Goal: Task Accomplishment & Management: Use online tool/utility

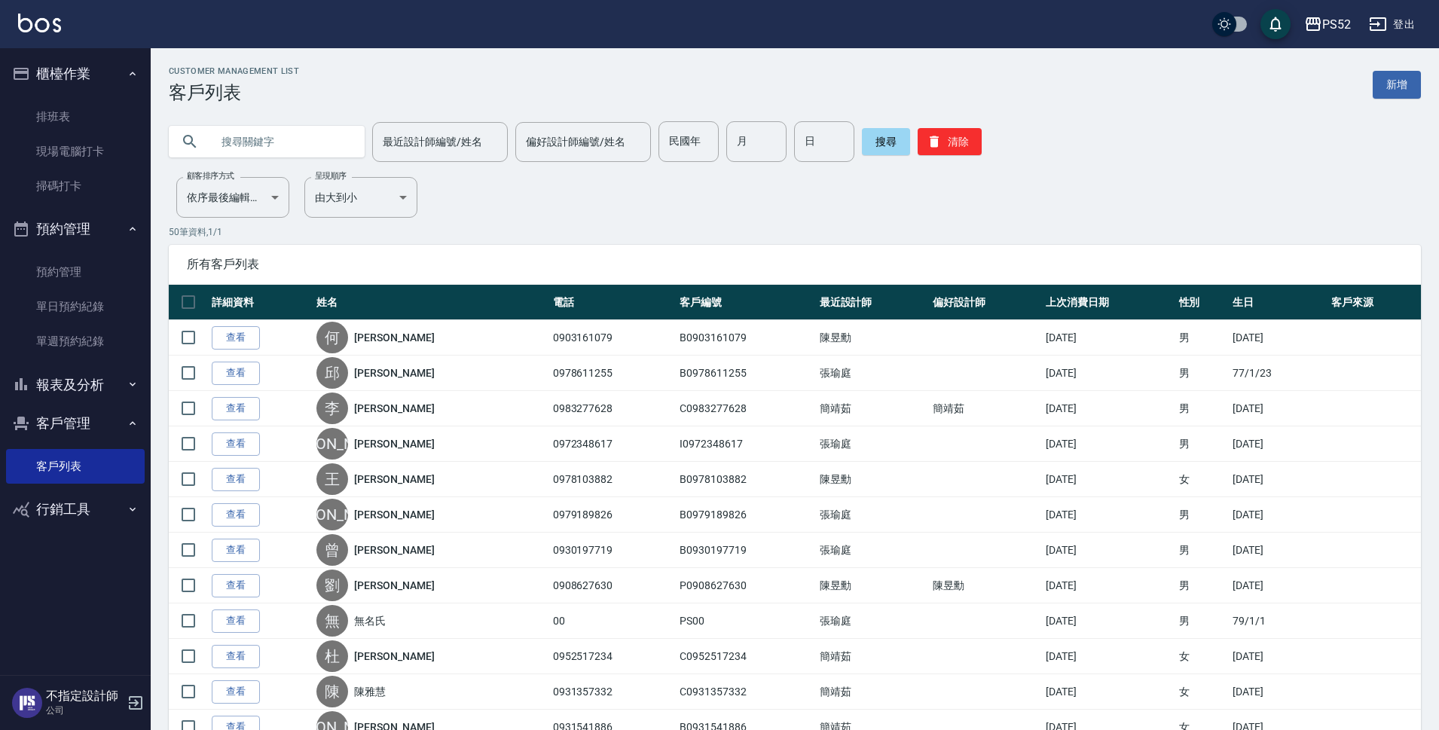
scroll to position [1431, 0]
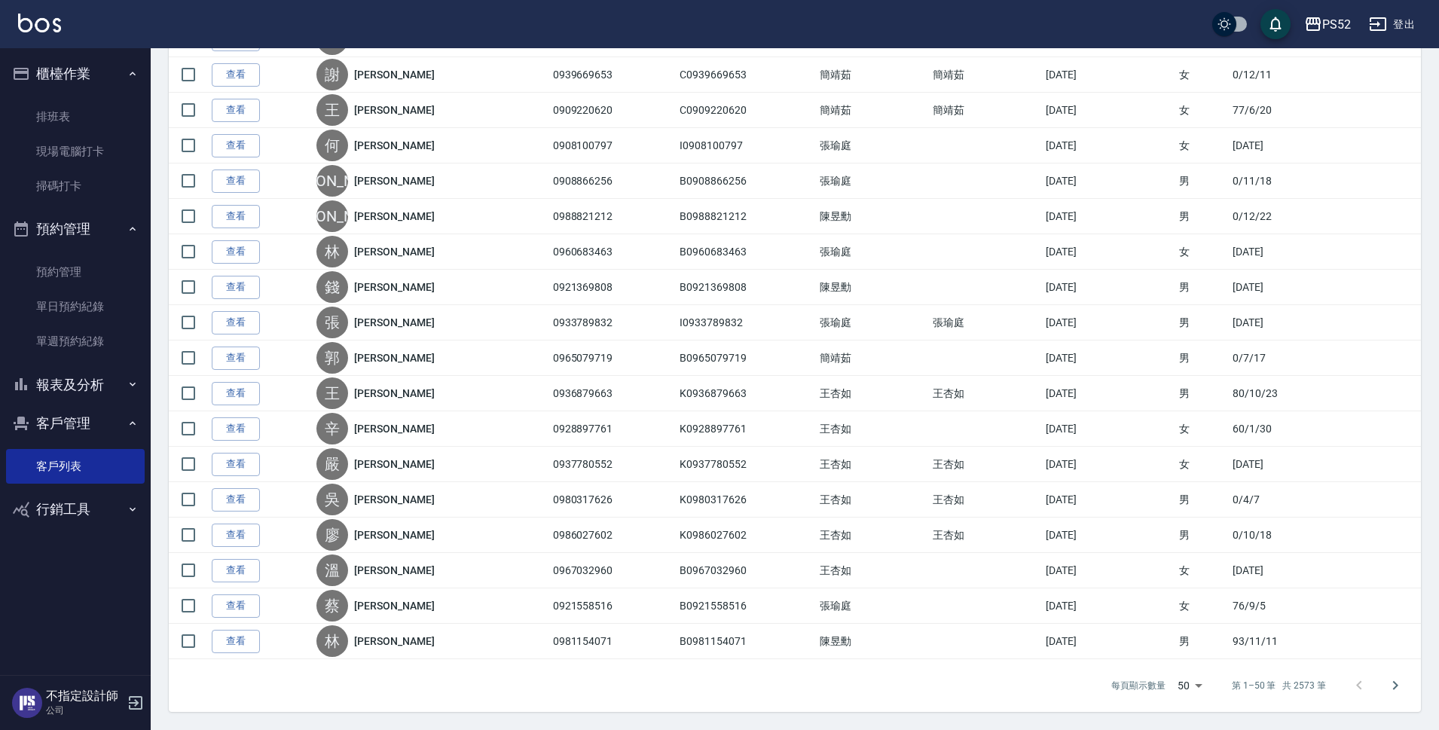
click at [130, 69] on icon "button" at bounding box center [133, 74] width 12 height 12
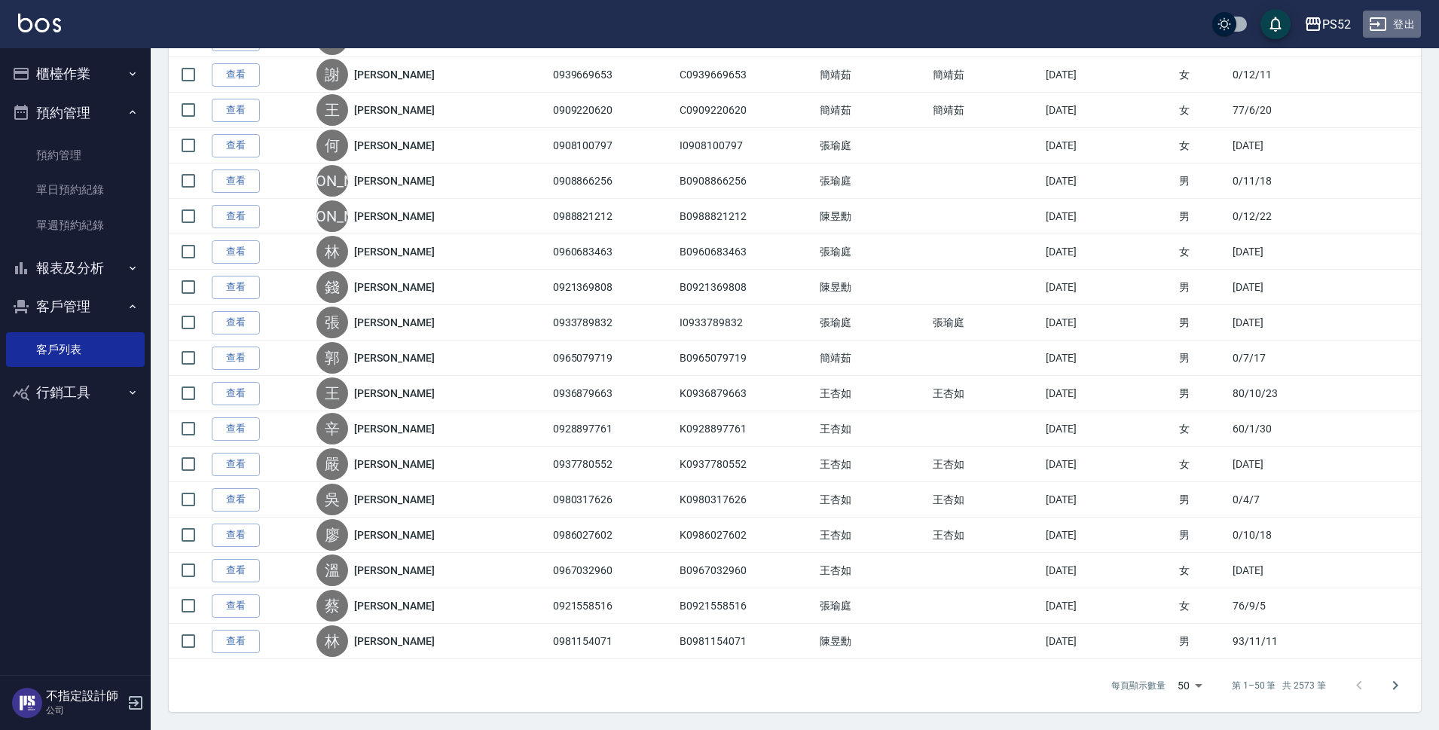
click at [1409, 30] on button "登出" at bounding box center [1392, 25] width 58 height 28
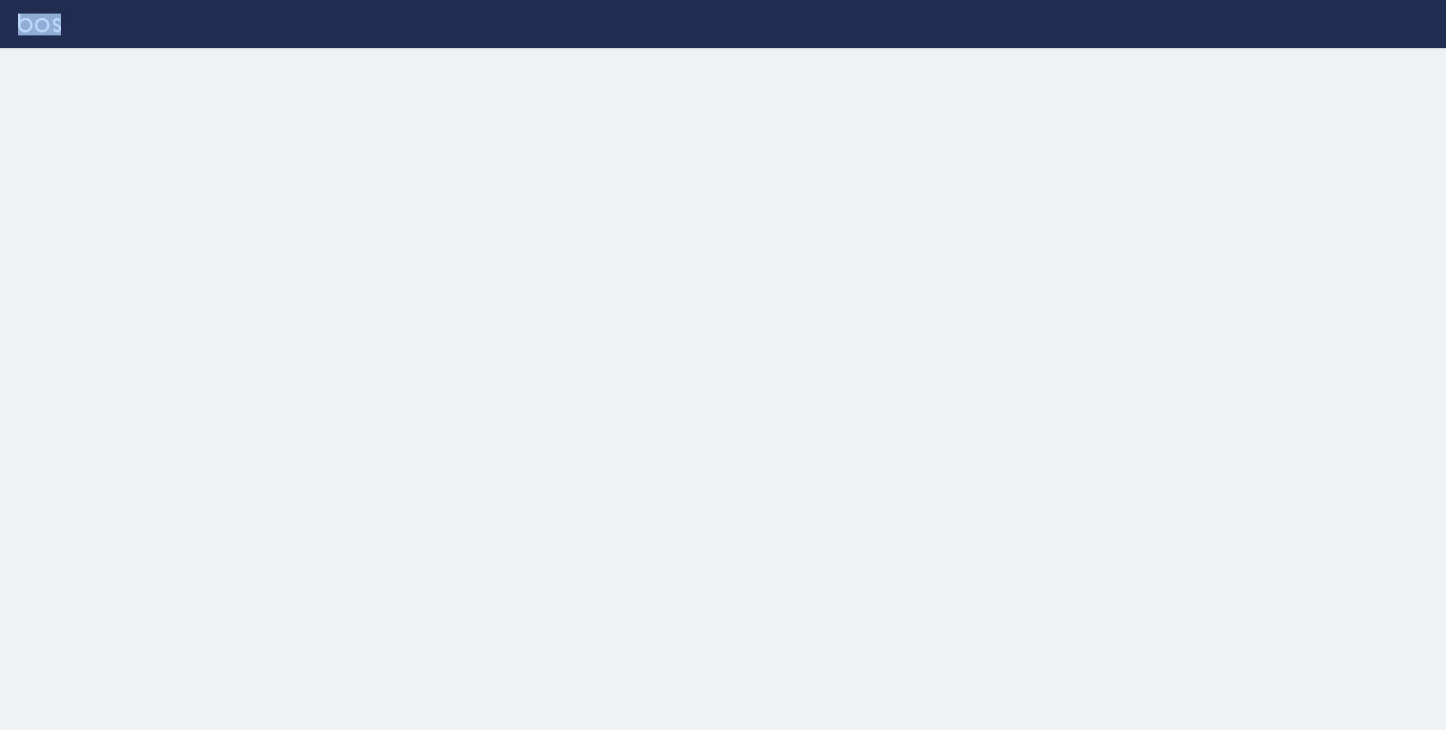
click at [1409, 30] on div at bounding box center [723, 24] width 1446 height 48
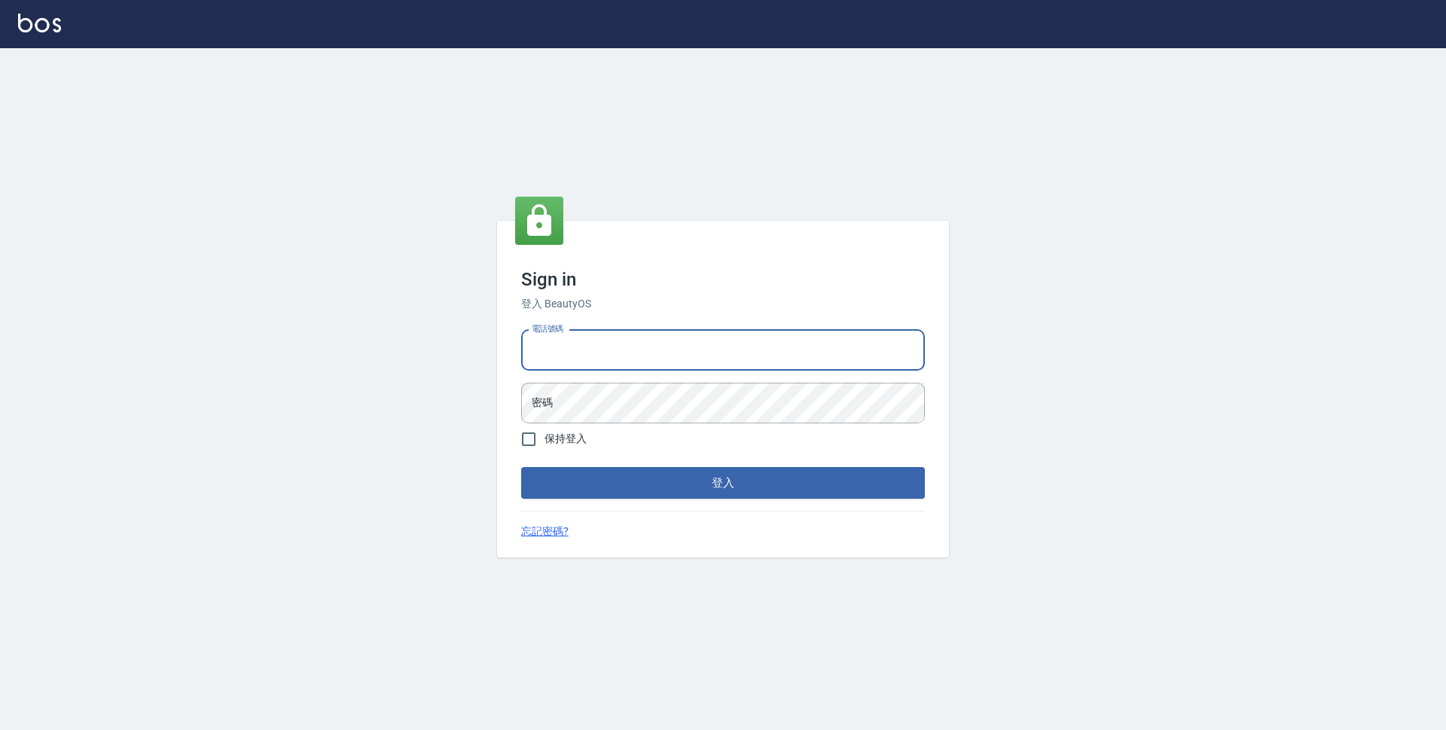
click at [618, 358] on input "電話號碼" at bounding box center [723, 350] width 404 height 41
type input "0923939755"
click at [521, 467] on button "登入" at bounding box center [723, 483] width 404 height 32
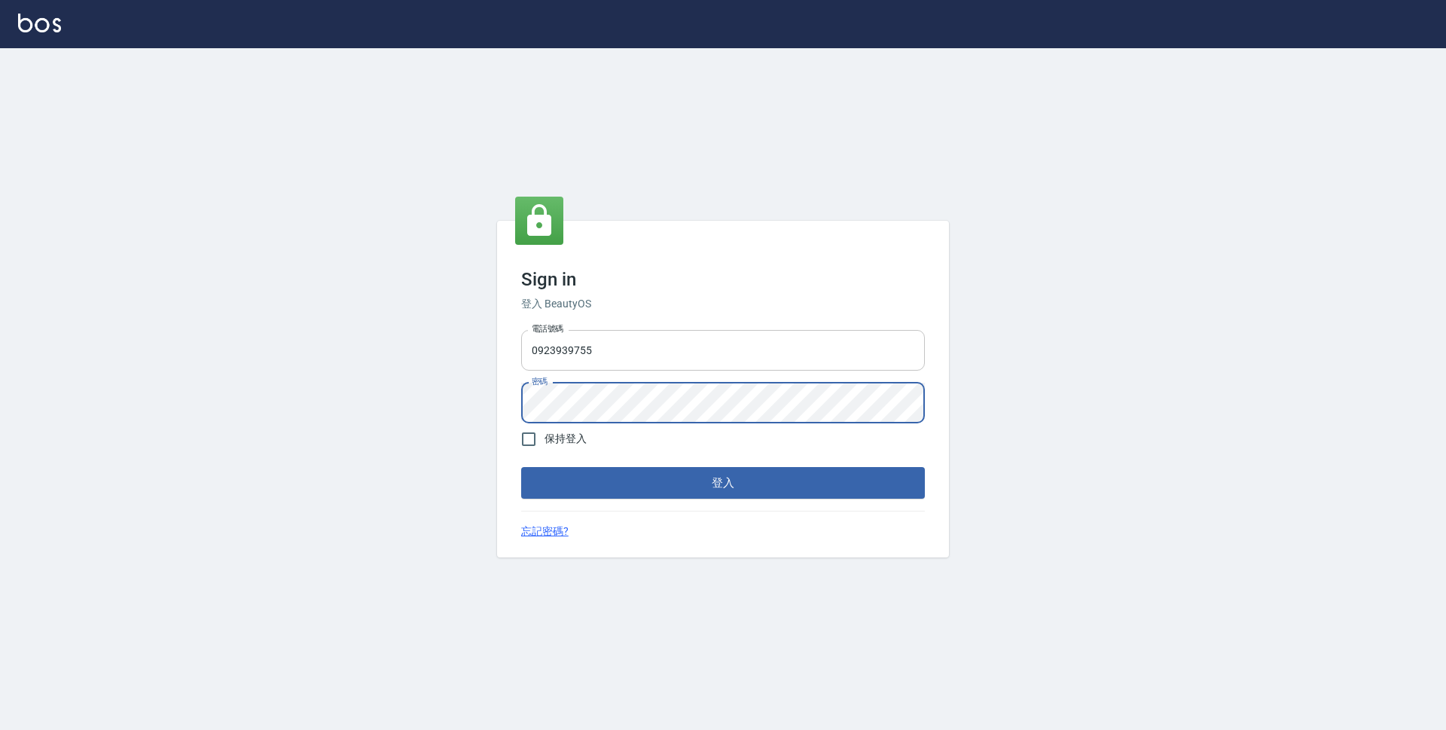
click at [521, 467] on button "登入" at bounding box center [723, 483] width 404 height 32
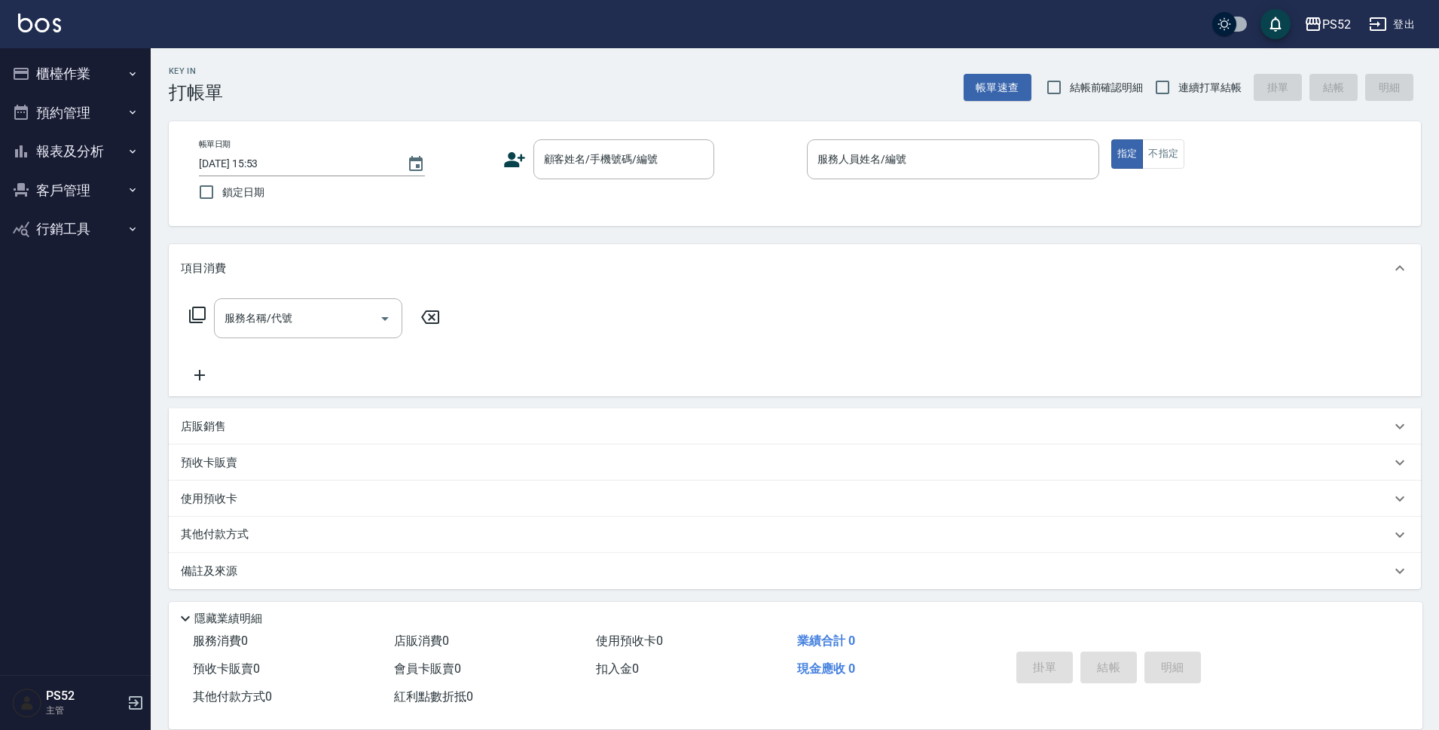
click at [1183, 85] on span "連續打單結帳" at bounding box center [1209, 88] width 63 height 16
click at [1178, 85] on input "連續打單結帳" at bounding box center [1162, 88] width 32 height 32
checkbox input "true"
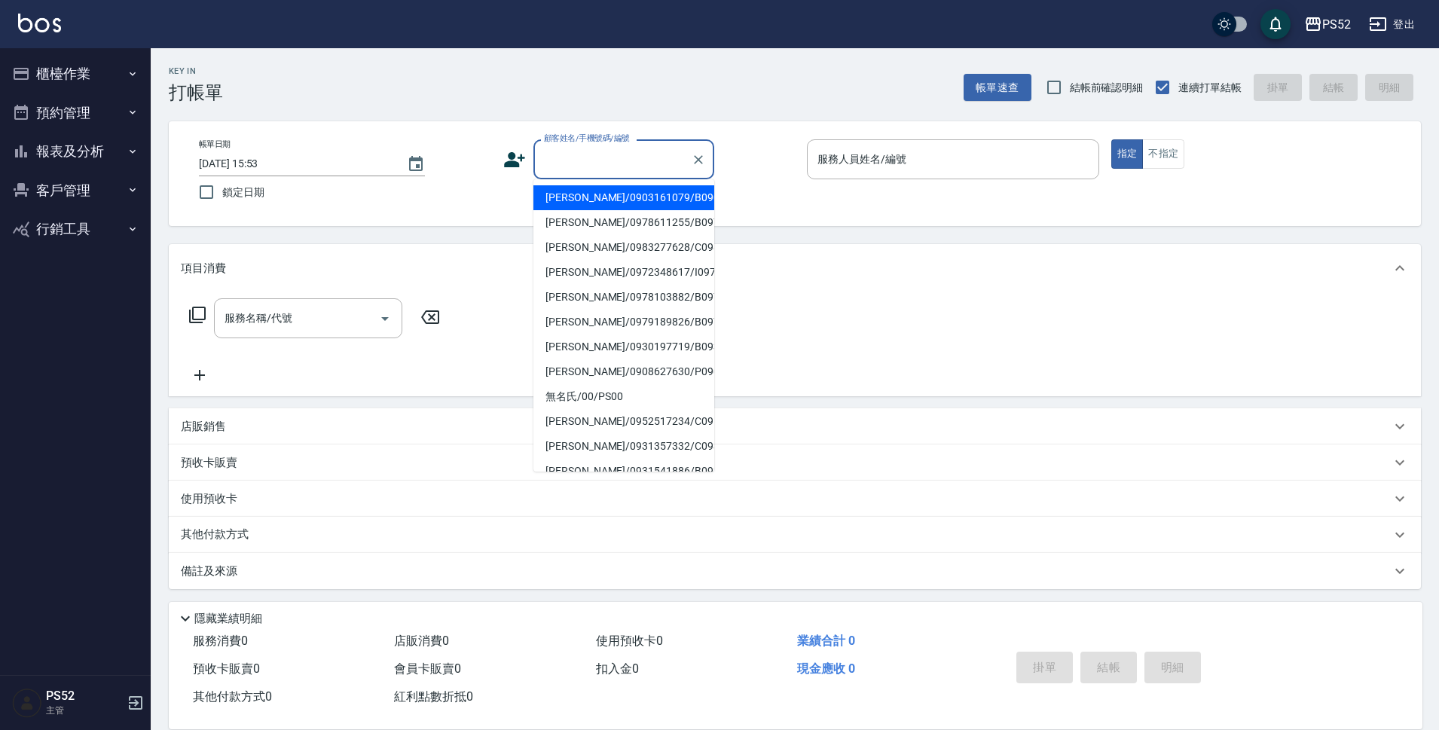
click at [583, 160] on input "顧客姓名/手機號碼/編號" at bounding box center [612, 159] width 145 height 26
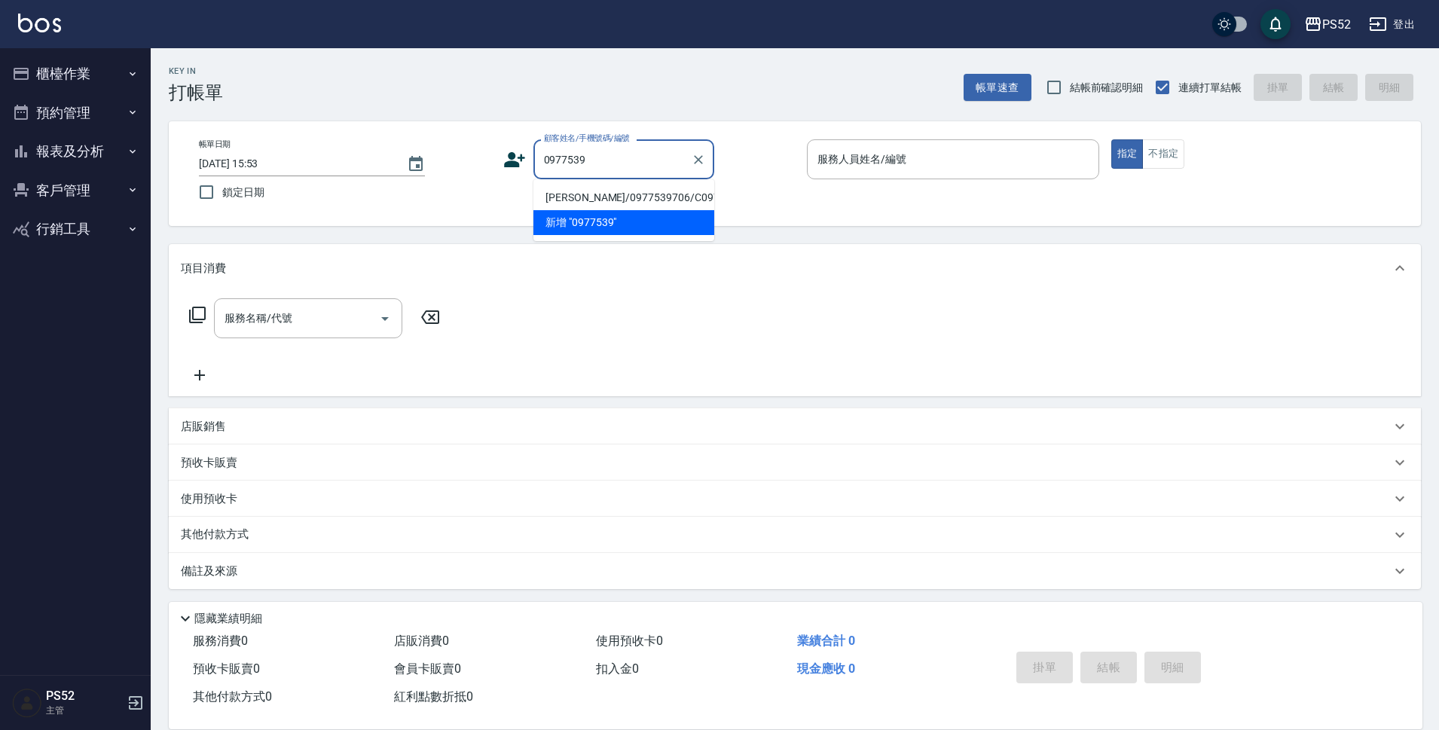
click at [612, 201] on li "[PERSON_NAME]/0977539706/C0977539706" at bounding box center [623, 197] width 181 height 25
type input "[PERSON_NAME]/0977539706/C0977539706"
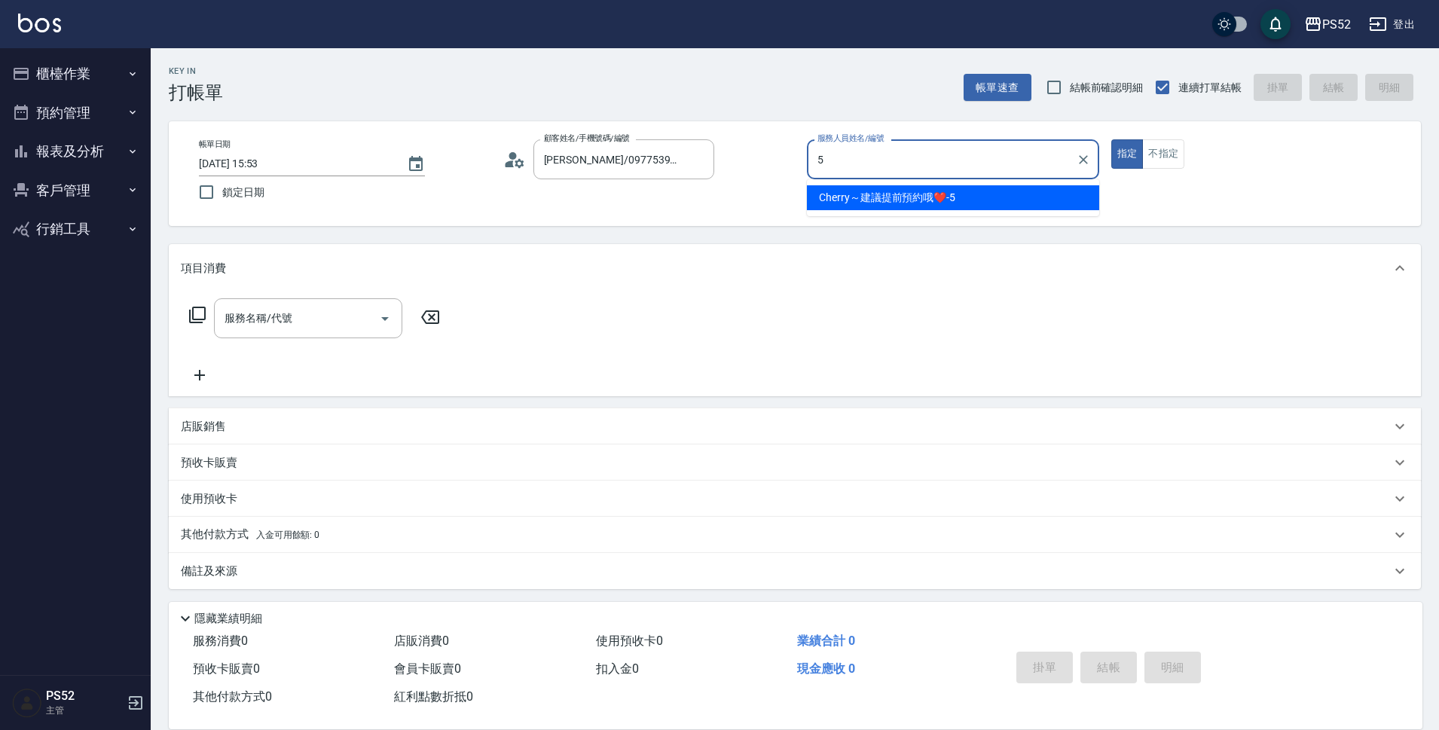
type input "Cherry～建議提前預約哦❤️-5"
type button "true"
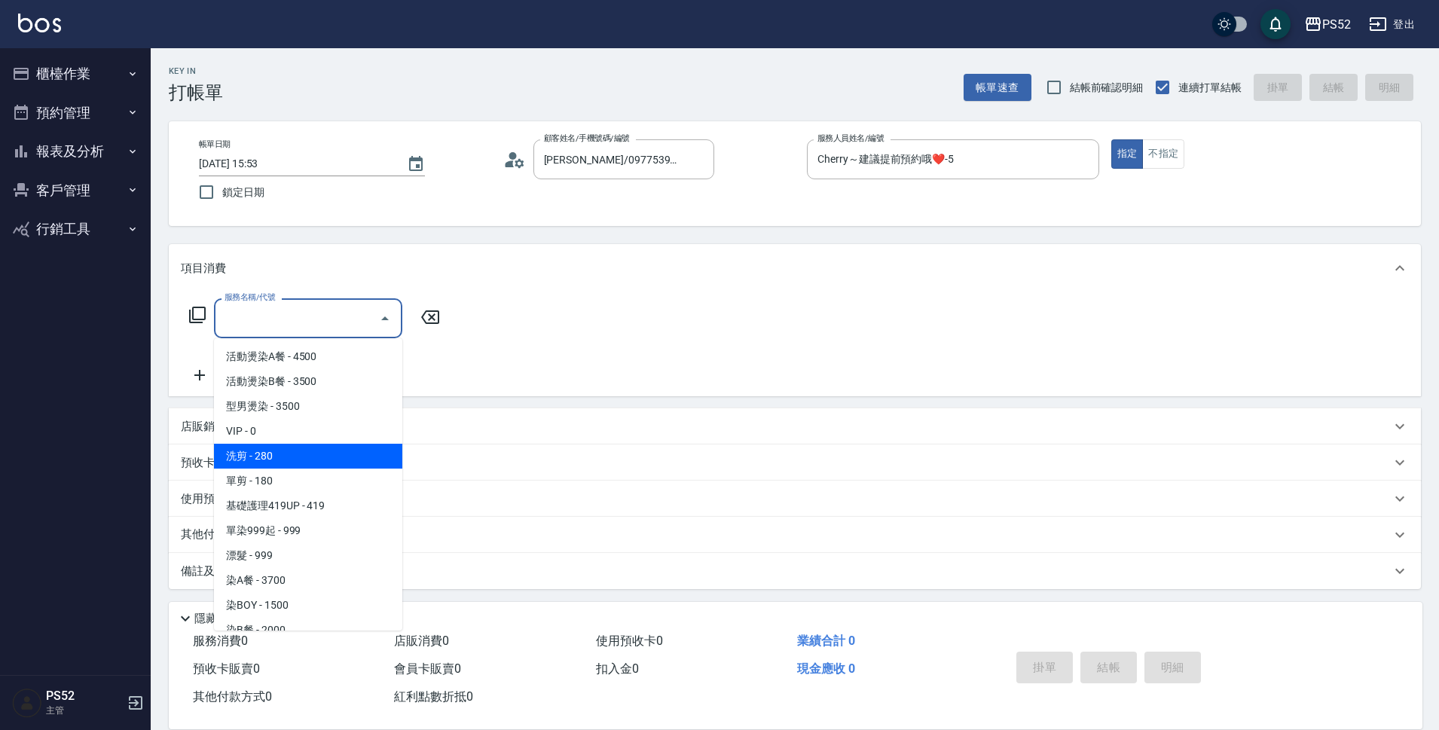
type input "洗剪(C1)"
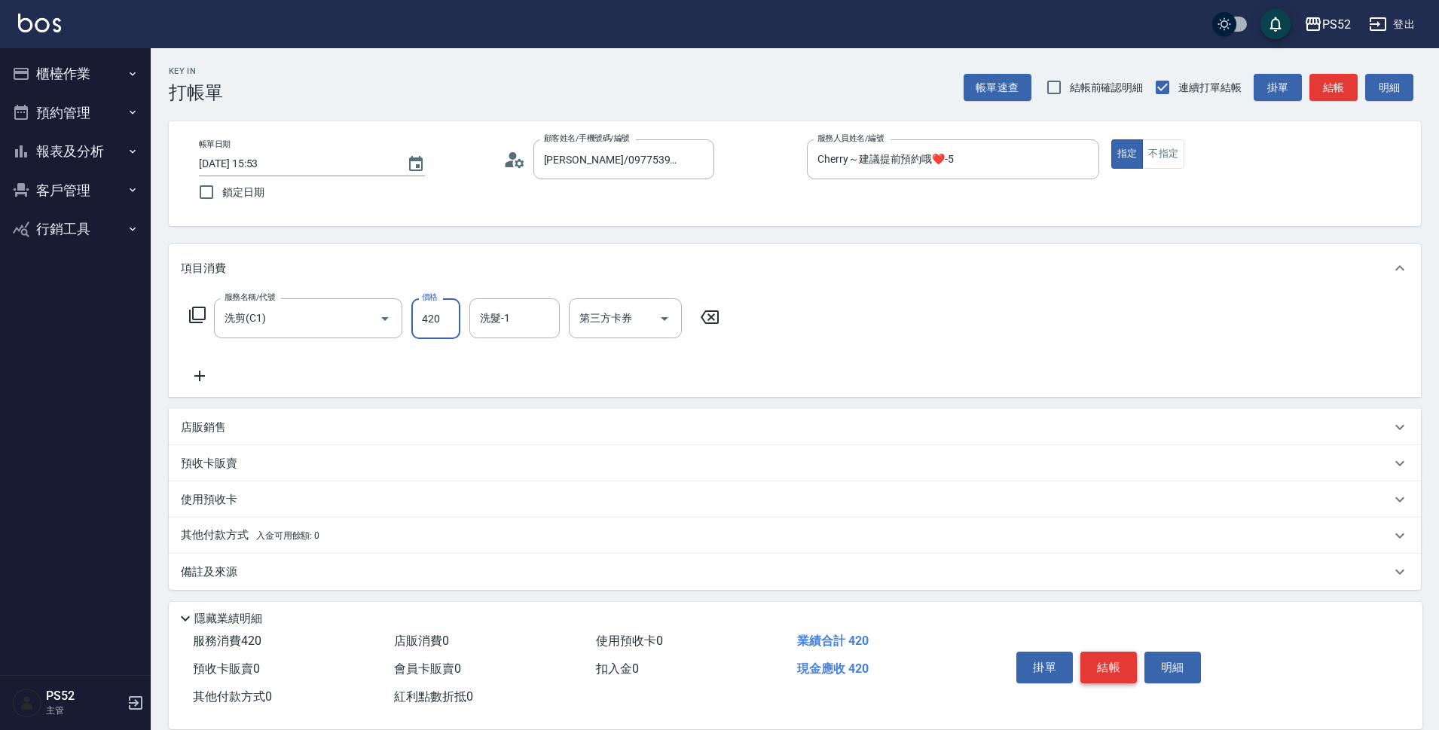
type input "420"
click at [1105, 652] on button "結帳" at bounding box center [1108, 668] width 56 height 32
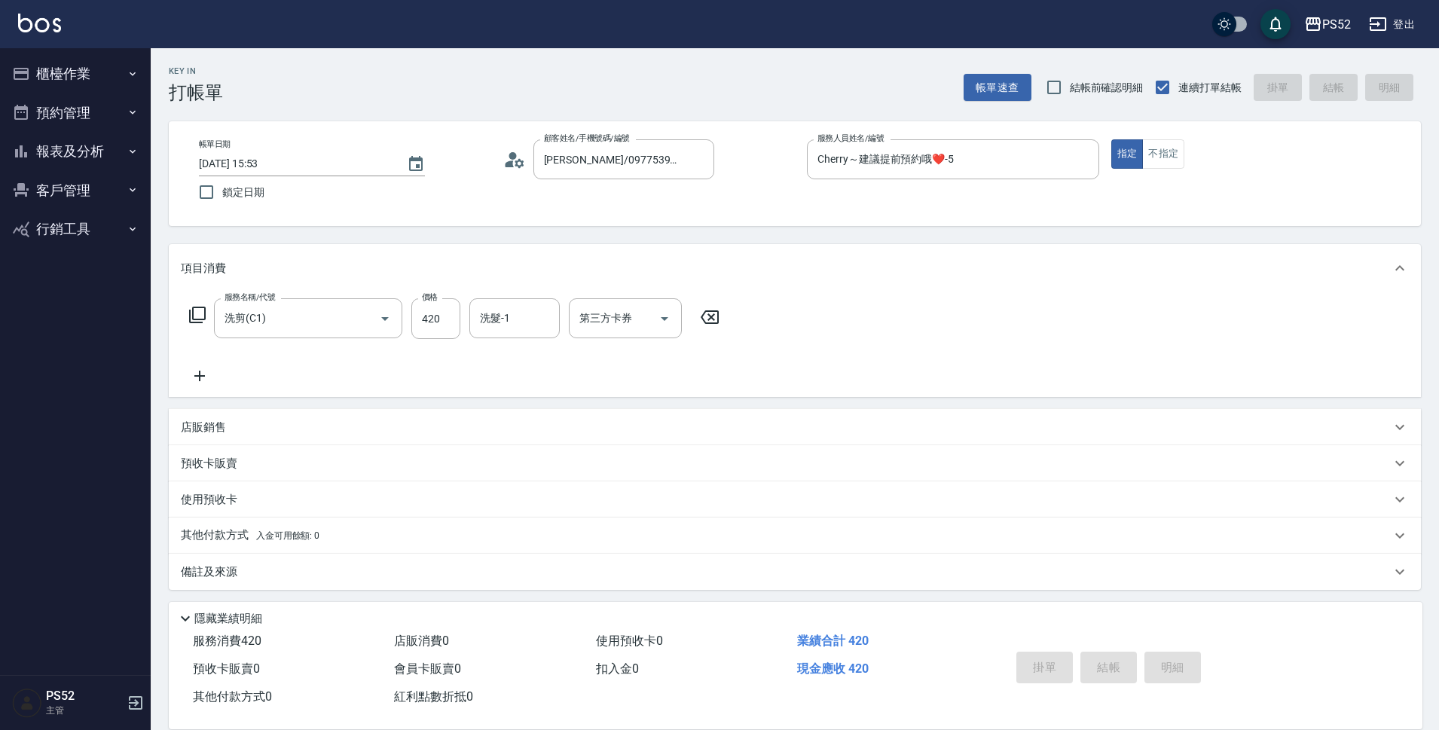
type input "[DATE] 15:55"
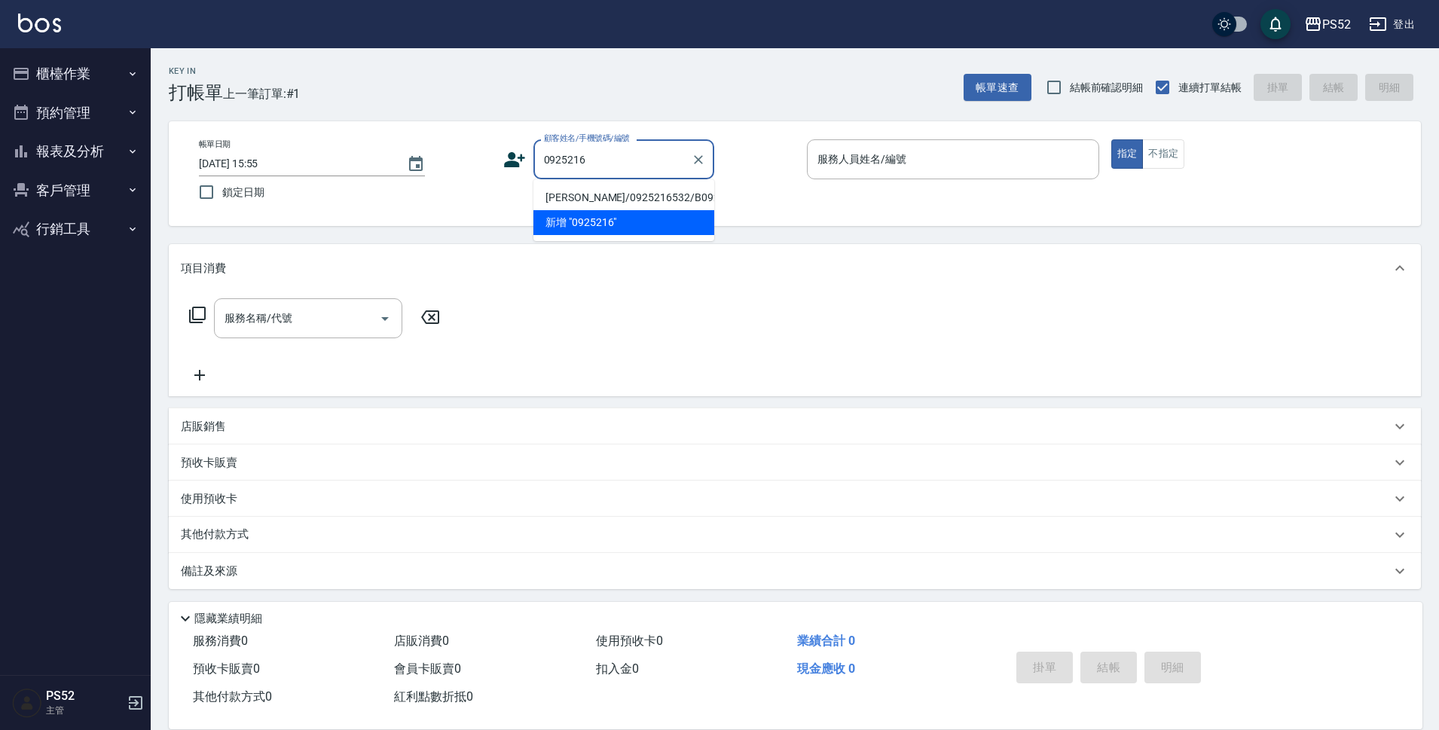
click at [612, 189] on li "[PERSON_NAME]/0925216532/B0925216532" at bounding box center [623, 197] width 181 height 25
type input "[PERSON_NAME]/0925216532/B0925216532"
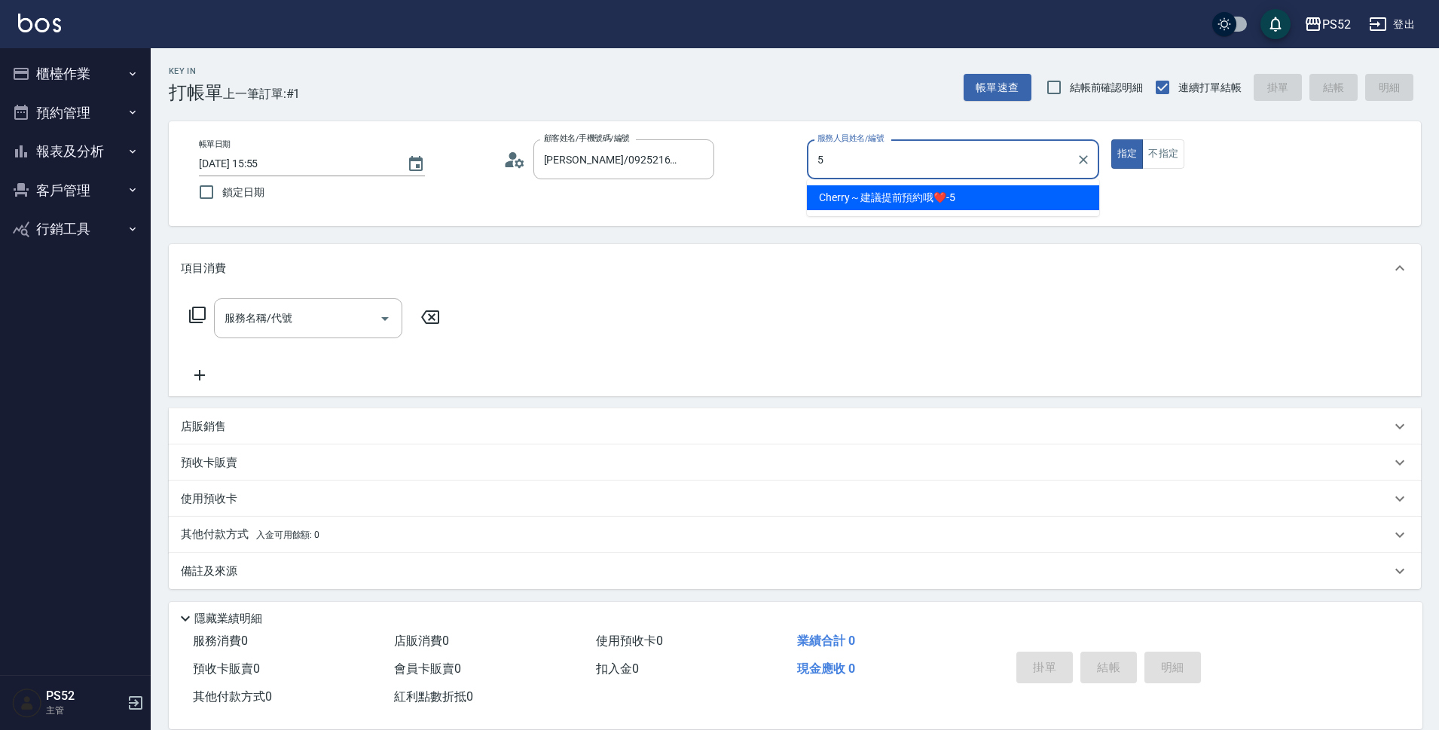
type input "Cherry～建議提前預約哦❤️-5"
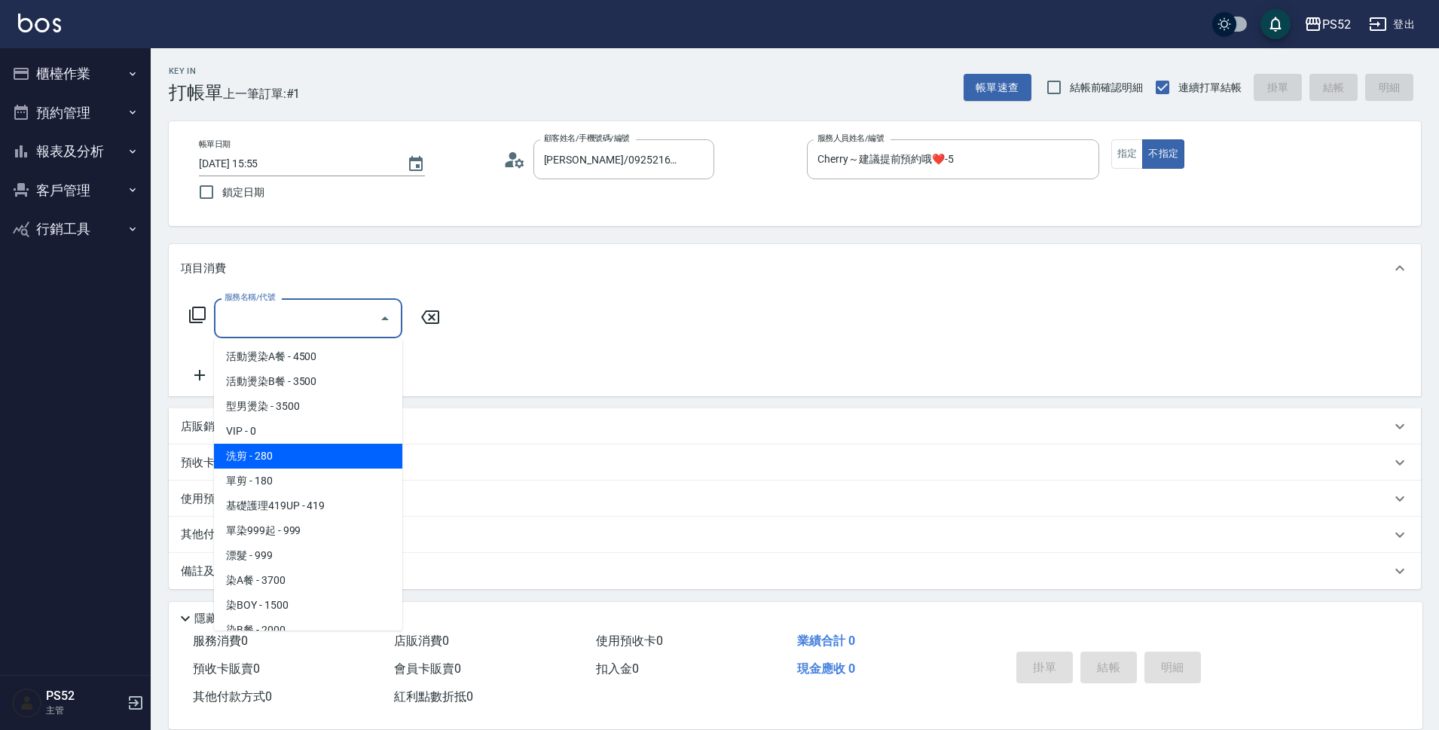
type input "洗剪(C1)"
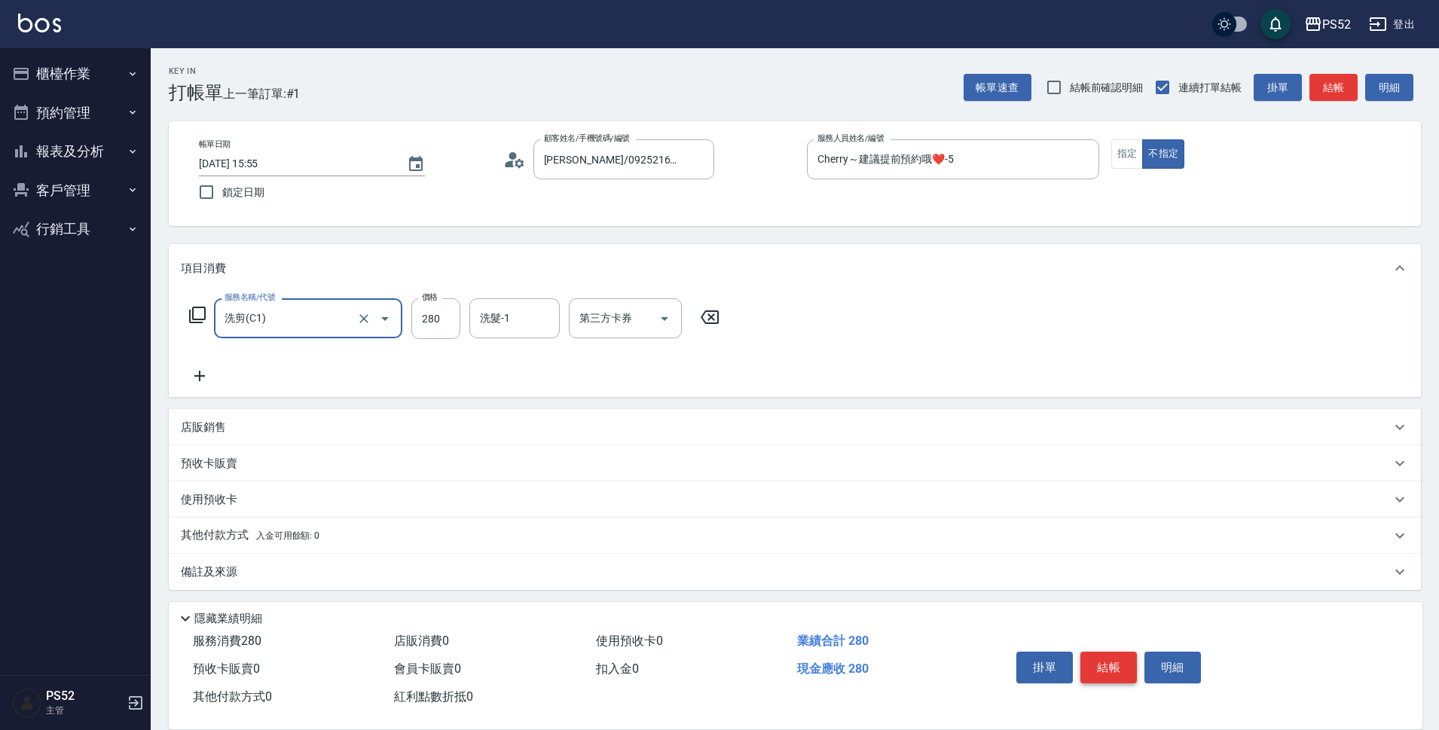
click at [1109, 661] on button "結帳" at bounding box center [1108, 668] width 56 height 32
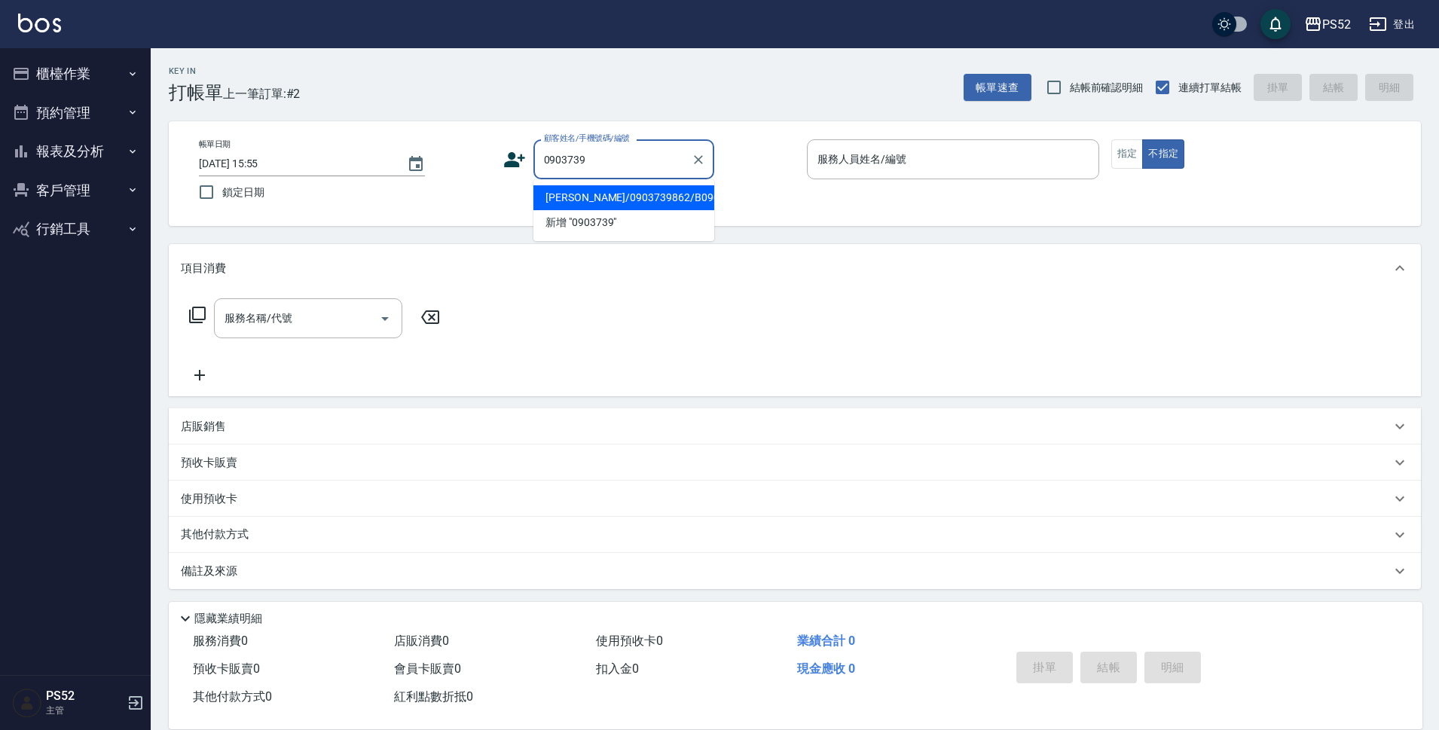
click at [593, 210] on li "[PERSON_NAME]/0903739862/B0903739862" at bounding box center [623, 197] width 181 height 25
type input "[PERSON_NAME]/0903739862/B0903739862"
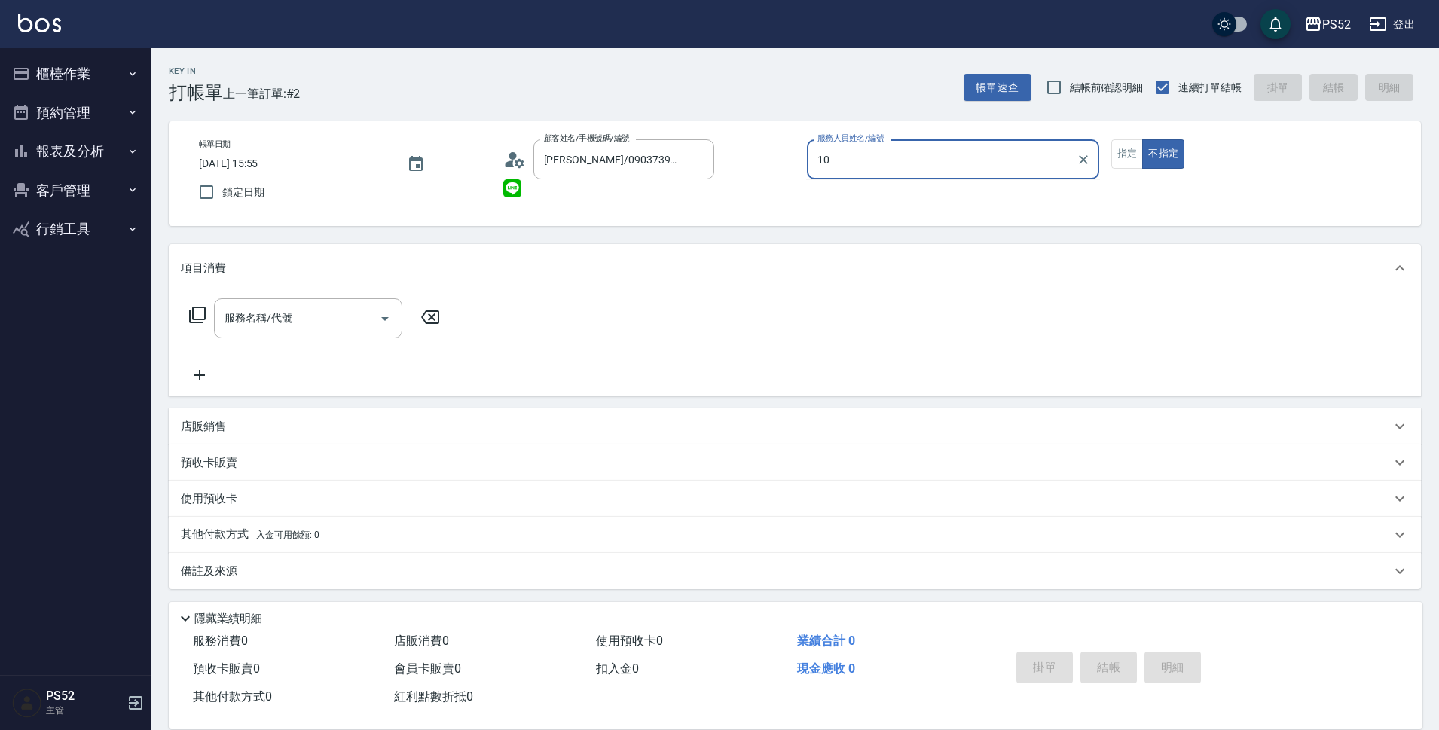
type input "Iris-10"
type button "false"
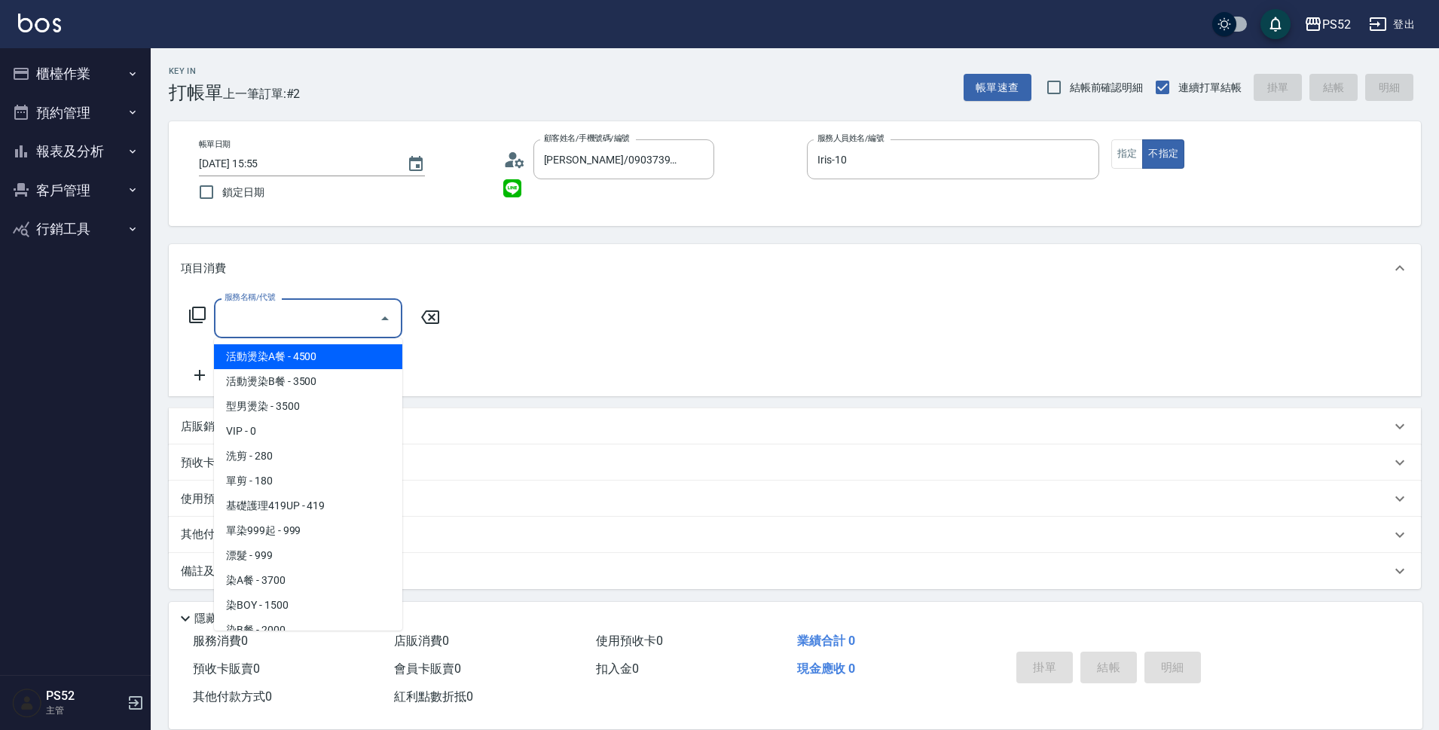
click at [350, 329] on input "服務名稱/代號" at bounding box center [297, 318] width 152 height 26
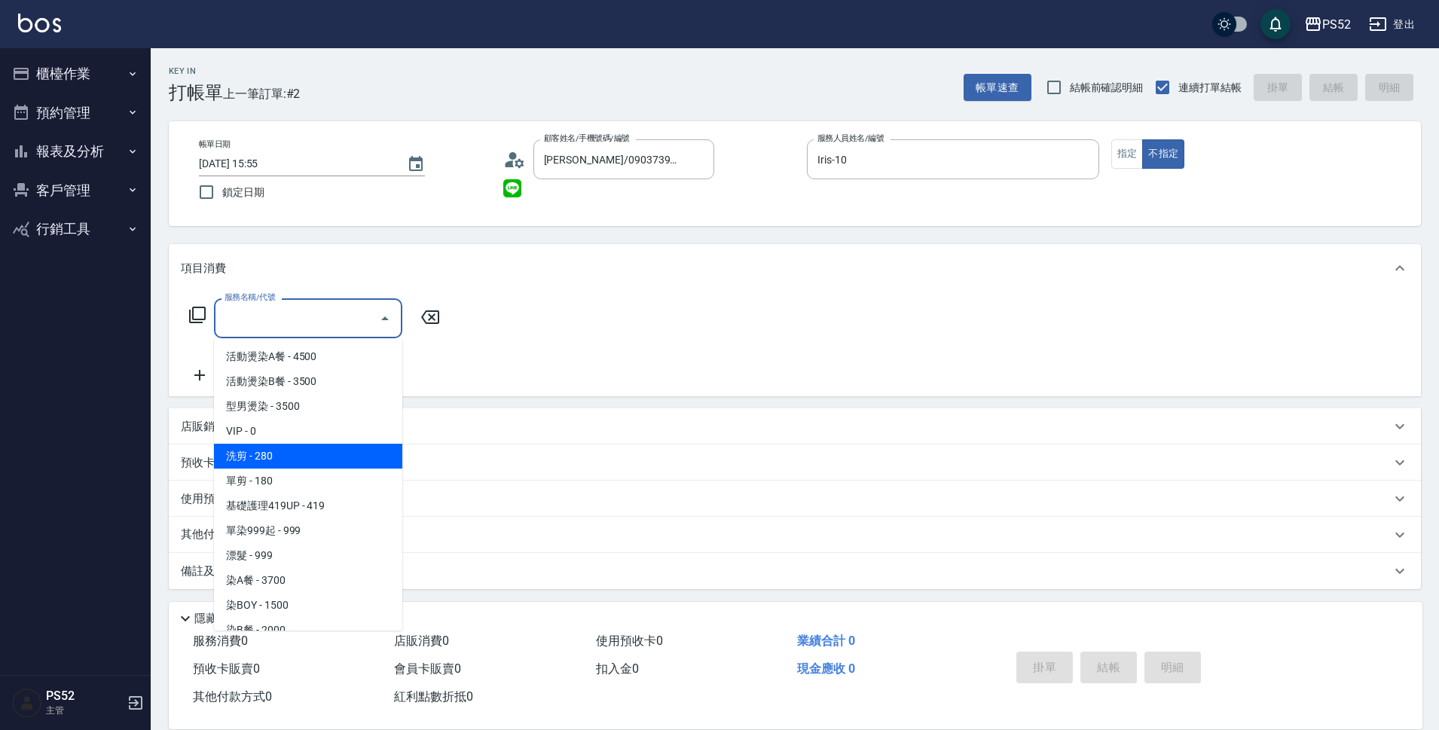
click at [325, 459] on span "洗剪 - 280" at bounding box center [308, 456] width 188 height 25
type input "洗剪(C1)"
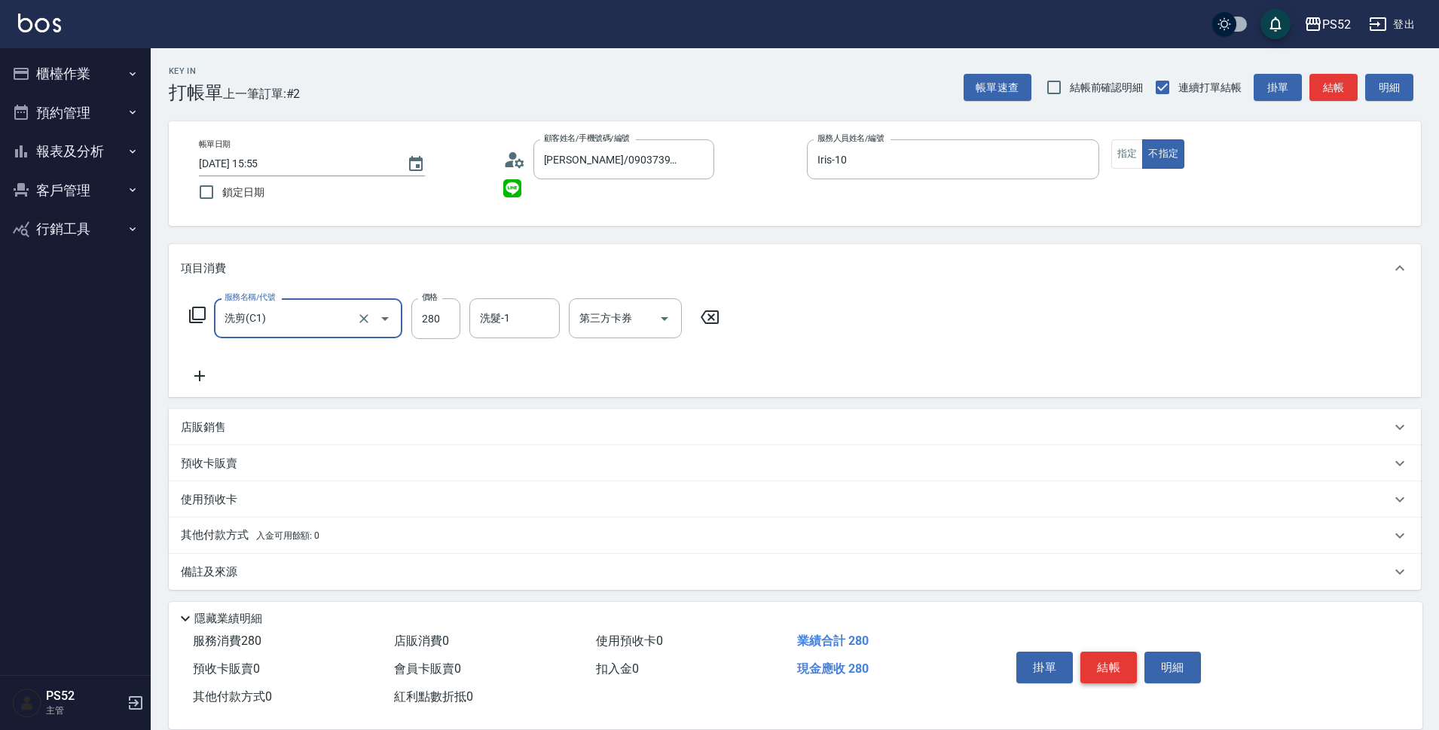
click at [1111, 658] on button "結帳" at bounding box center [1108, 668] width 56 height 32
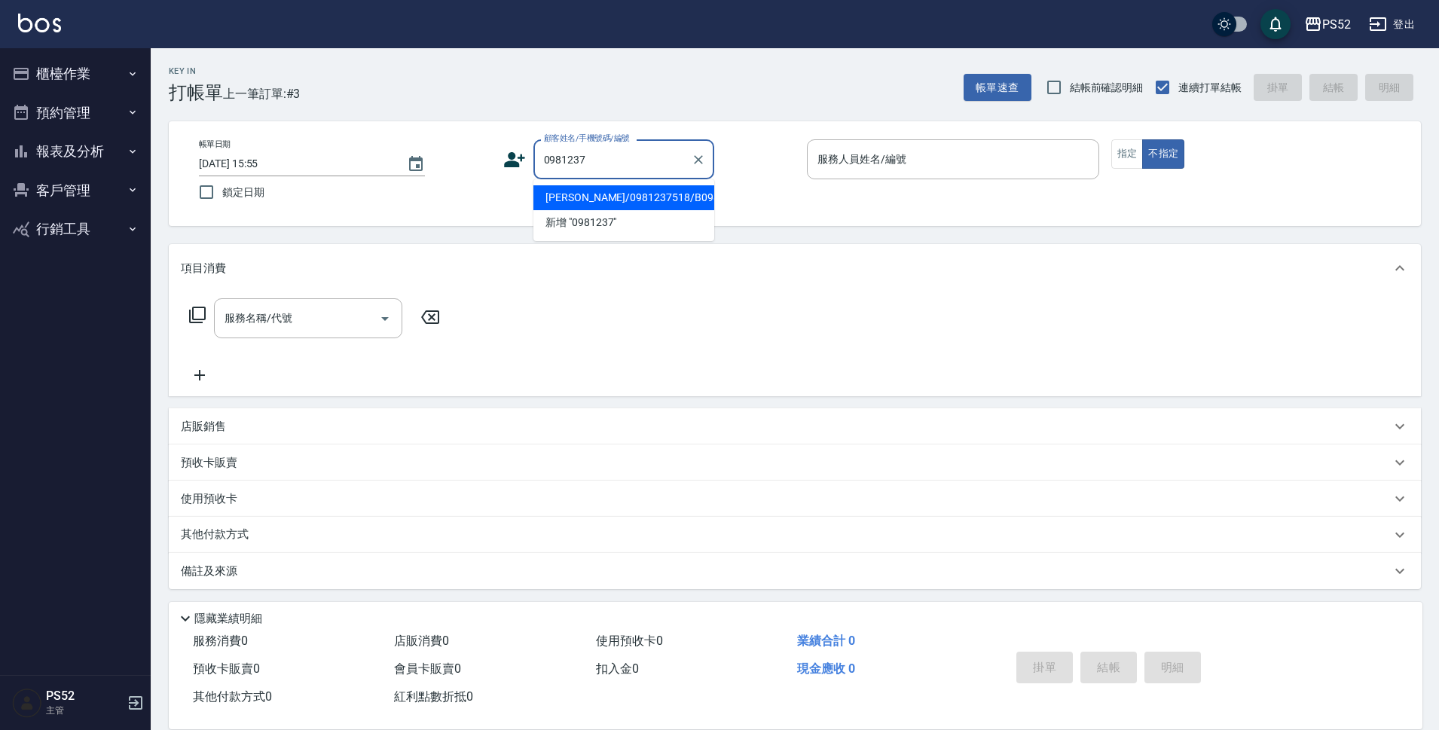
click at [639, 206] on li "[PERSON_NAME]/0981237518/B0981237518" at bounding box center [623, 197] width 181 height 25
type input "[PERSON_NAME]/0981237518/B0981237518"
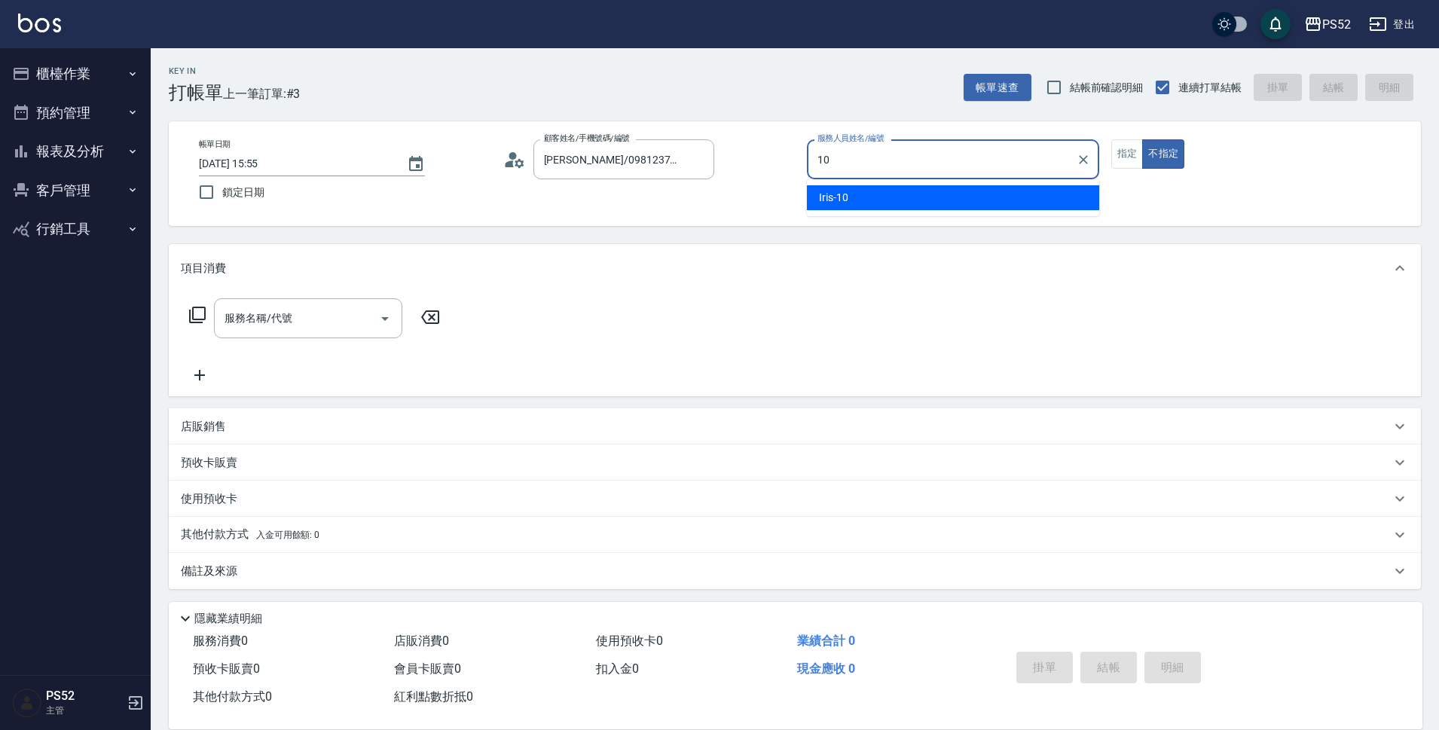
type input "Iris-10"
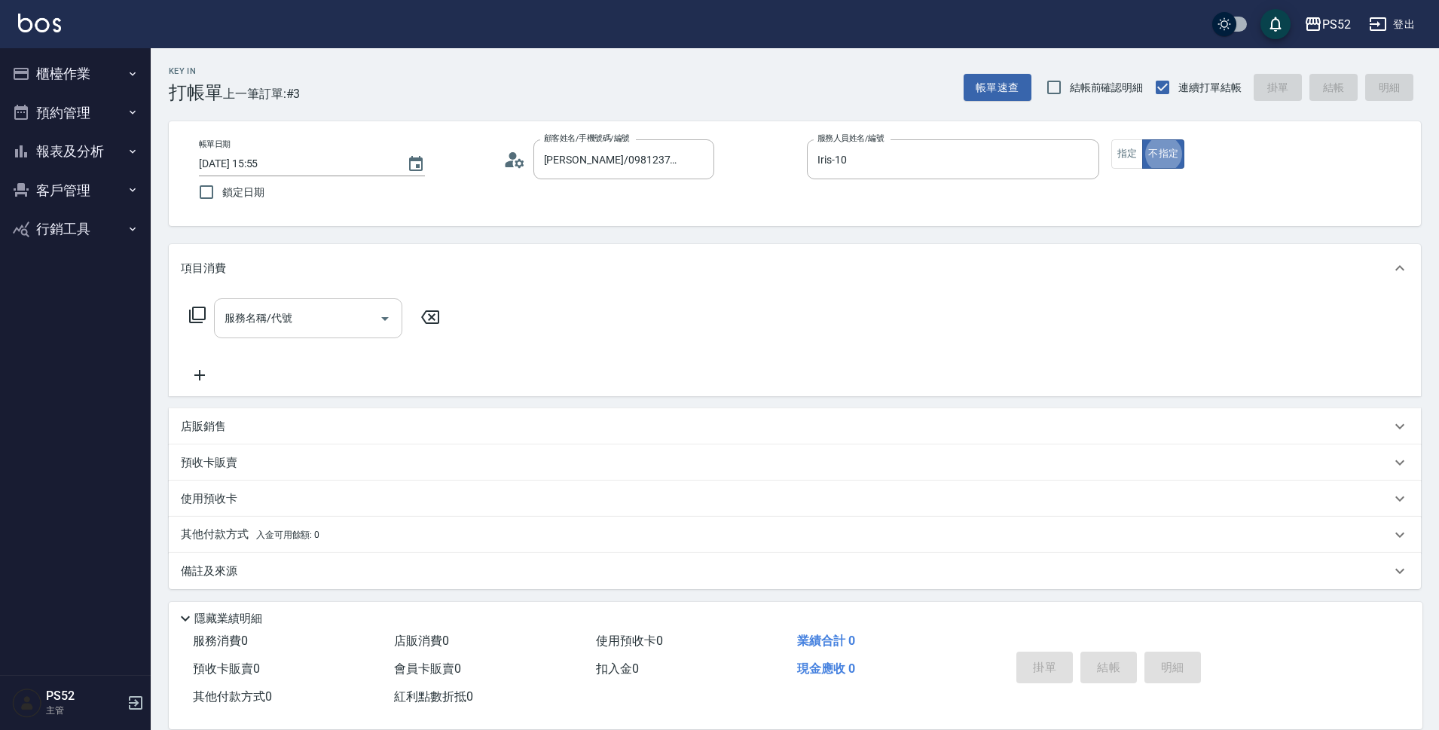
click at [335, 328] on input "服務名稱/代號" at bounding box center [297, 318] width 152 height 26
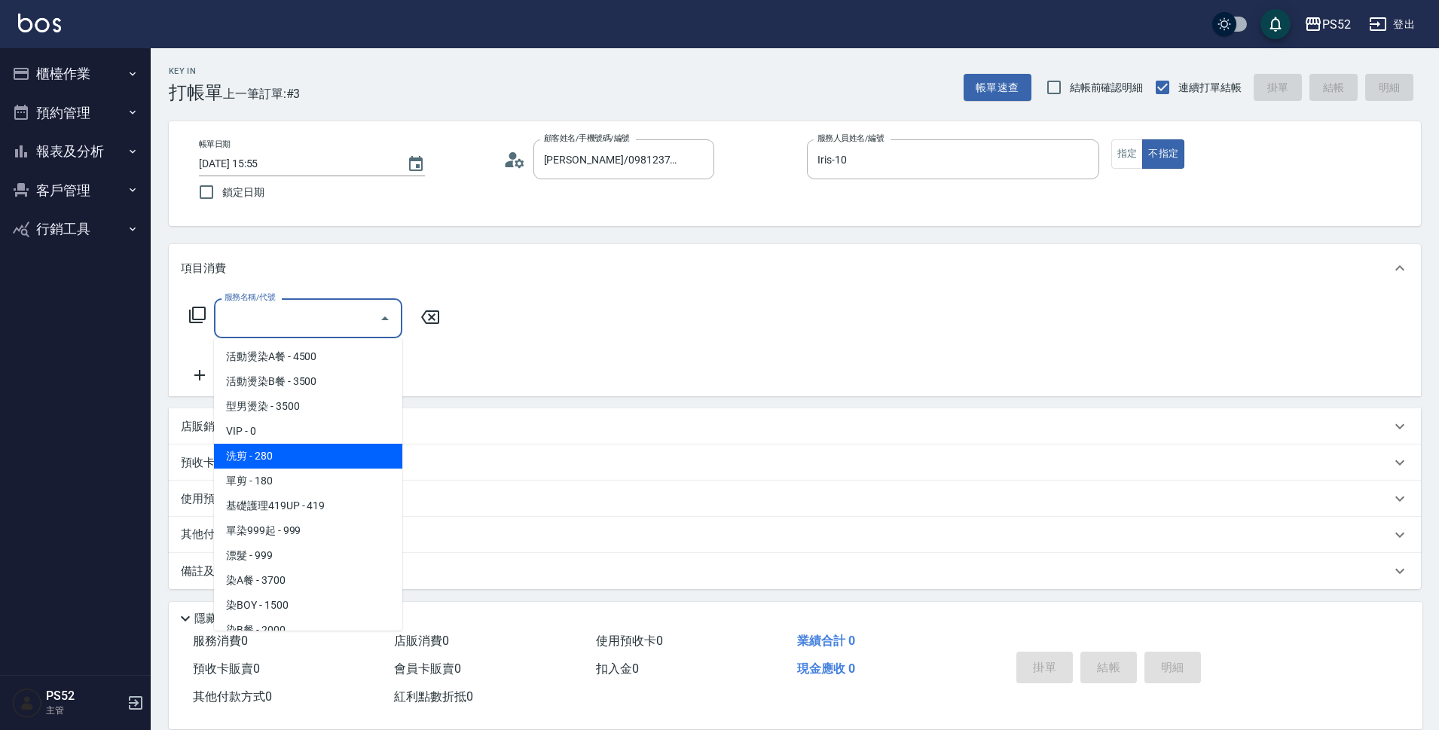
click at [349, 459] on span "洗剪 - 280" at bounding box center [308, 456] width 188 height 25
type input "洗剪(C1)"
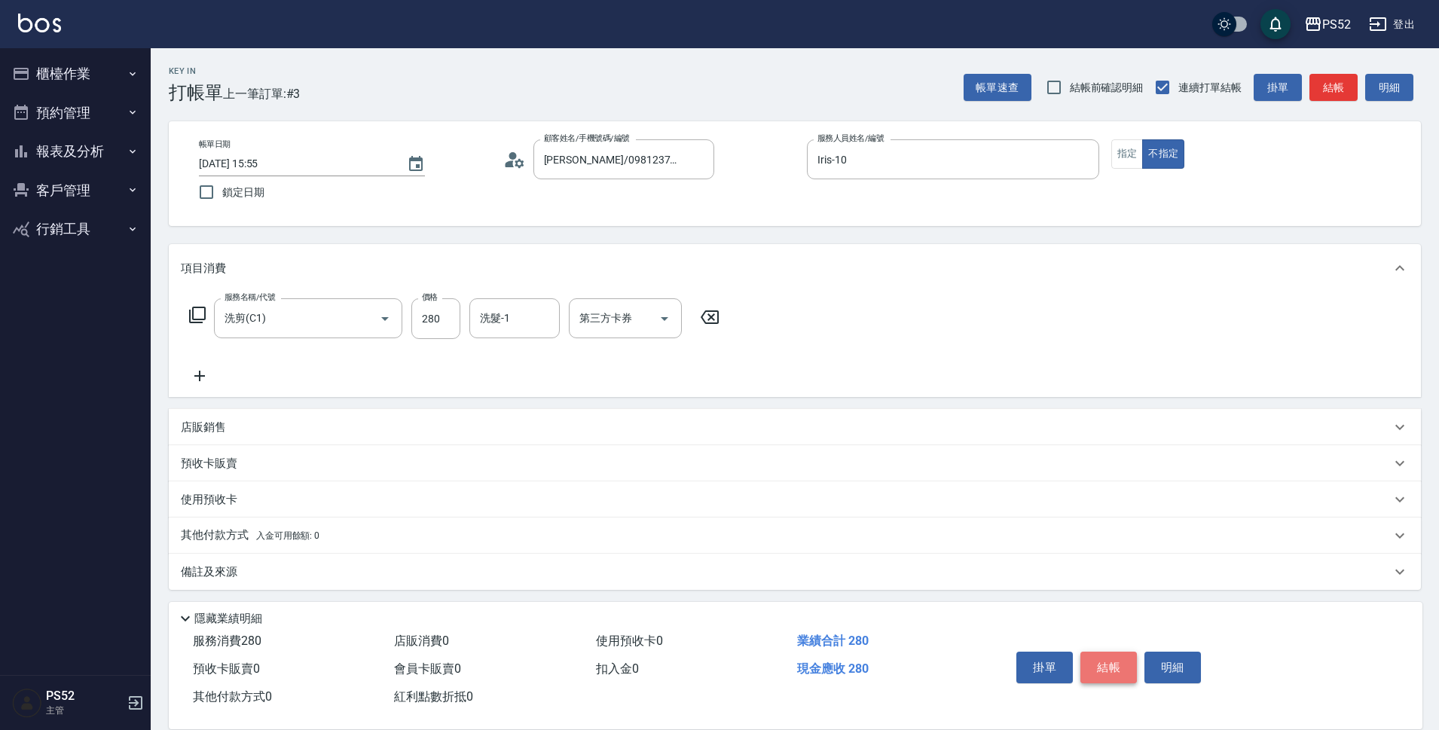
click at [1104, 653] on button "結帳" at bounding box center [1108, 668] width 56 height 32
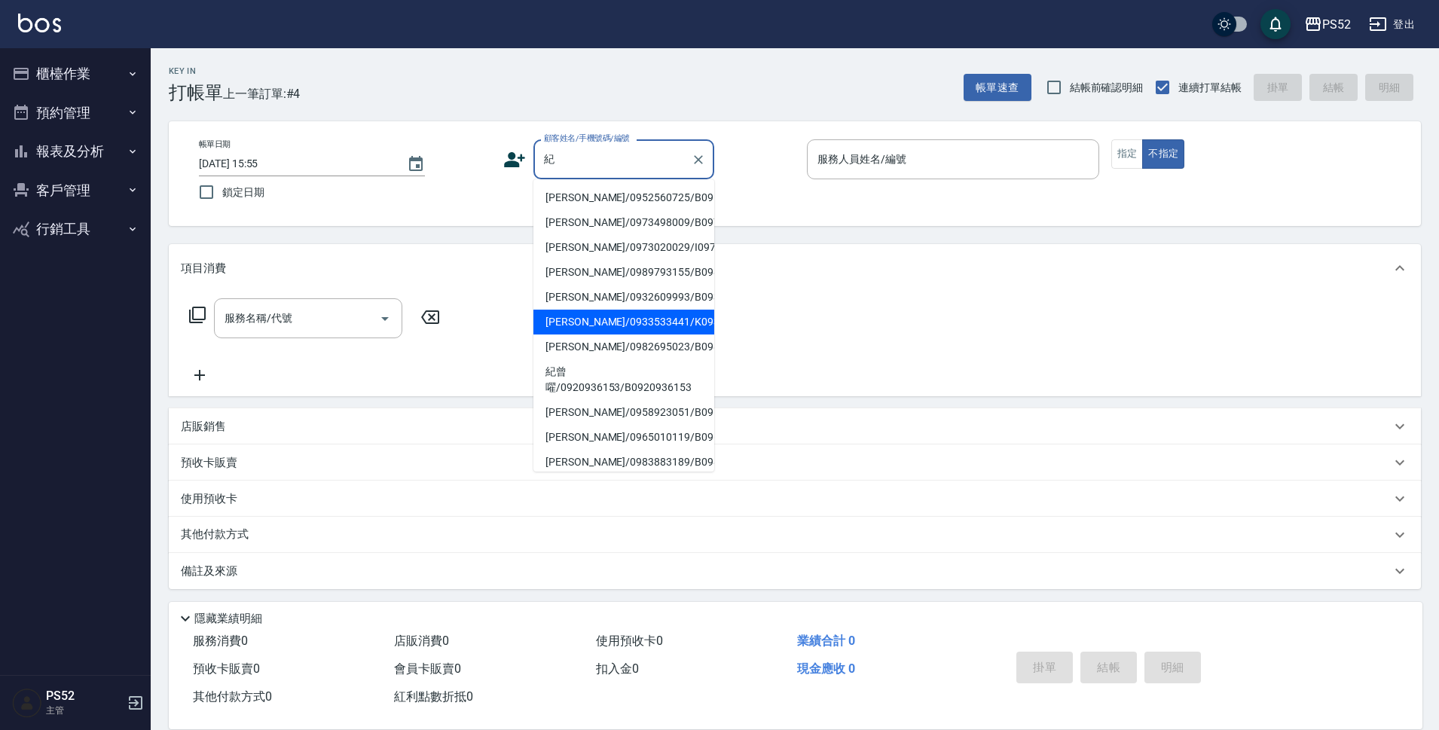
click at [615, 334] on li "[PERSON_NAME]/0933533441/K0933533441" at bounding box center [623, 322] width 181 height 25
type input "[PERSON_NAME]/0933533441/K0933533441"
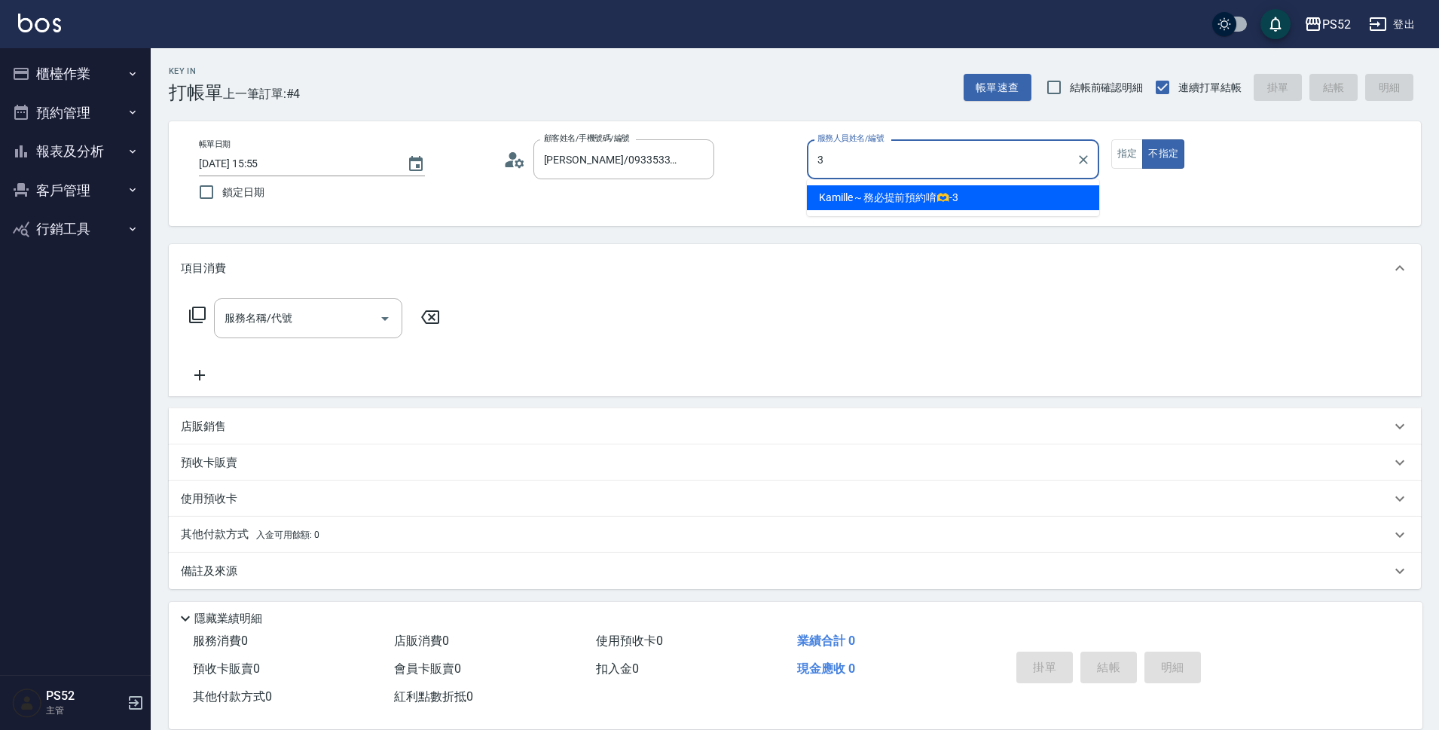
type input "Kamille～務必提前預約唷🫶-3"
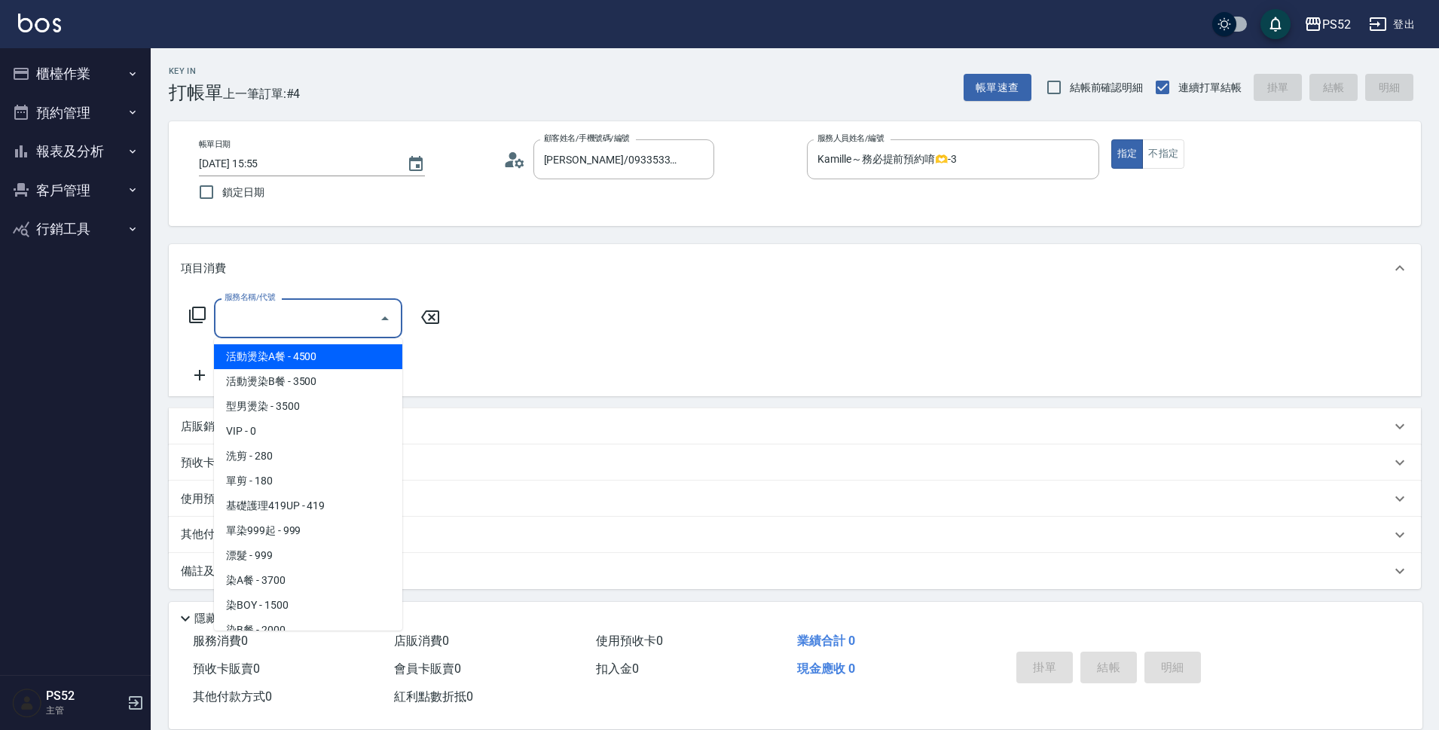
click at [261, 313] on div "服務名稱/代號 服務名稱/代號" at bounding box center [308, 318] width 188 height 40
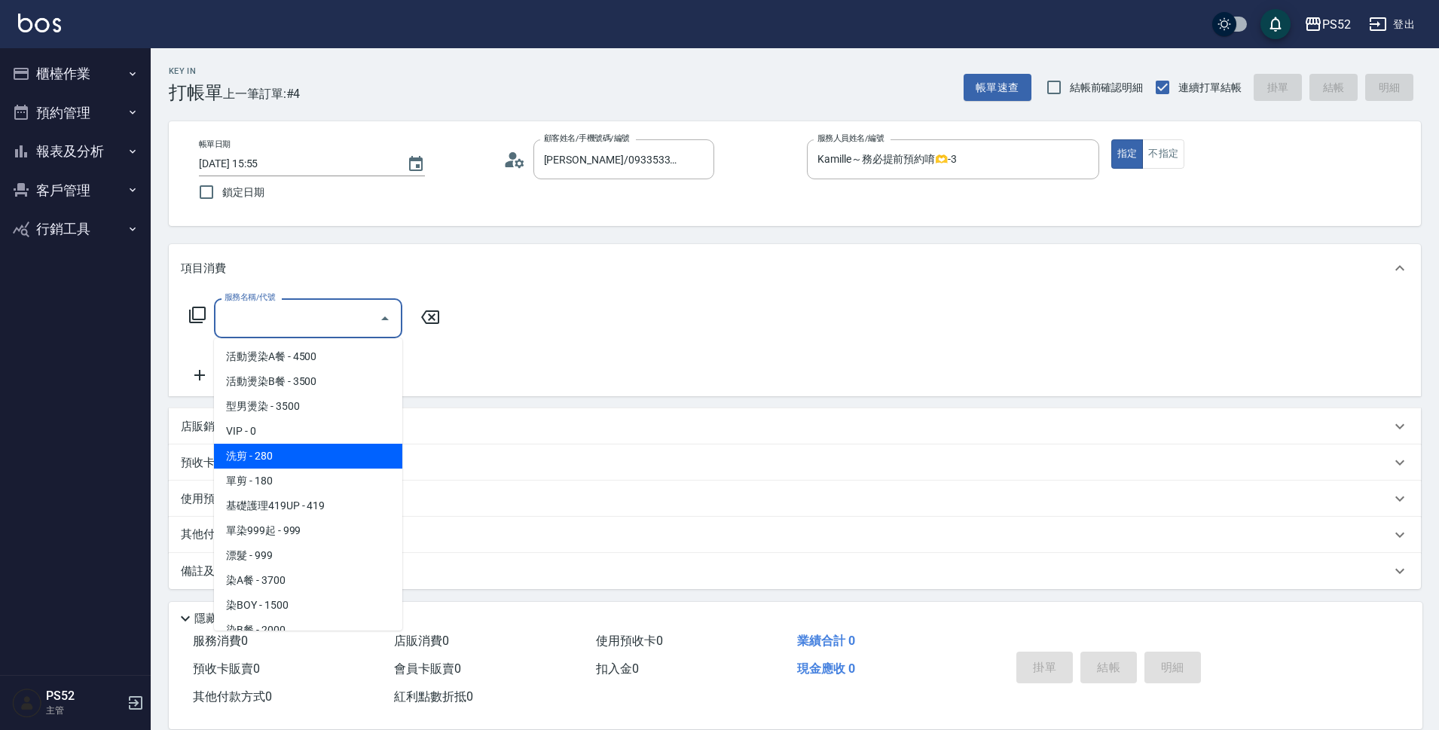
click at [312, 473] on span "單剪 - 180" at bounding box center [308, 481] width 188 height 25
type input "單剪(C2)"
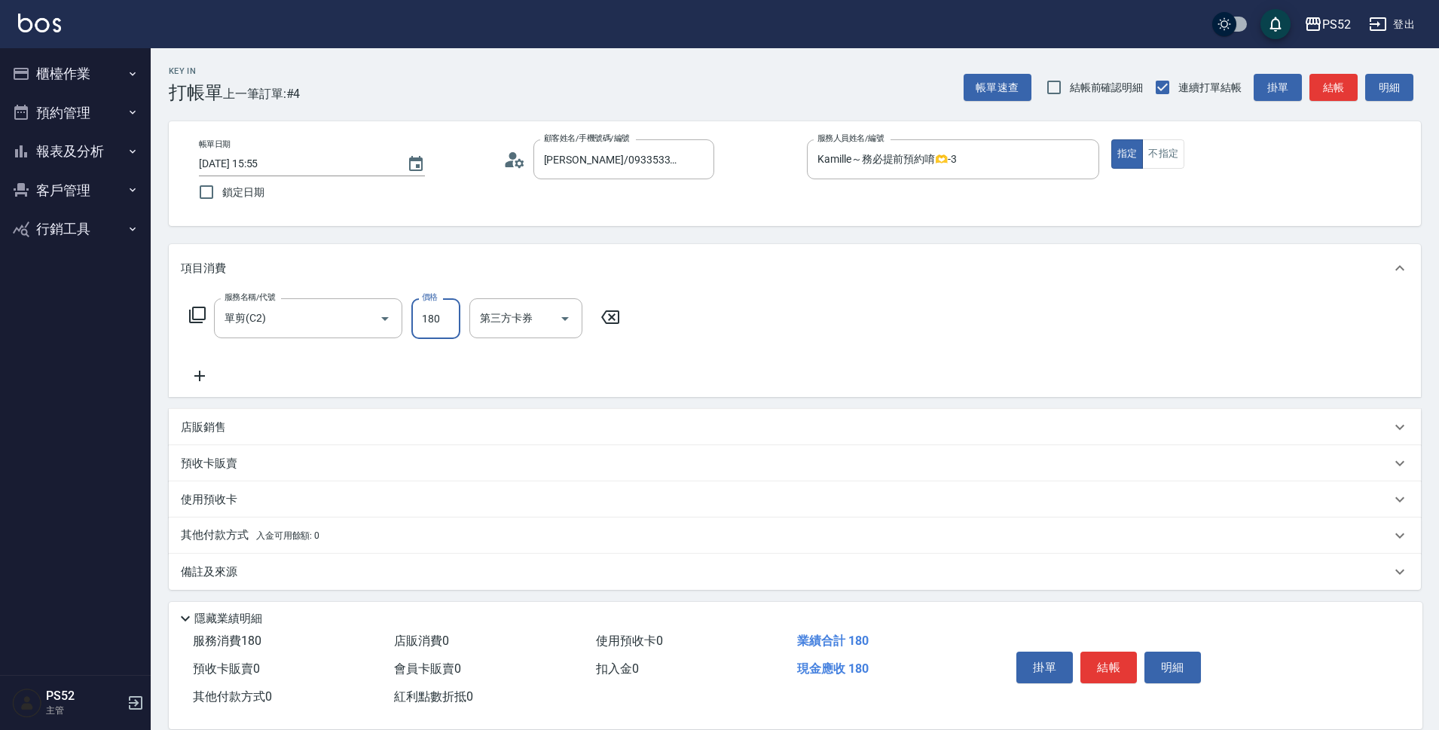
click at [435, 325] on input "180" at bounding box center [435, 318] width 49 height 41
type input "300"
click at [191, 371] on icon at bounding box center [200, 376] width 38 height 18
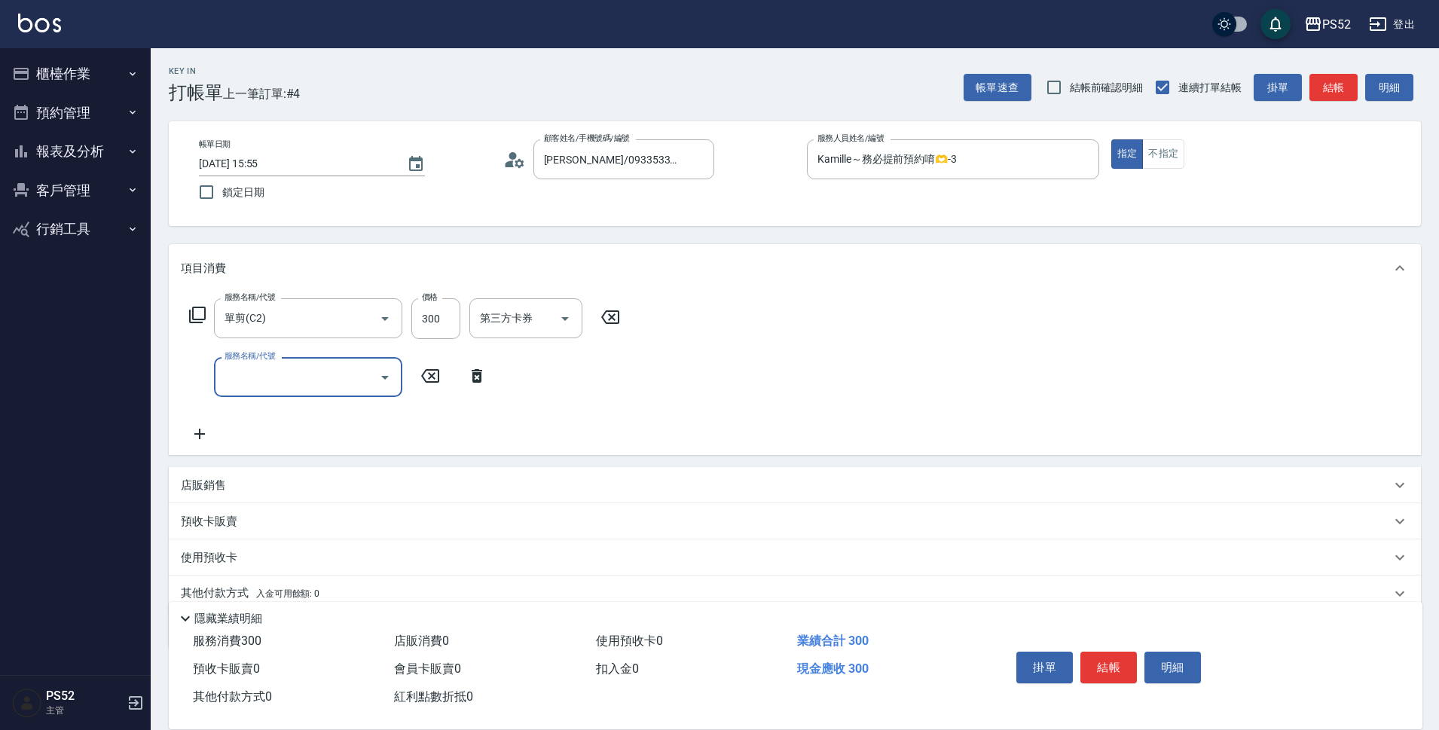
click at [234, 485] on div "店販銷售" at bounding box center [786, 486] width 1210 height 16
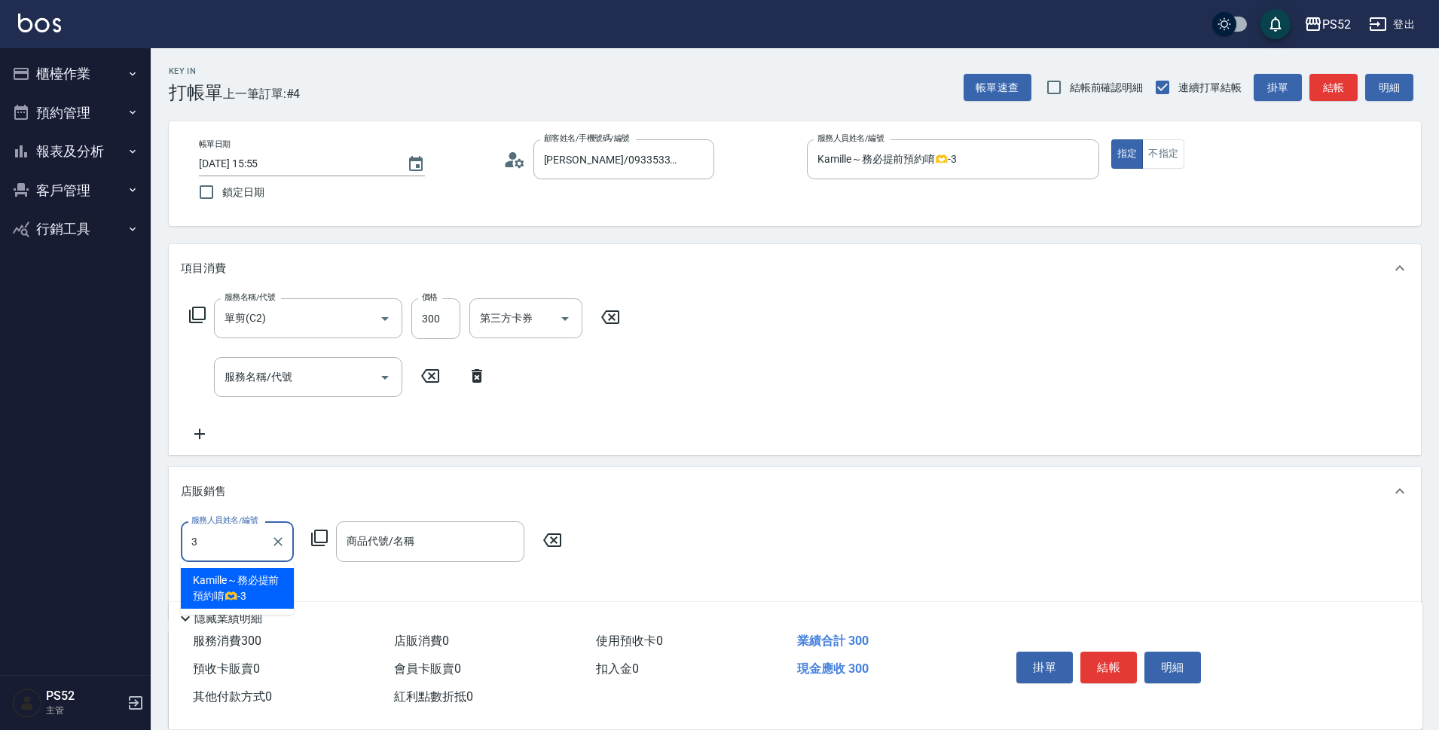
type input "Kamille～務必提前預約唷🫶-3"
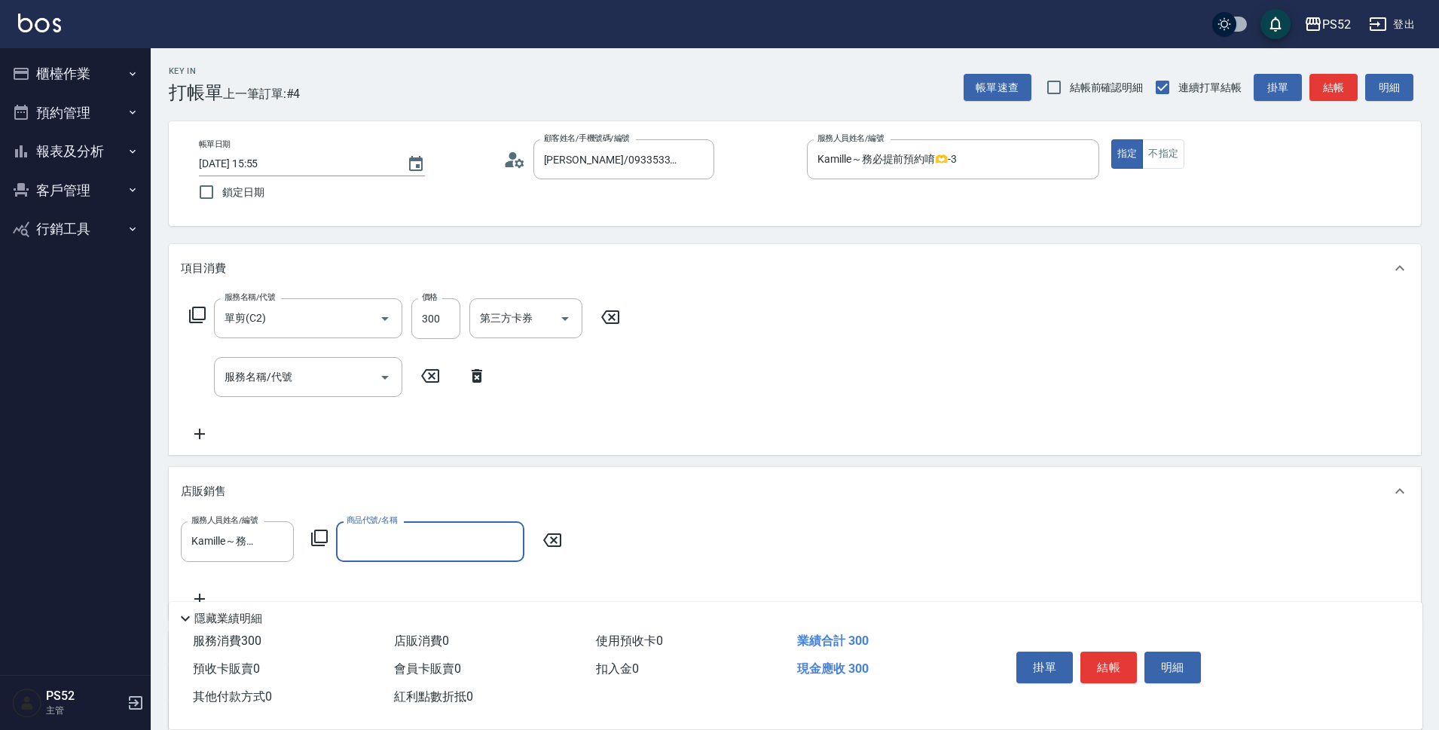
click at [443, 548] on input "商品代號/名稱" at bounding box center [430, 541] width 175 height 26
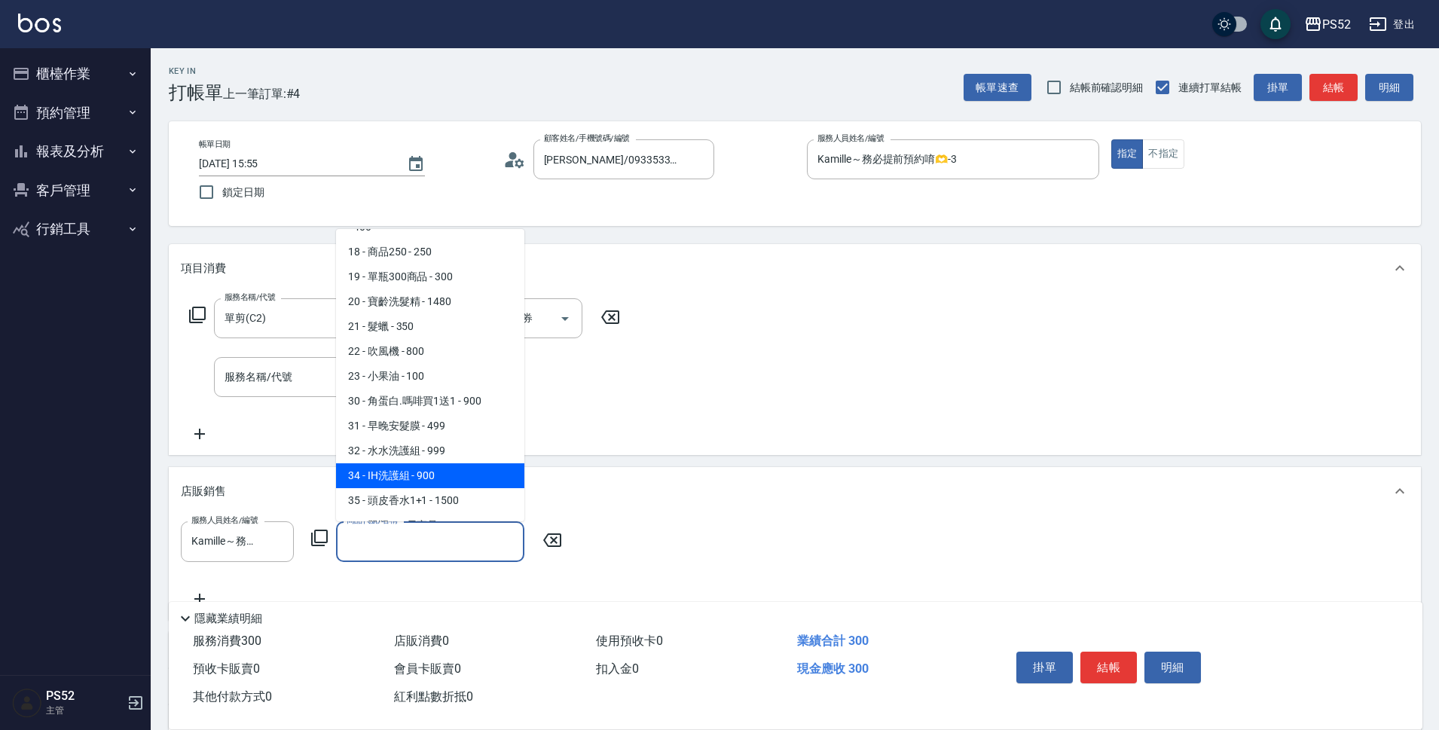
scroll to position [452, 0]
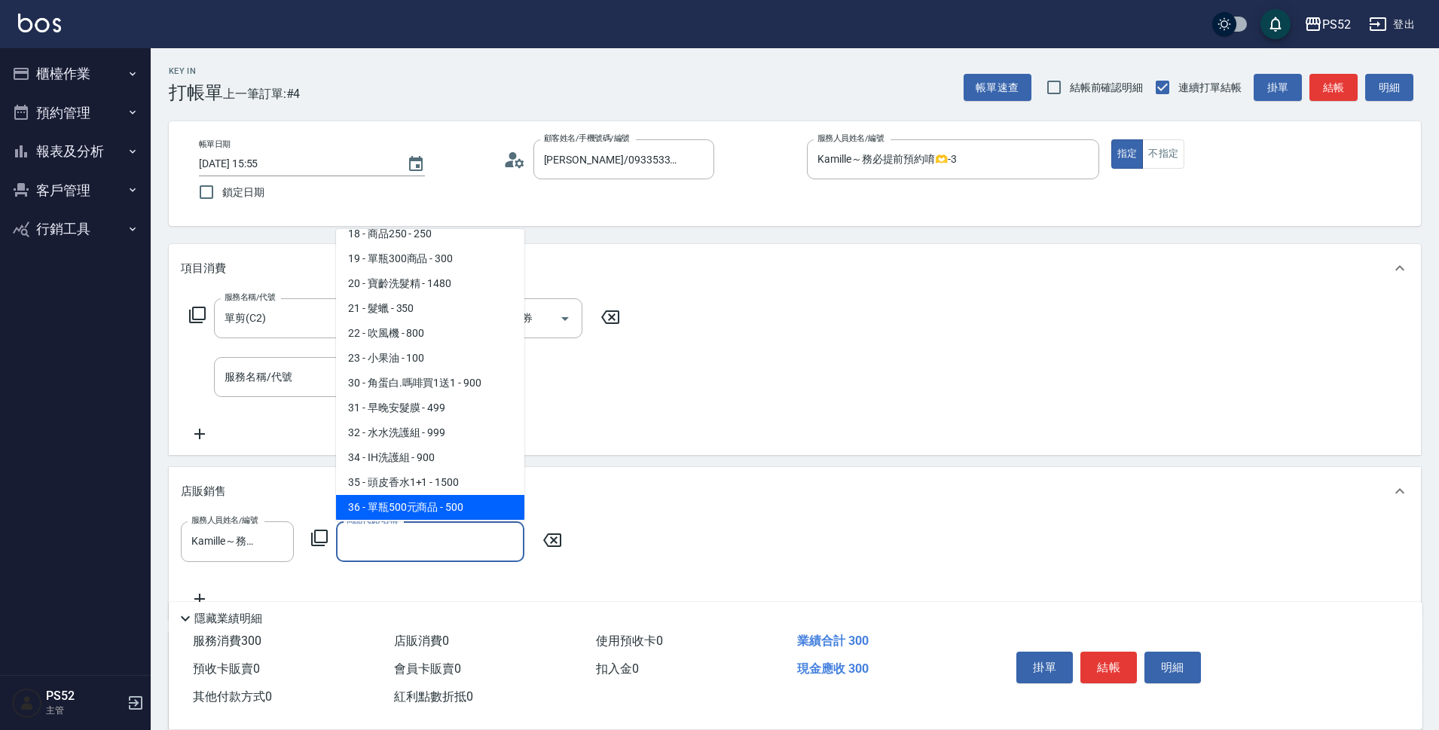
click at [460, 495] on span "36 - 單瓶500元商品 - 500" at bounding box center [430, 507] width 188 height 25
type input "單瓶500元商品"
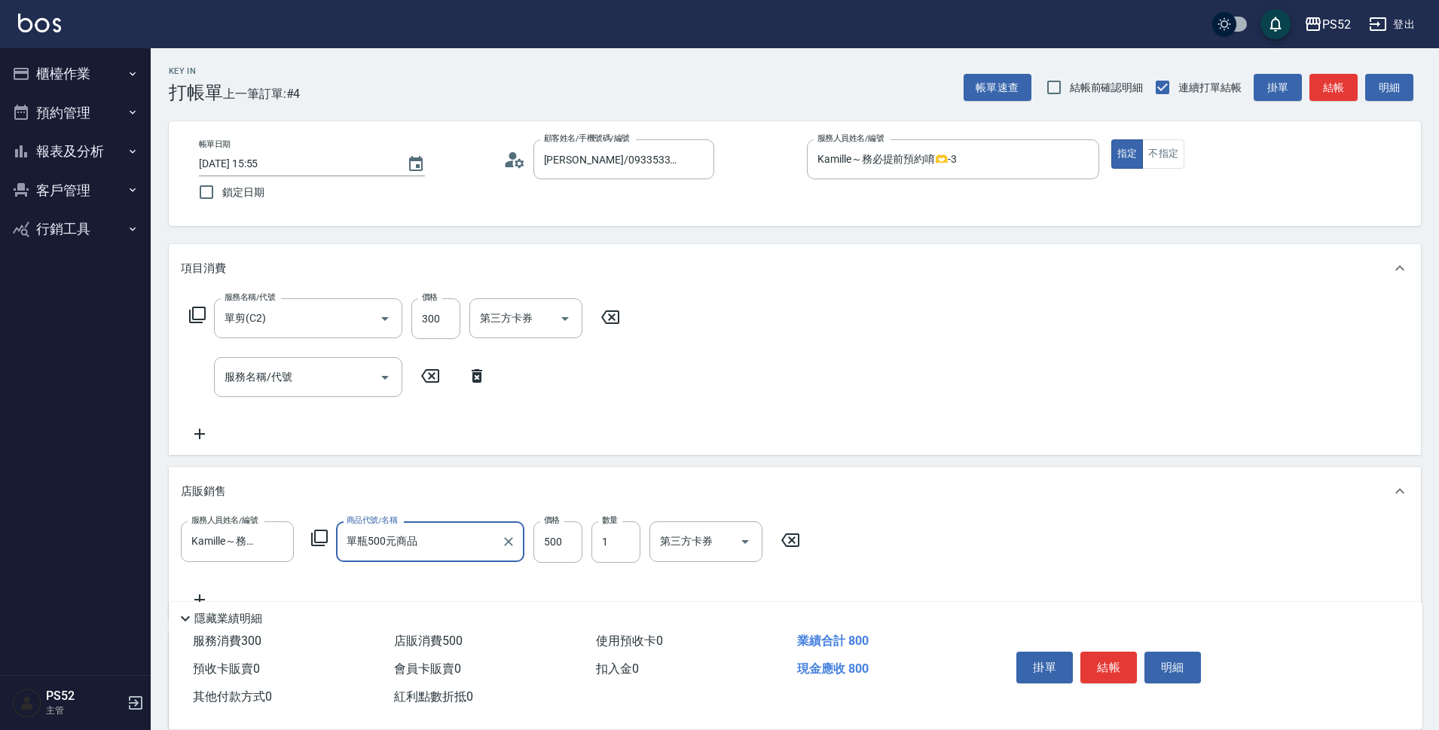
click at [1140, 657] on div "掛單 結帳 明細" at bounding box center [1108, 669] width 197 height 47
click at [1125, 656] on button "結帳" at bounding box center [1108, 668] width 56 height 32
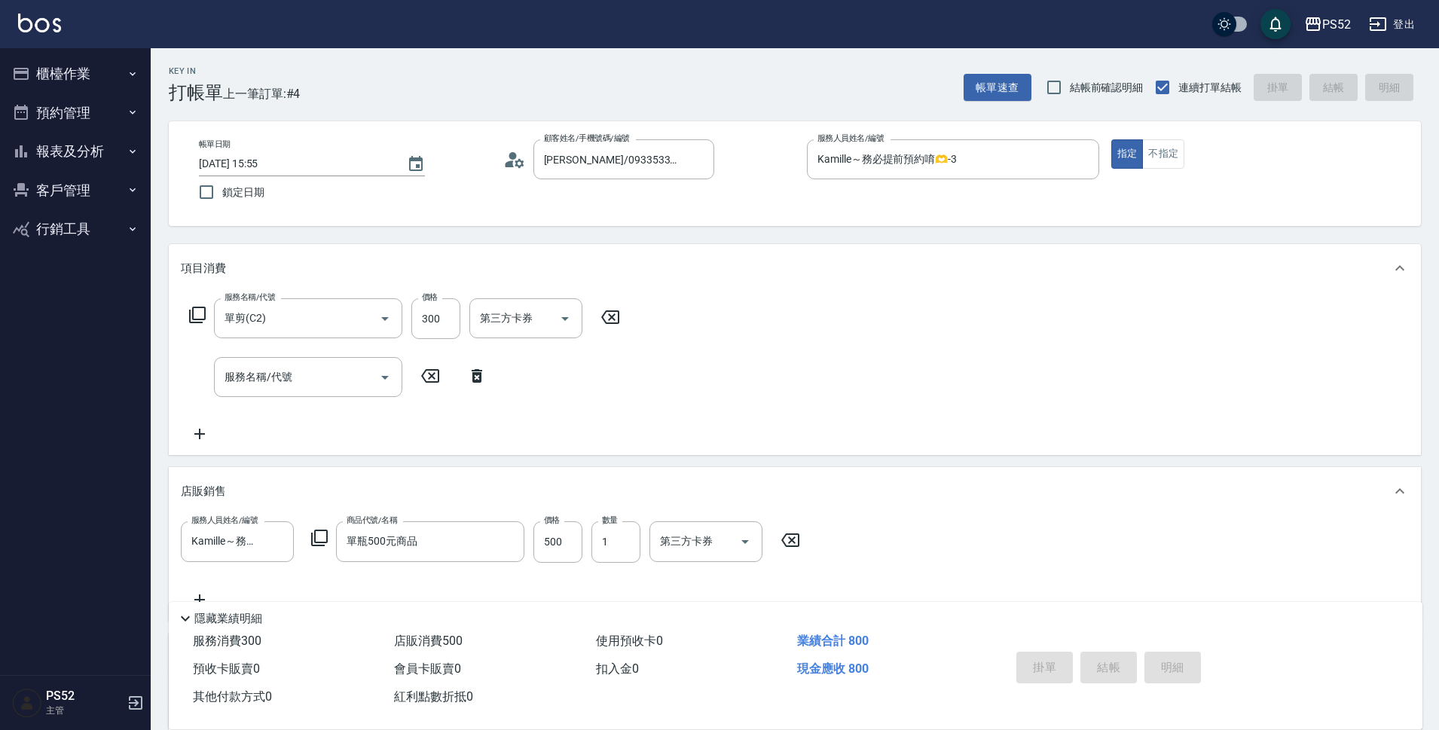
type input "[DATE] 15:56"
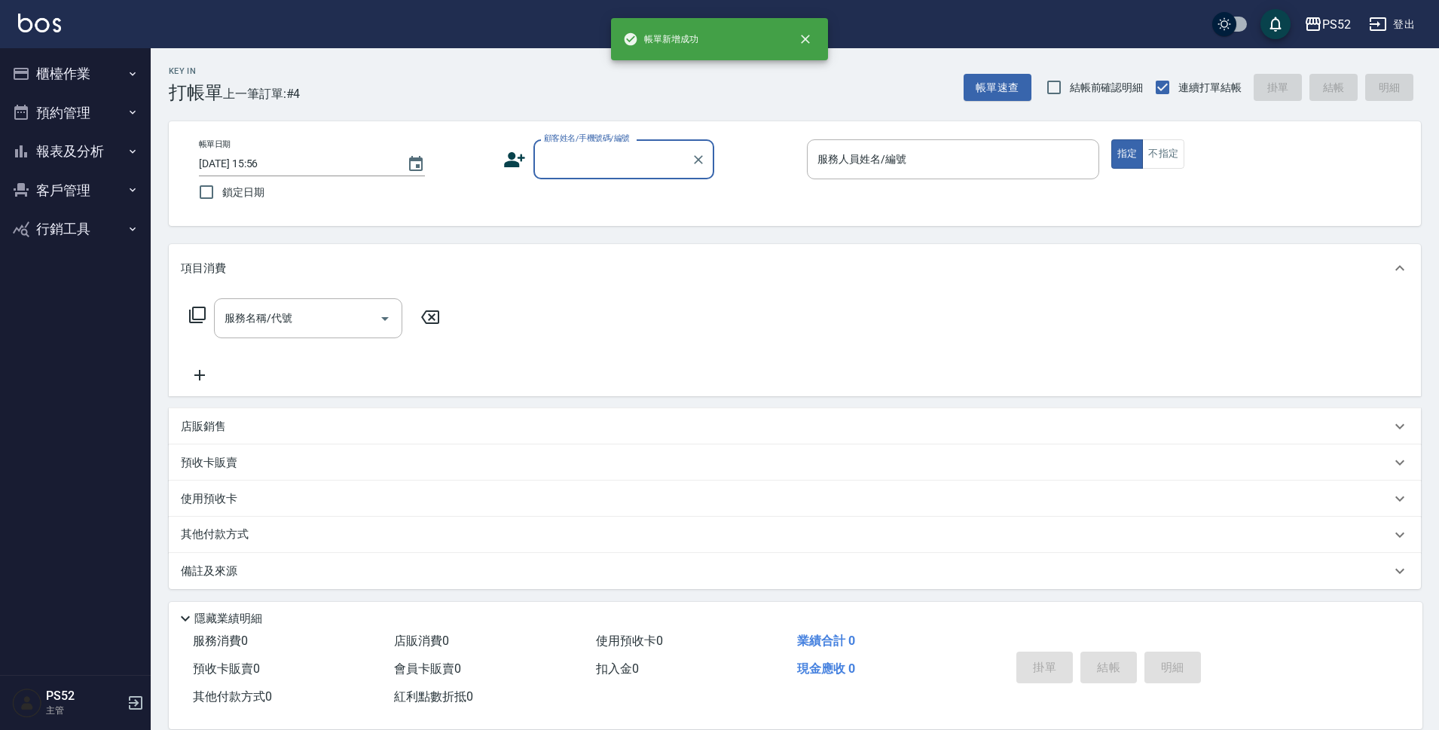
scroll to position [0, 0]
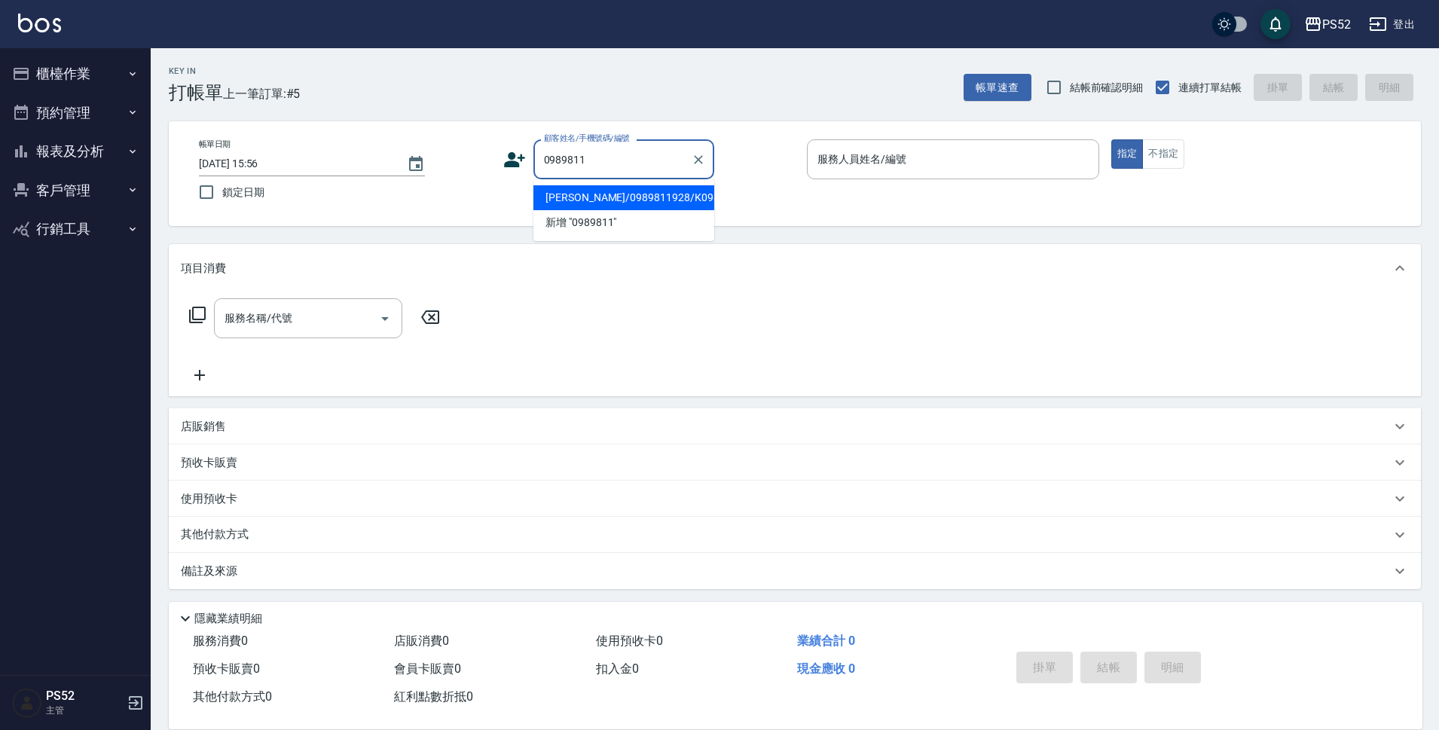
click at [561, 203] on li "[PERSON_NAME]/0989811928/K0989811928" at bounding box center [623, 197] width 181 height 25
type input "[PERSON_NAME]/0989811928/K0989811928"
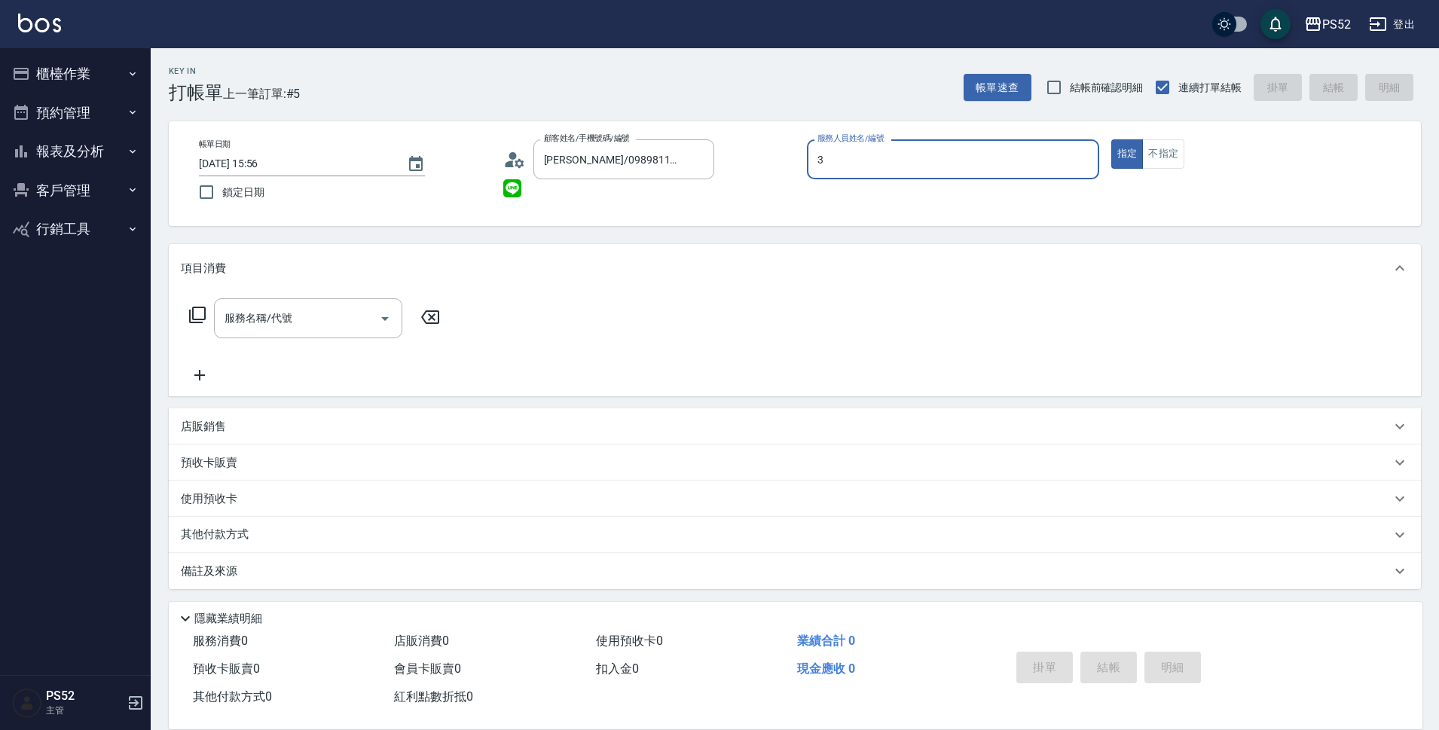
type input "Kamille～務必提前預約唷🫶-3"
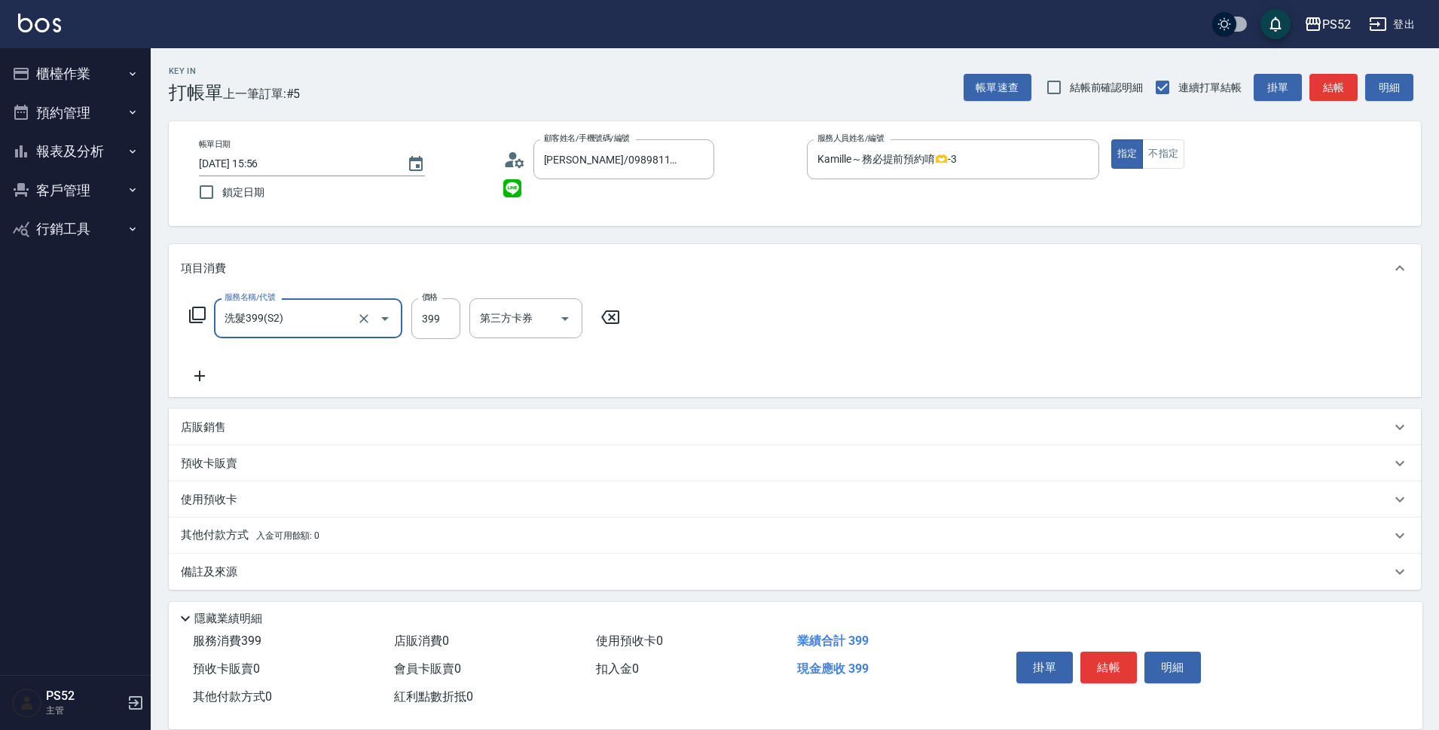
type input "洗髮399(S2)"
type input "439"
click at [579, 316] on input "第三方卡券" at bounding box center [613, 318] width 77 height 26
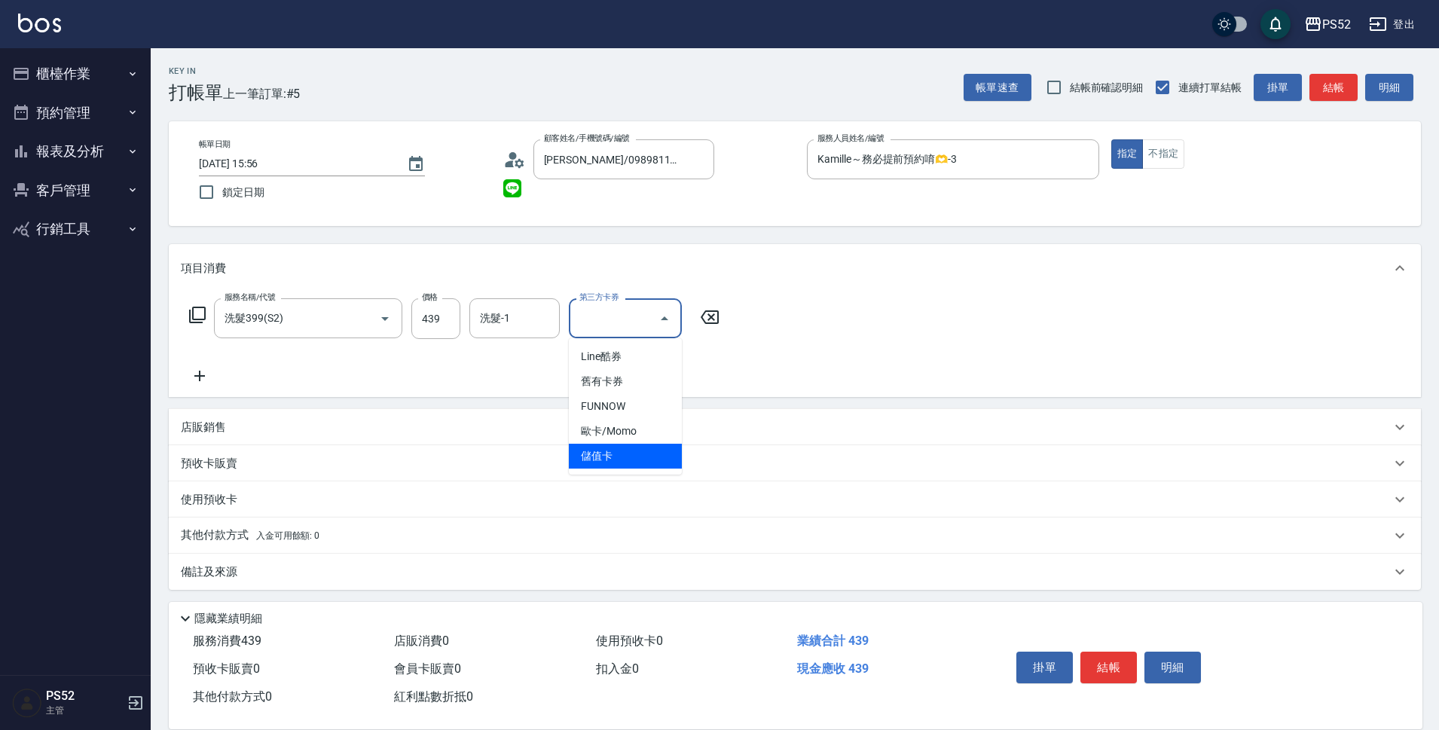
click at [623, 456] on span "儲值卡" at bounding box center [625, 456] width 113 height 25
type input "儲值卡"
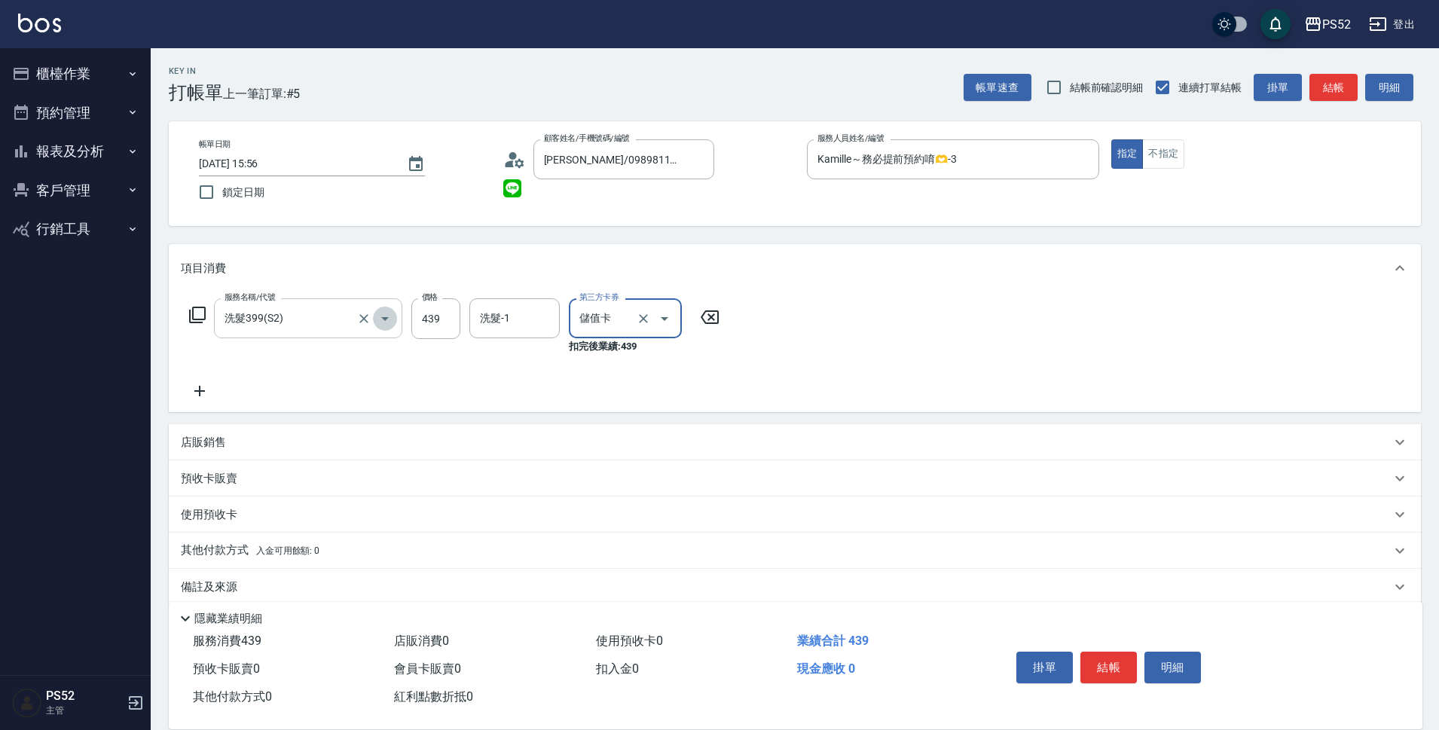
click at [389, 325] on icon "Open" at bounding box center [385, 319] width 18 height 18
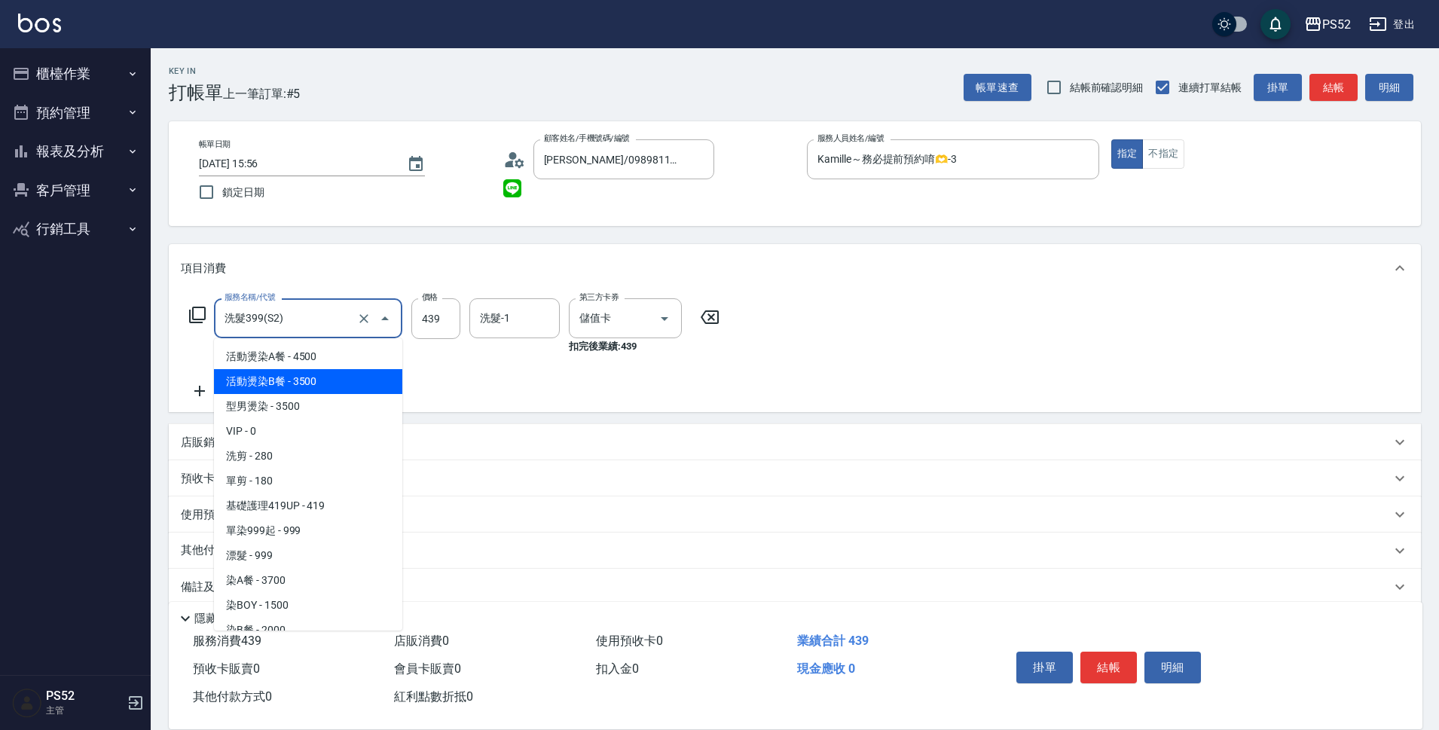
click at [490, 365] on div "服務名稱/代號 洗髮399(S2) 服務名稱/代號 價格 439 價格 洗髮-1 洗髮-1 第三方卡券 儲值卡 第三方卡券 扣完後業績: 439" at bounding box center [455, 349] width 548 height 102
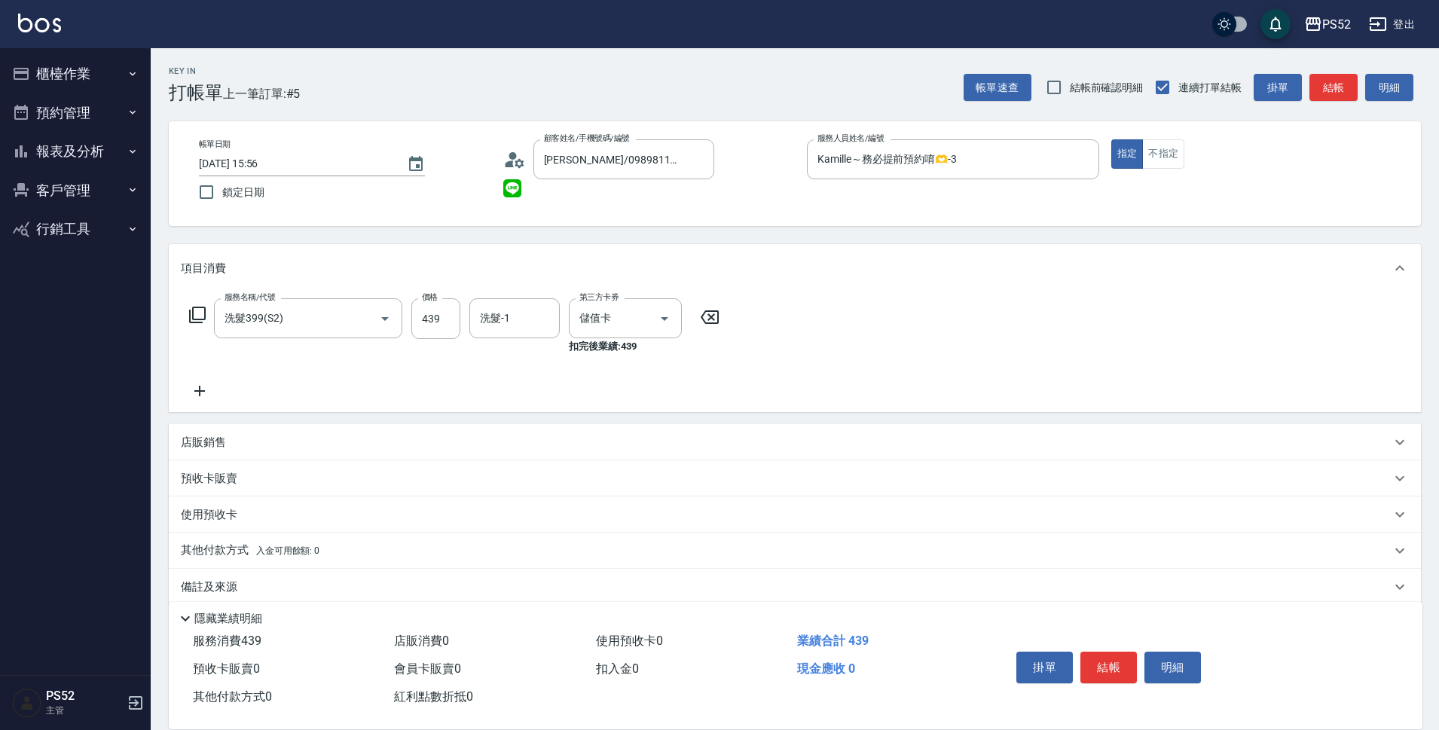
click at [202, 395] on icon at bounding box center [200, 391] width 38 height 18
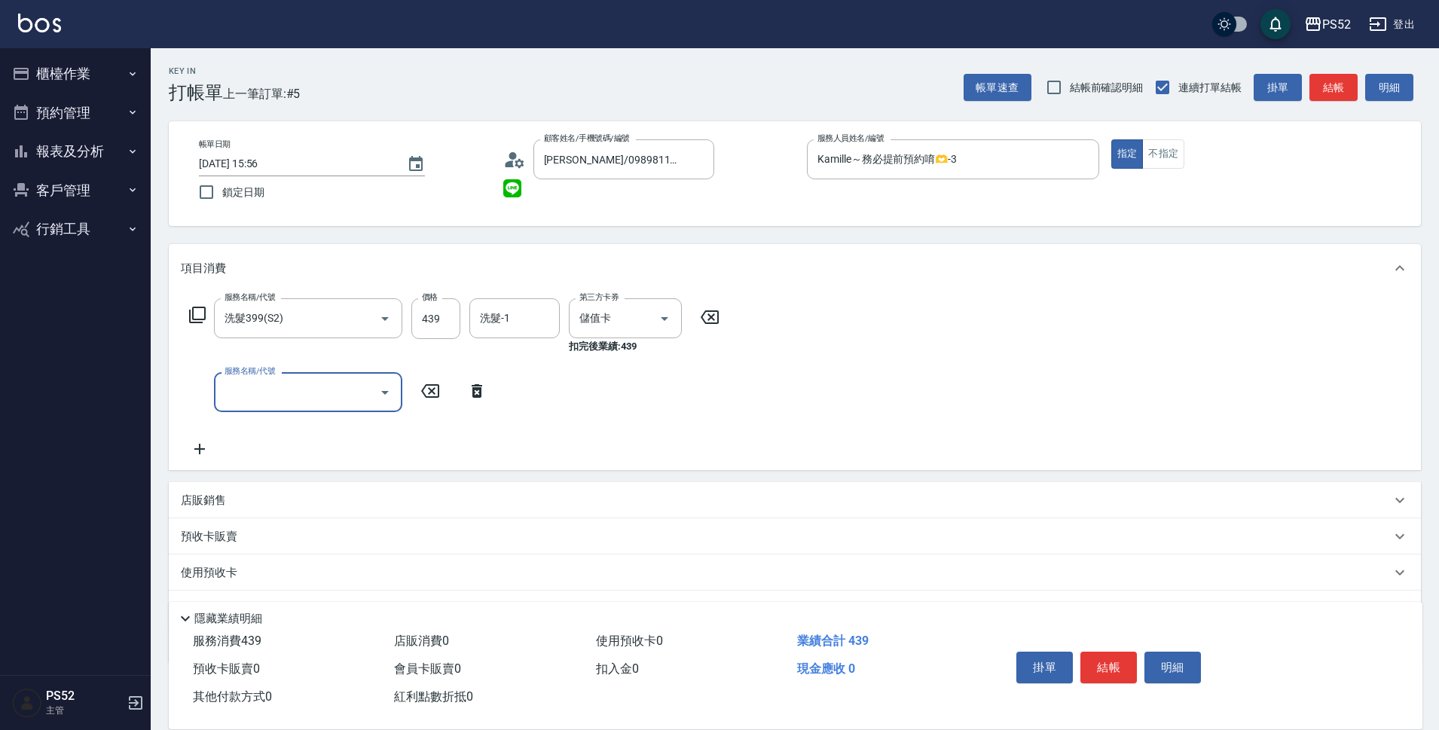
click at [251, 390] on input "服務名稱/代號" at bounding box center [297, 392] width 152 height 26
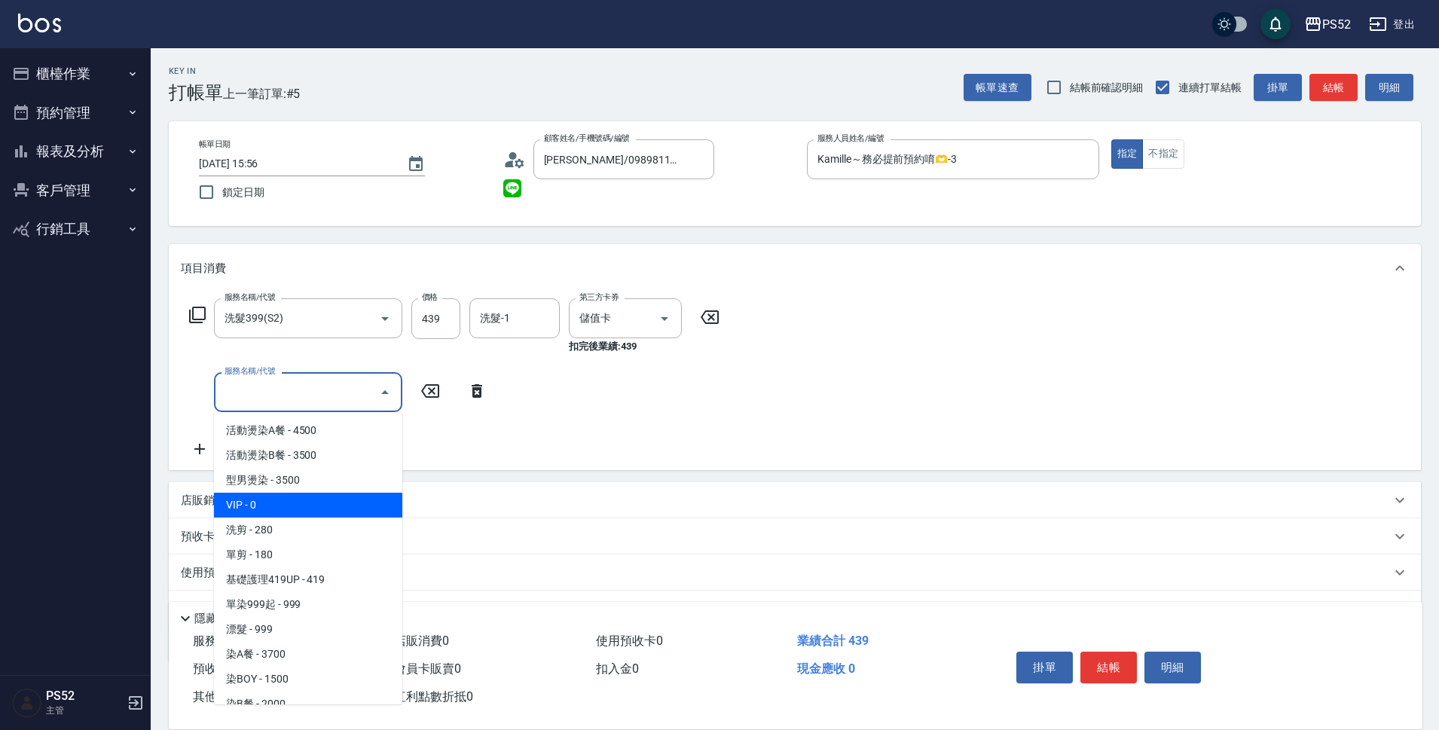
click at [243, 506] on span "VIP - 0" at bounding box center [308, 505] width 188 height 25
type input "VIP(888)"
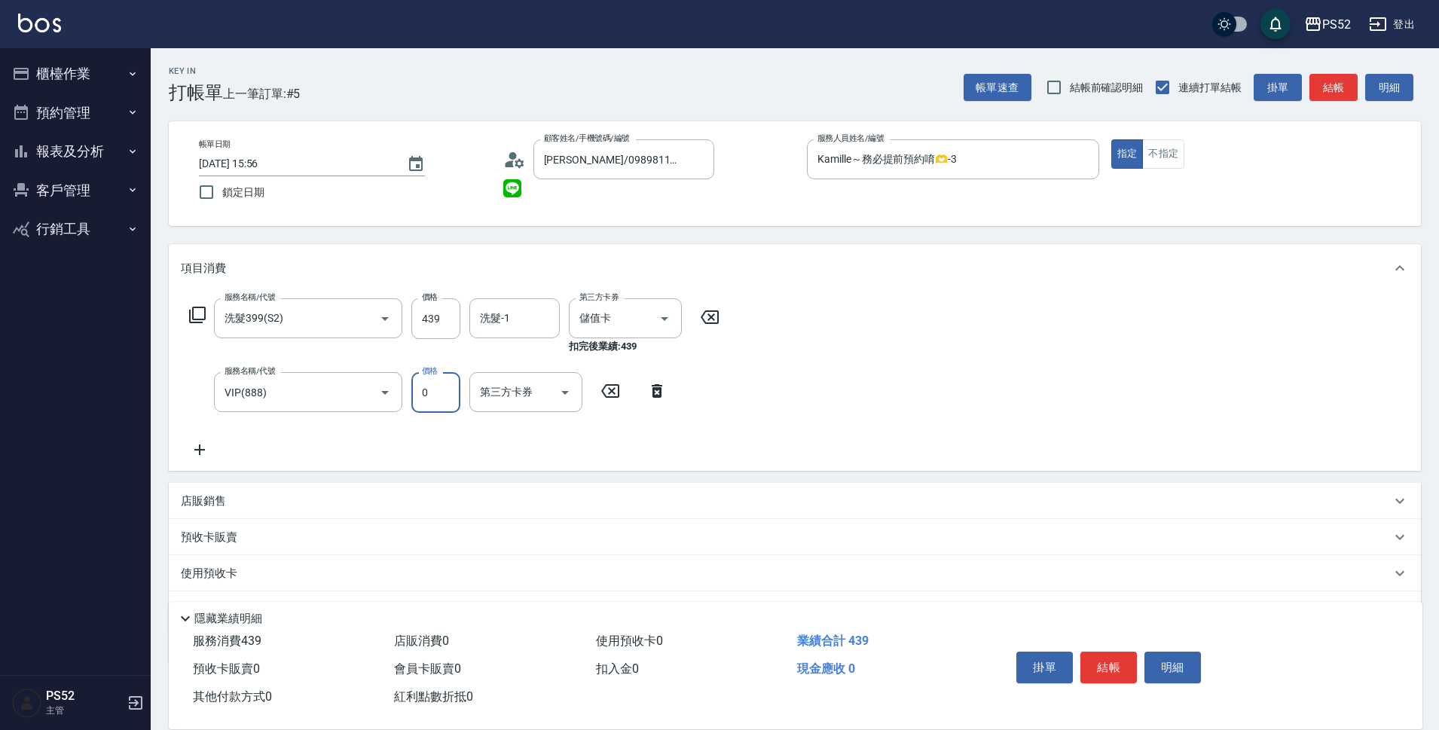
click at [435, 405] on input "0" at bounding box center [435, 392] width 49 height 41
type input "1000"
click at [1115, 664] on button "結帳" at bounding box center [1108, 668] width 56 height 32
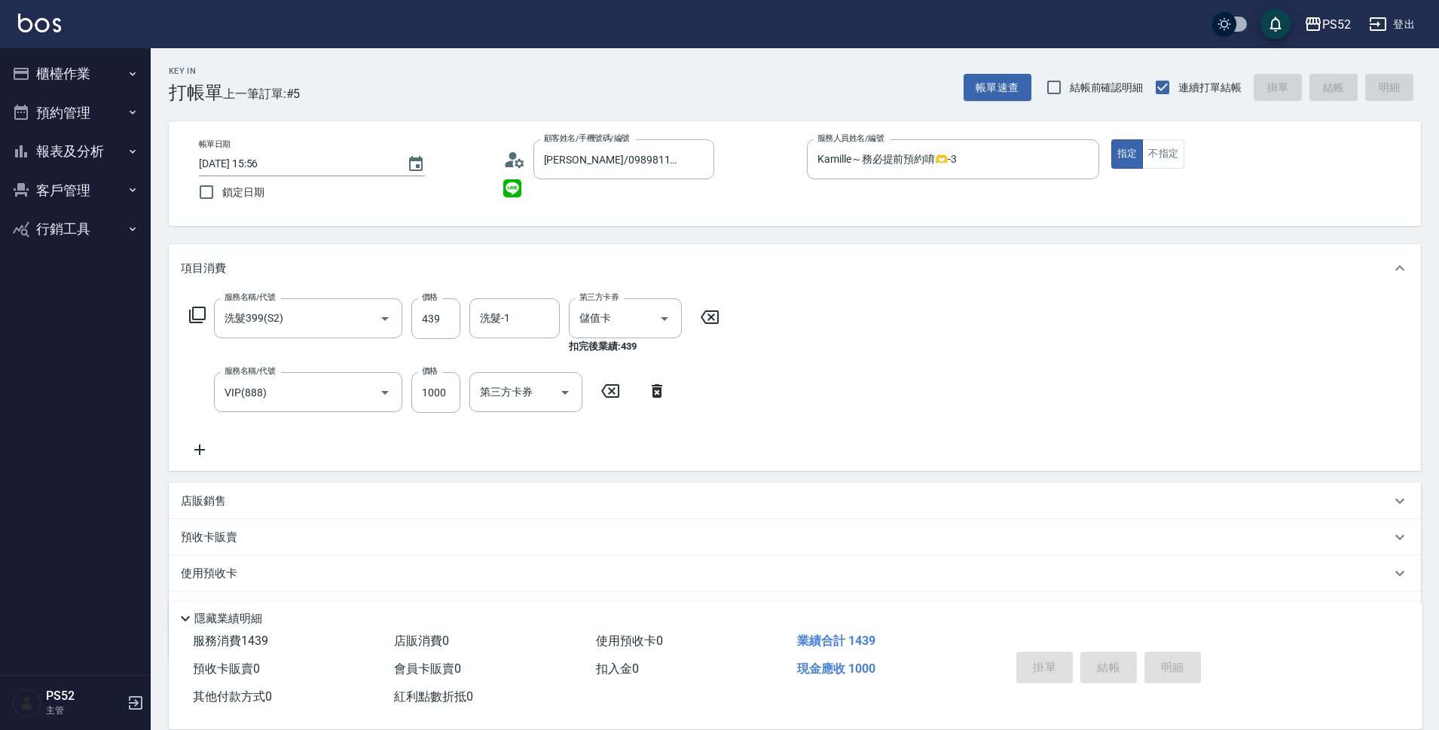
type input "[DATE] 15:57"
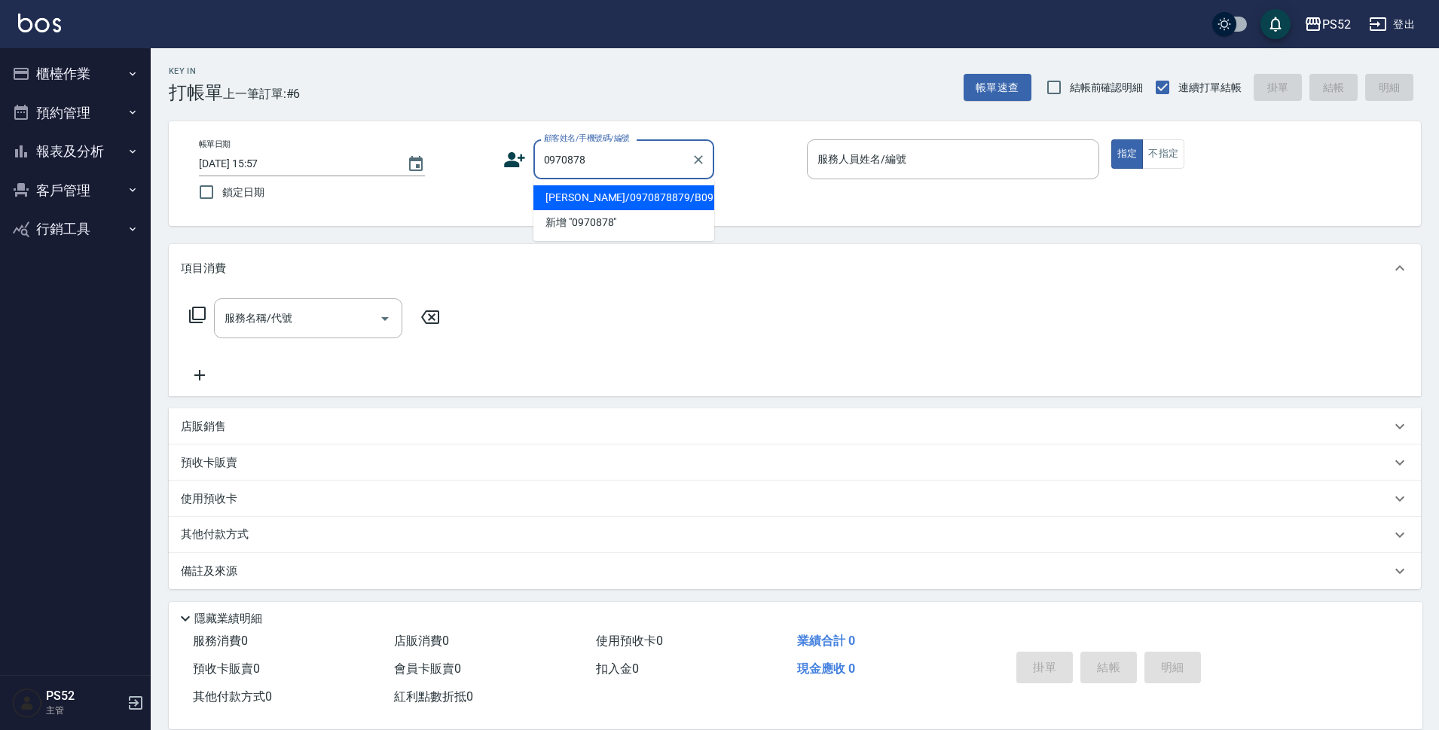
click at [615, 209] on li "[PERSON_NAME]/0970878879/B0970878879" at bounding box center [623, 197] width 181 height 25
type input "[PERSON_NAME]/0970878879/B0970878879"
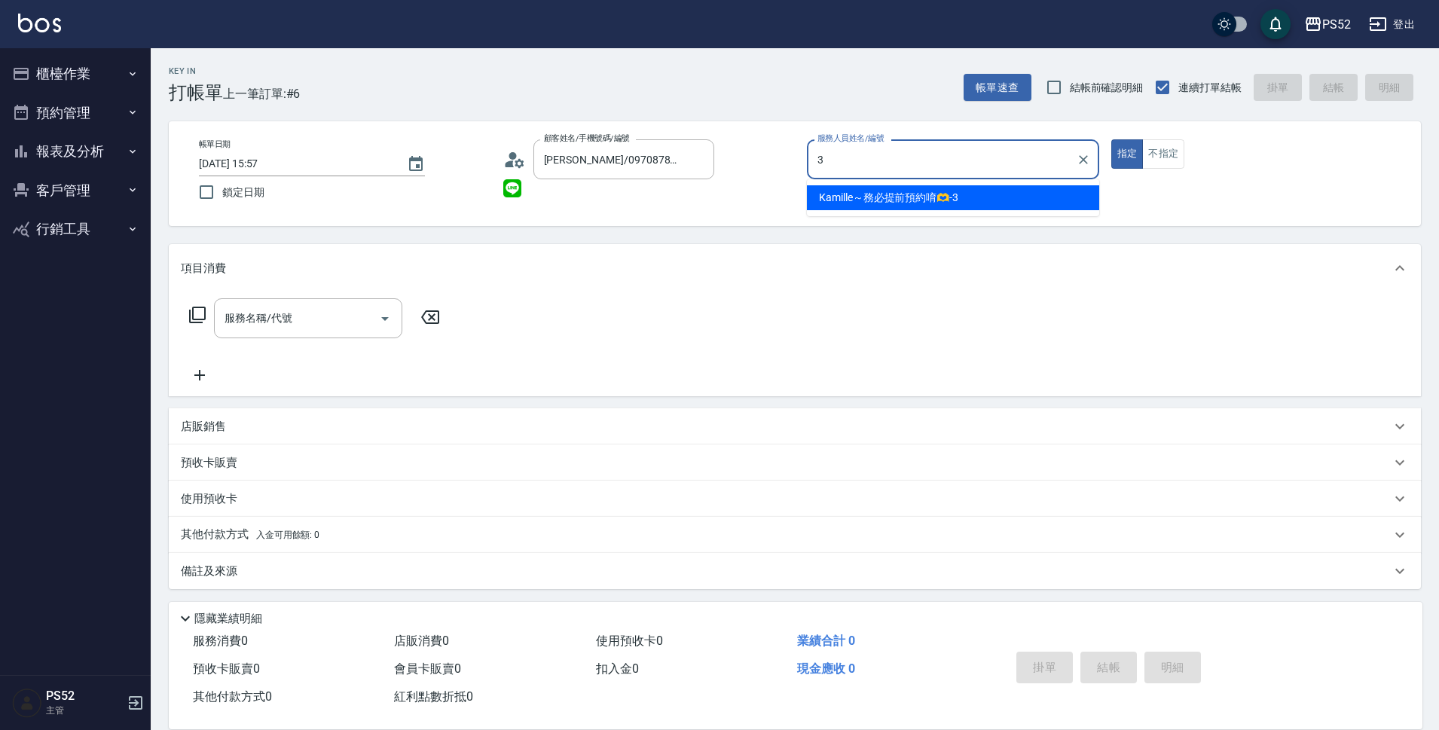
type input "Kamille～務必提前預約唷🫶-3"
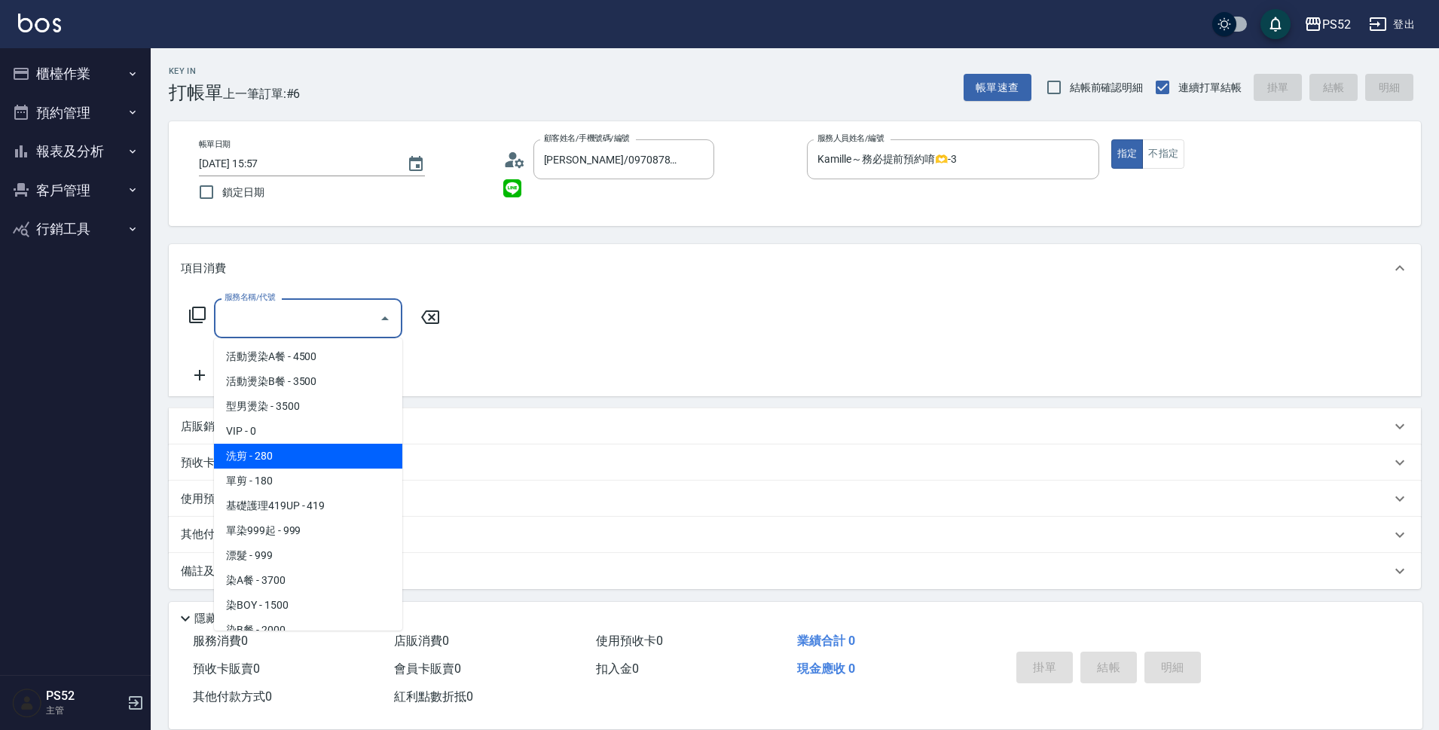
type input "洗剪(C1)"
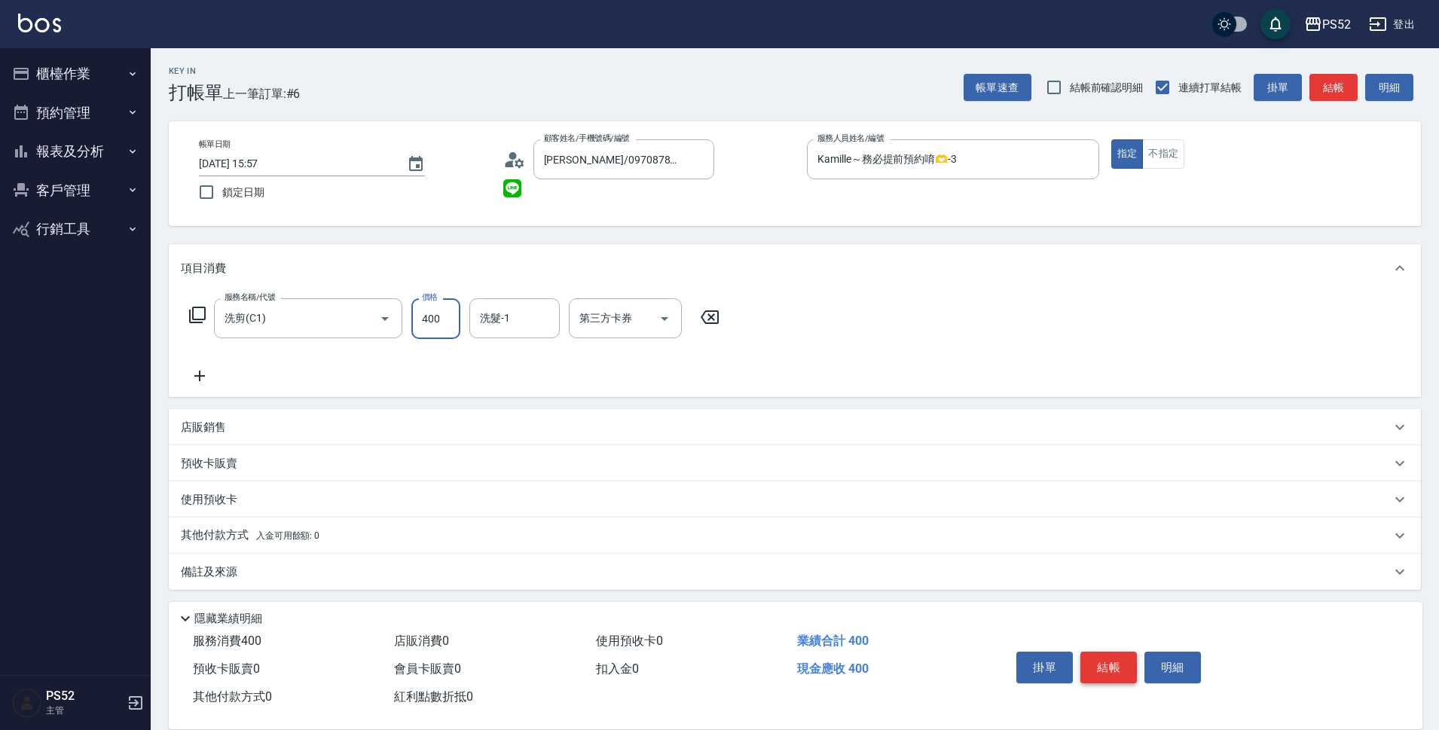
type input "400"
click at [1107, 664] on button "結帳" at bounding box center [1108, 668] width 56 height 32
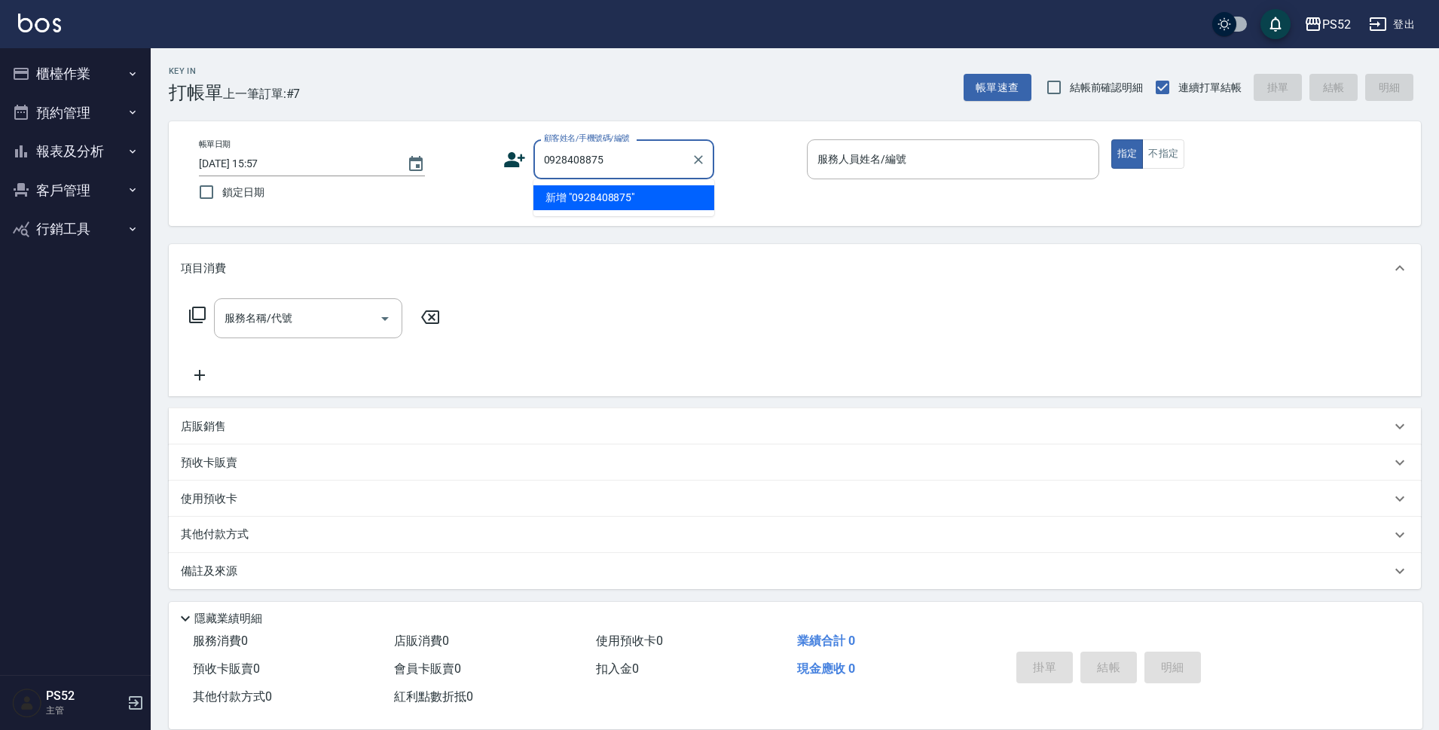
type input "0928408875"
click at [529, 156] on div "顧客姓名/手機號碼/編號 顧客姓名/手機號碼/編號" at bounding box center [649, 159] width 292 height 40
click at [527, 161] on div "顧客姓名/手機號碼/編號 顧客姓名/手機號碼/編號" at bounding box center [649, 159] width 292 height 40
click at [518, 156] on icon at bounding box center [514, 159] width 23 height 23
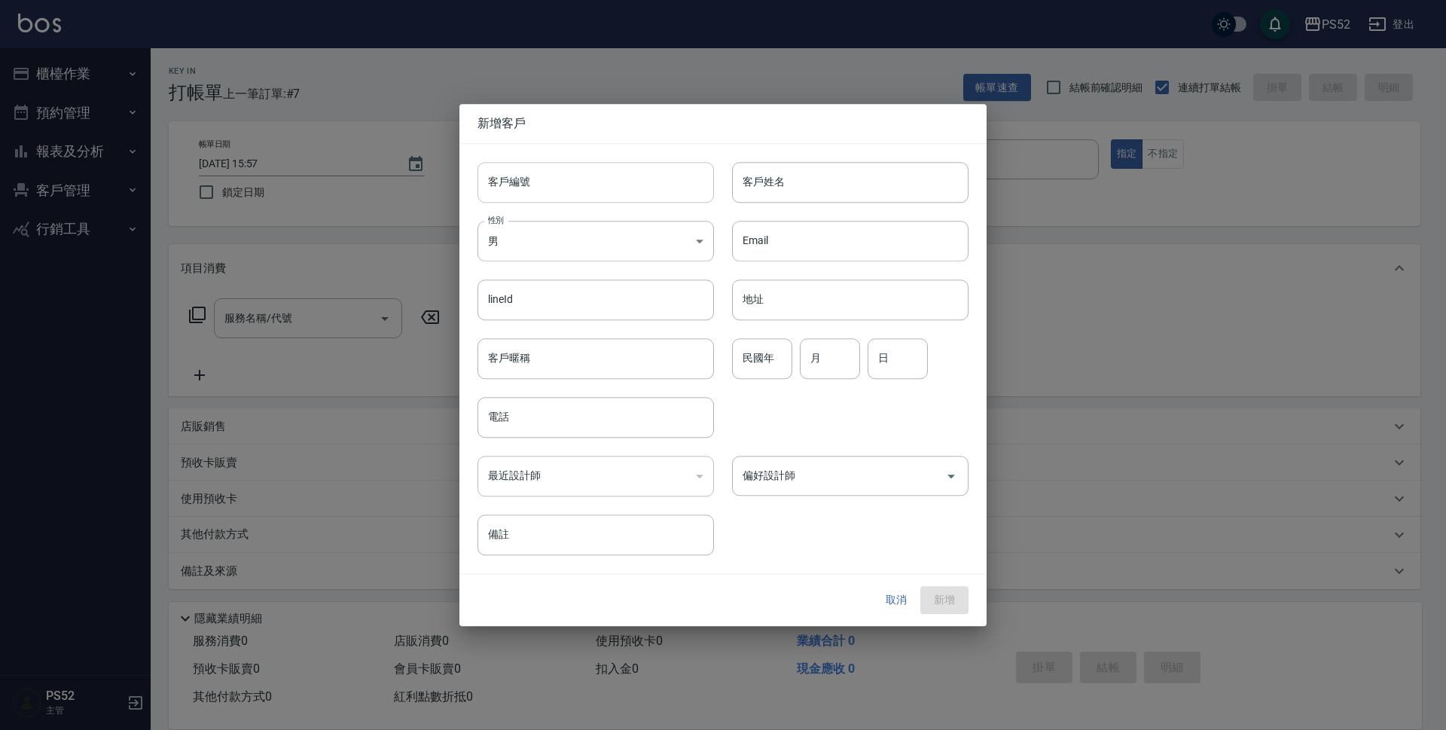
click at [563, 165] on input "客戶編號" at bounding box center [596, 182] width 237 height 41
type input "＿"
type input "k"
paste input "0928408875"
type input "K0928408875"
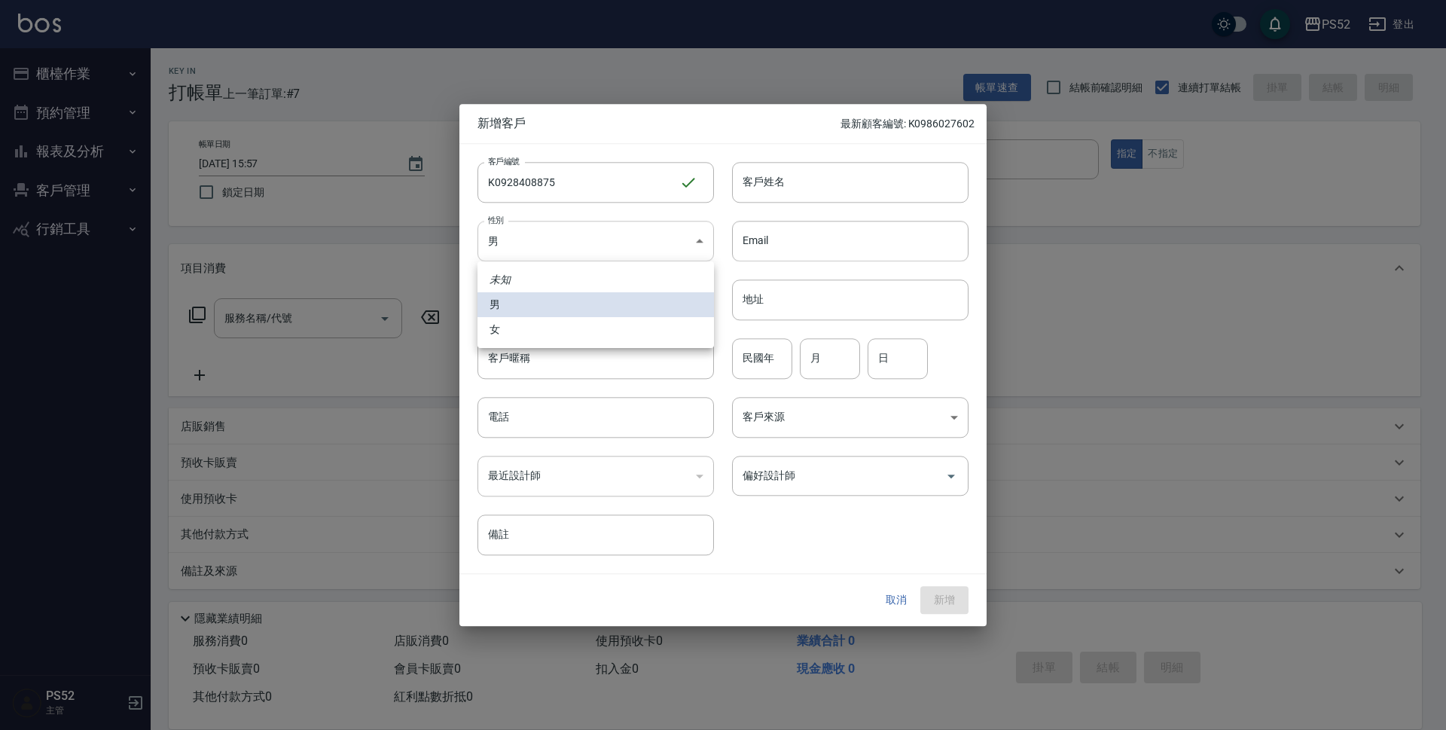
click at [586, 261] on body "PS52 登出 櫃檯作業 打帳單 帳單列表 現金收支登錄 材料自購登錄 每日結帳 排班表 現場電腦打卡 預約管理 預約管理 單日預約紀錄 單週預約紀錄 報表及…" at bounding box center [723, 367] width 1446 height 734
click at [546, 334] on li "女" at bounding box center [596, 329] width 237 height 25
type input "[DEMOGRAPHIC_DATA]"
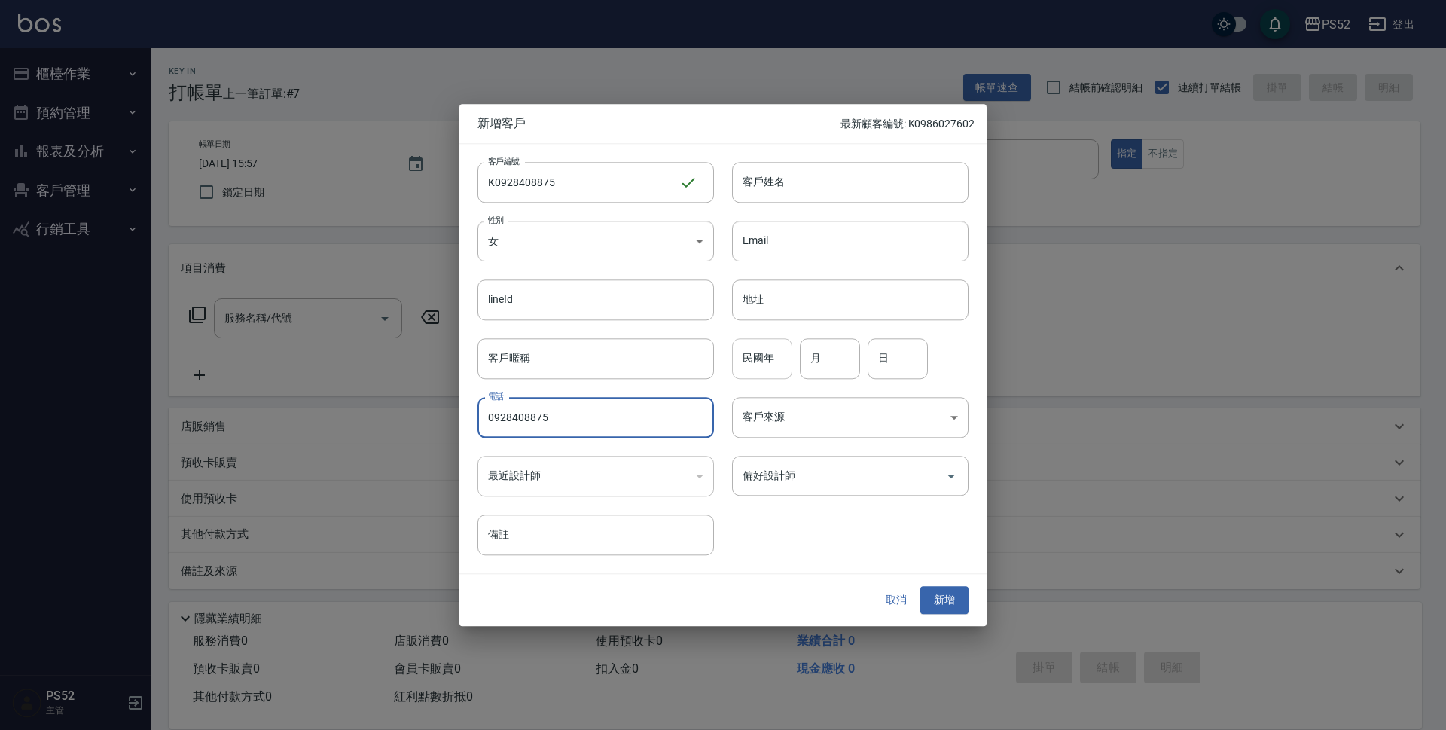
type input "0928408875"
click at [750, 340] on input "民國年" at bounding box center [762, 358] width 60 height 41
click at [753, 348] on input "民國年" at bounding box center [762, 358] width 60 height 41
click at [816, 360] on input "月" at bounding box center [830, 358] width 60 height 41
type input "9"
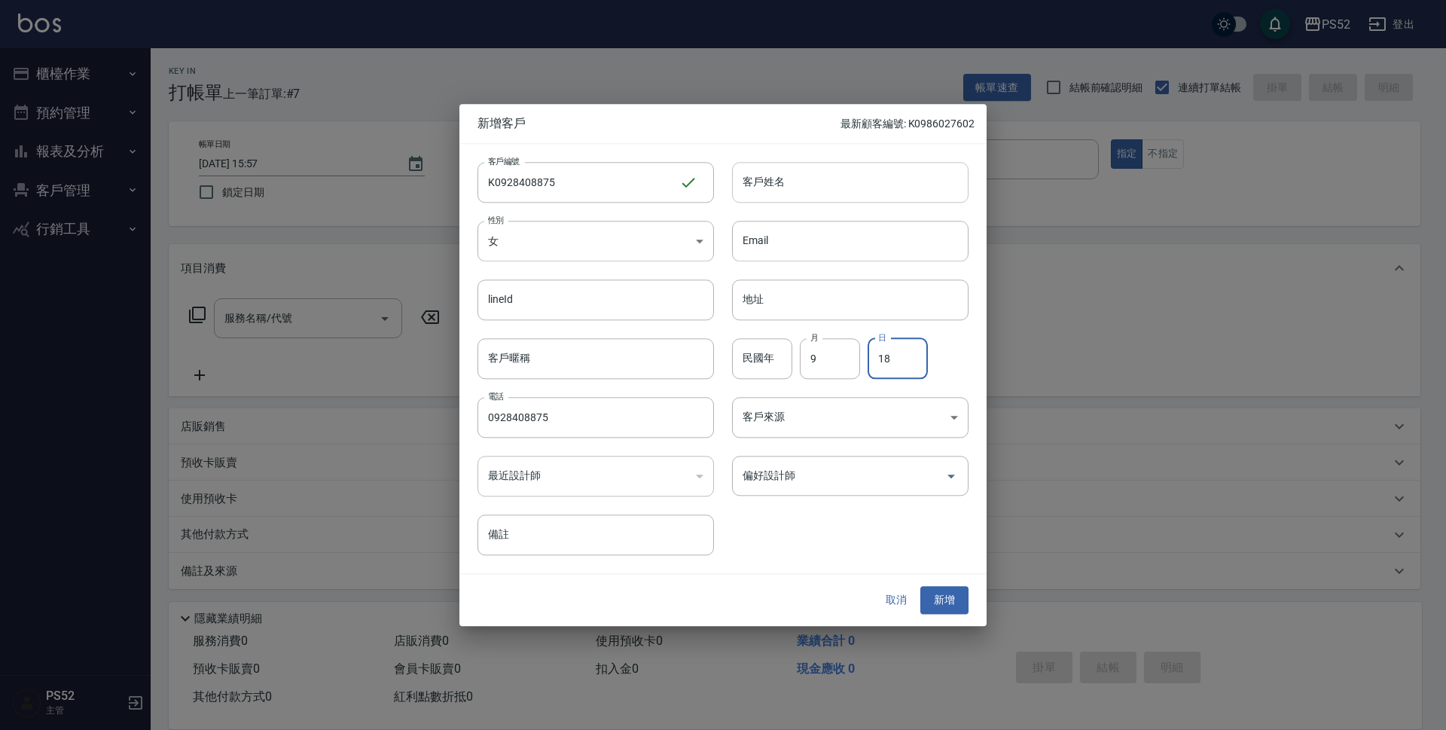
type input "18"
click at [824, 192] on input "客戶姓名" at bounding box center [850, 182] width 237 height 41
type input "[PERSON_NAME]"
click at [958, 608] on button "新增" at bounding box center [944, 601] width 48 height 28
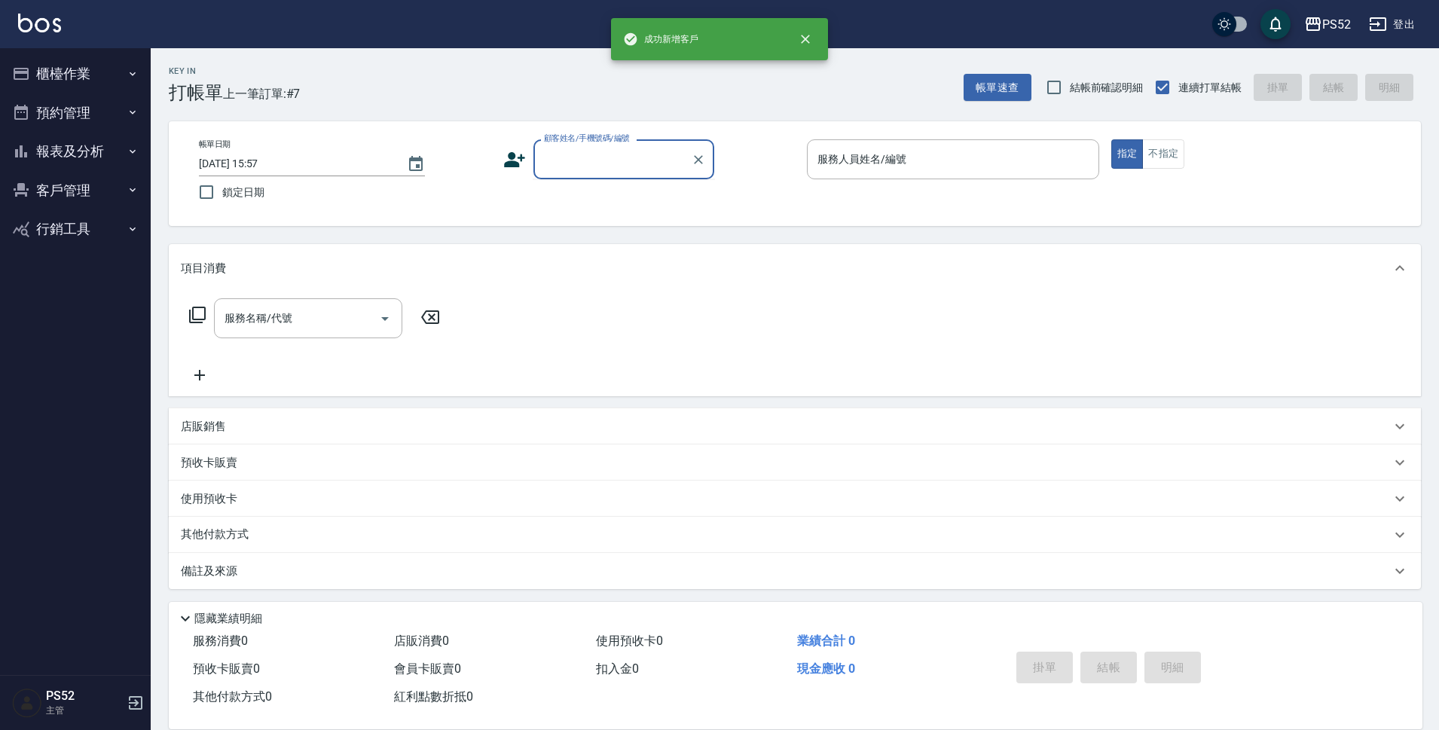
click at [621, 162] on input "顧客姓名/手機號碼/編號" at bounding box center [612, 159] width 145 height 26
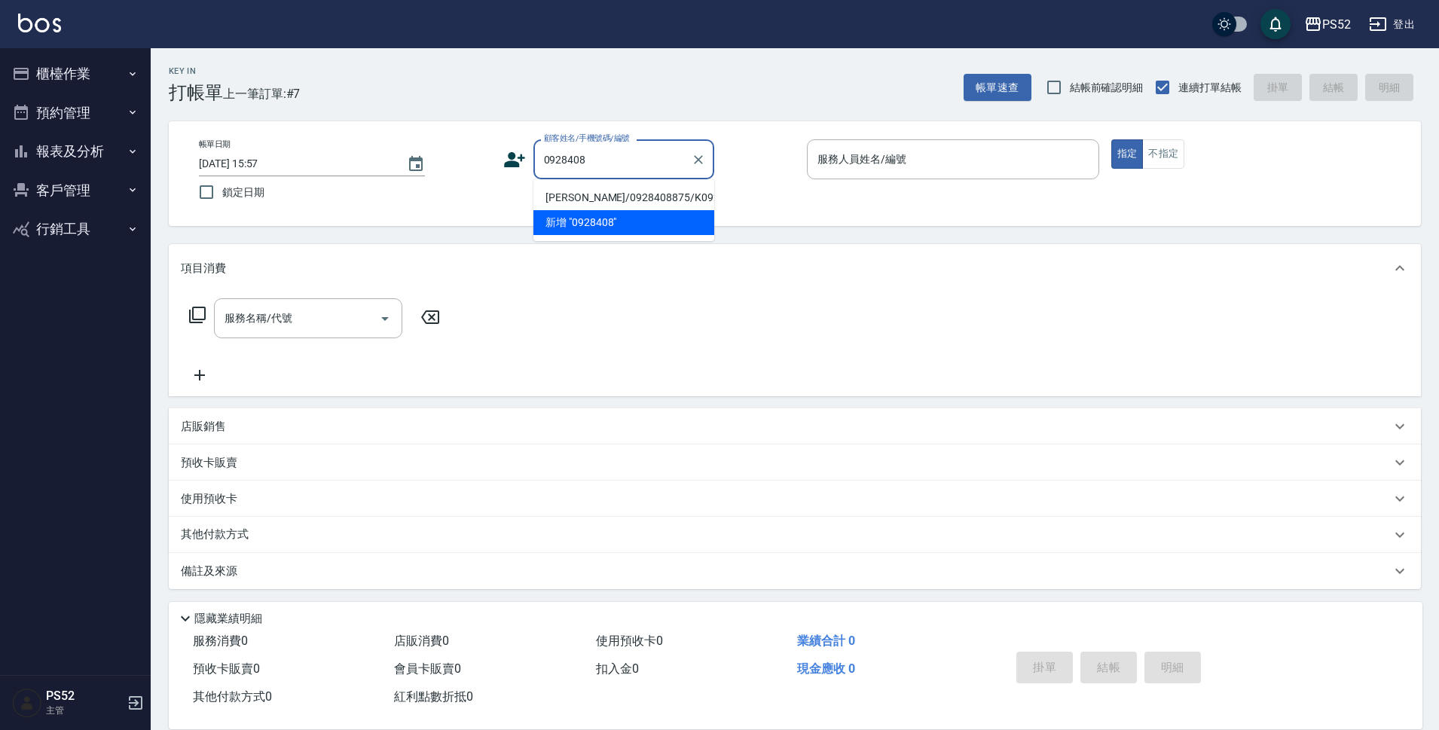
click at [590, 200] on li "[PERSON_NAME]/0928408875/K0928408875" at bounding box center [623, 197] width 181 height 25
type input "[PERSON_NAME]/0928408875/K0928408875"
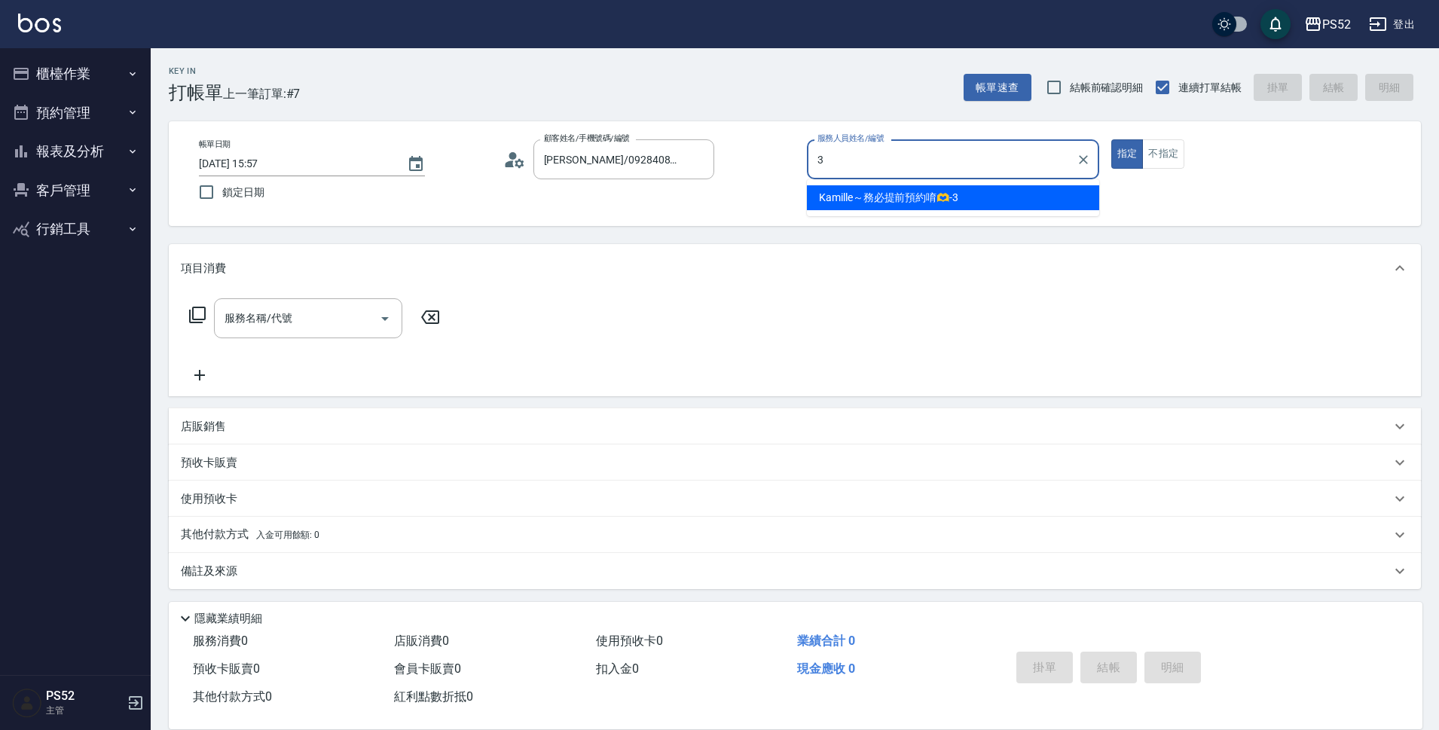
type input "Kamille～務必提前預約唷🫶-3"
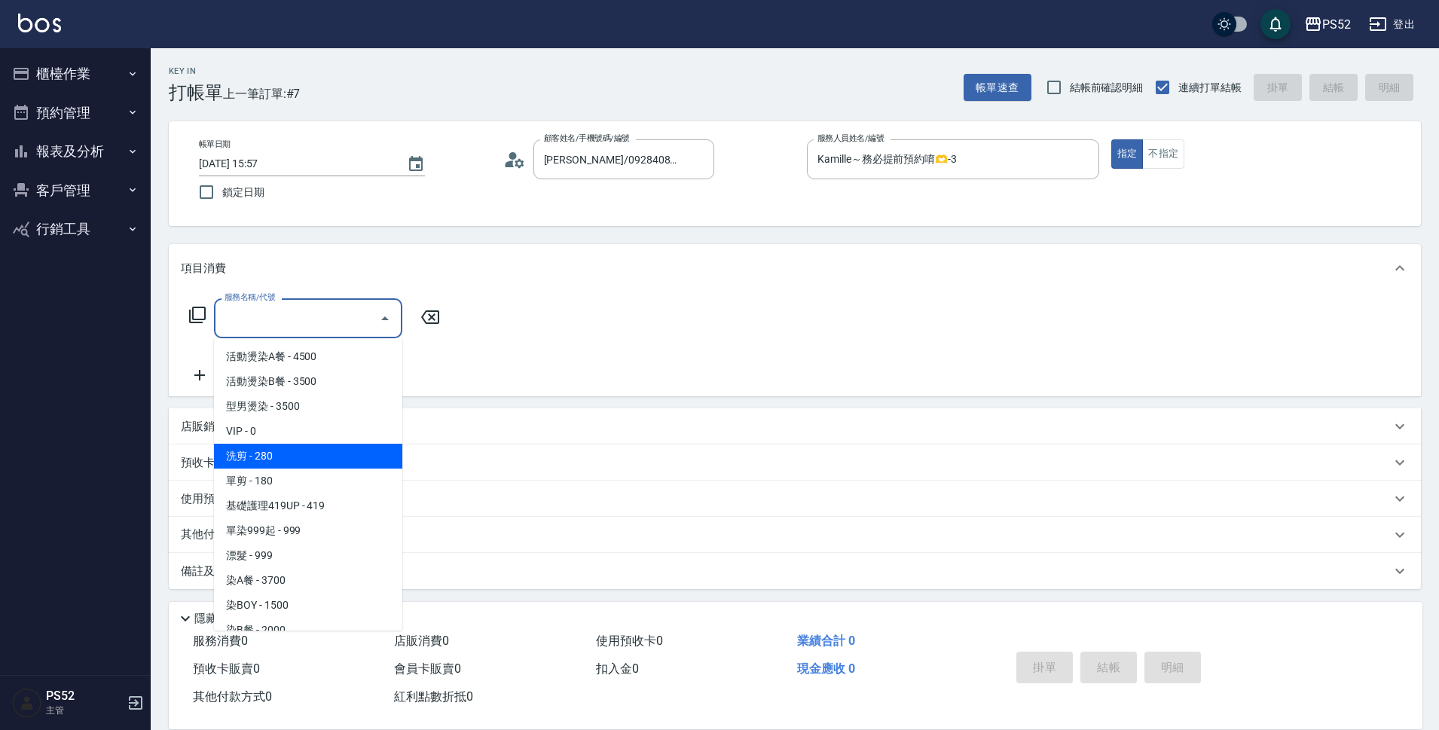
type input "洗剪(C1)"
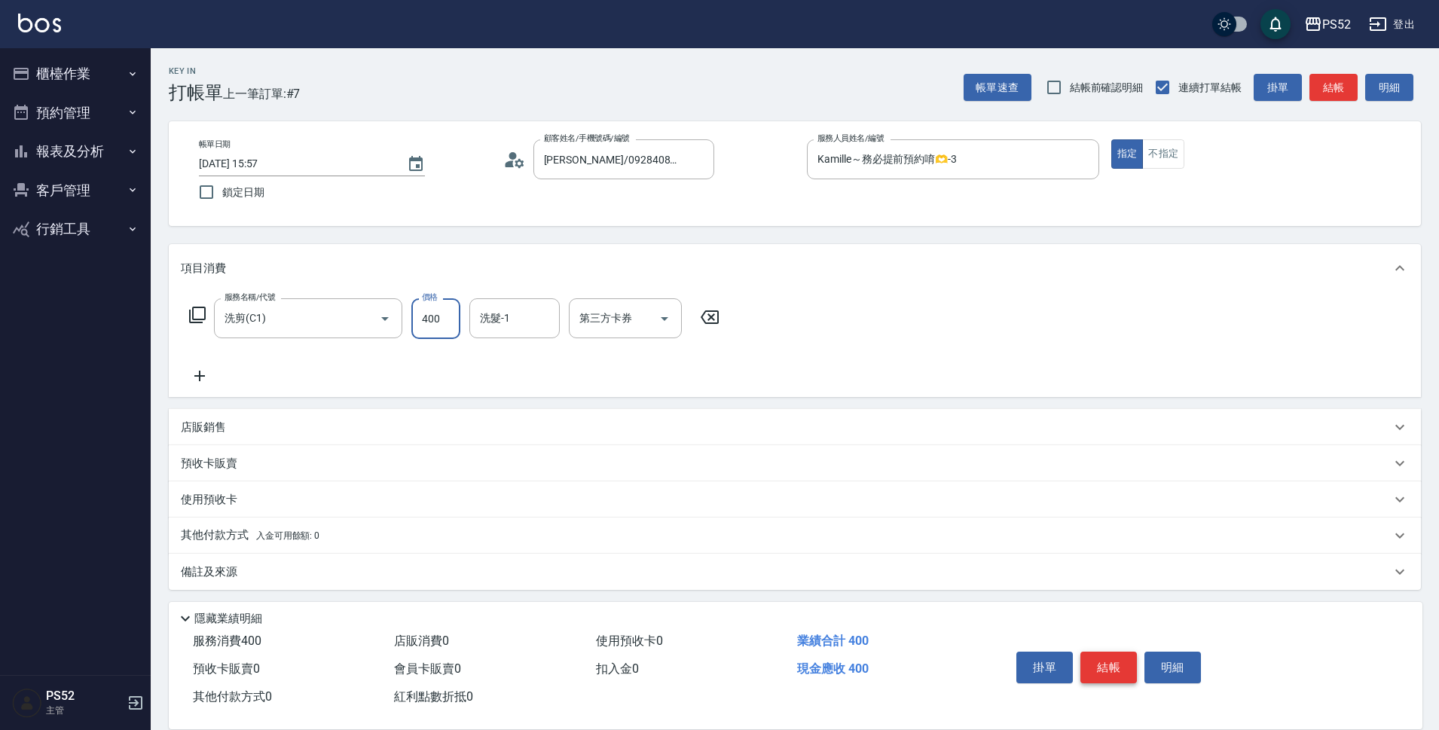
type input "400"
click at [1104, 660] on button "結帳" at bounding box center [1108, 668] width 56 height 32
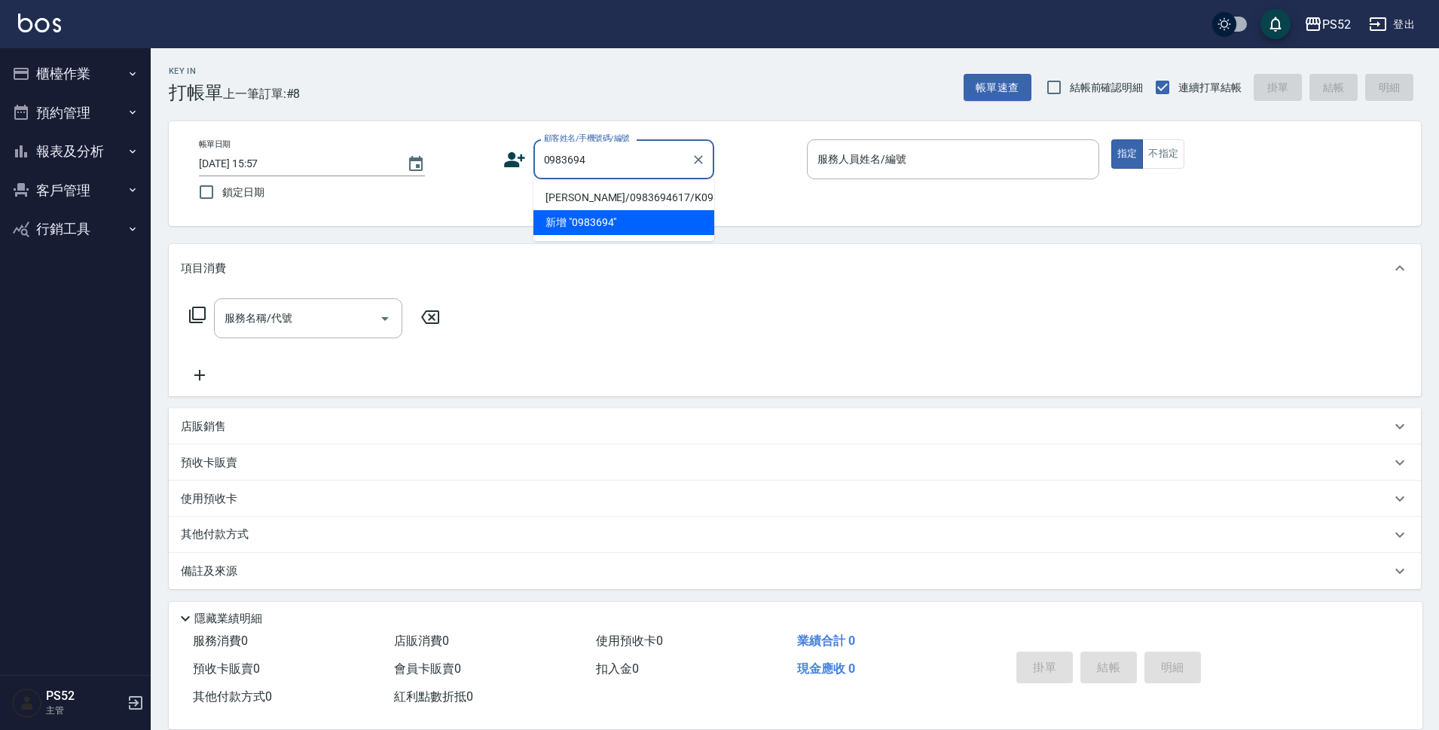
click at [559, 207] on li "[PERSON_NAME]/0983694617/K0983694617" at bounding box center [623, 197] width 181 height 25
type input "[PERSON_NAME]/0983694617/K0983694617"
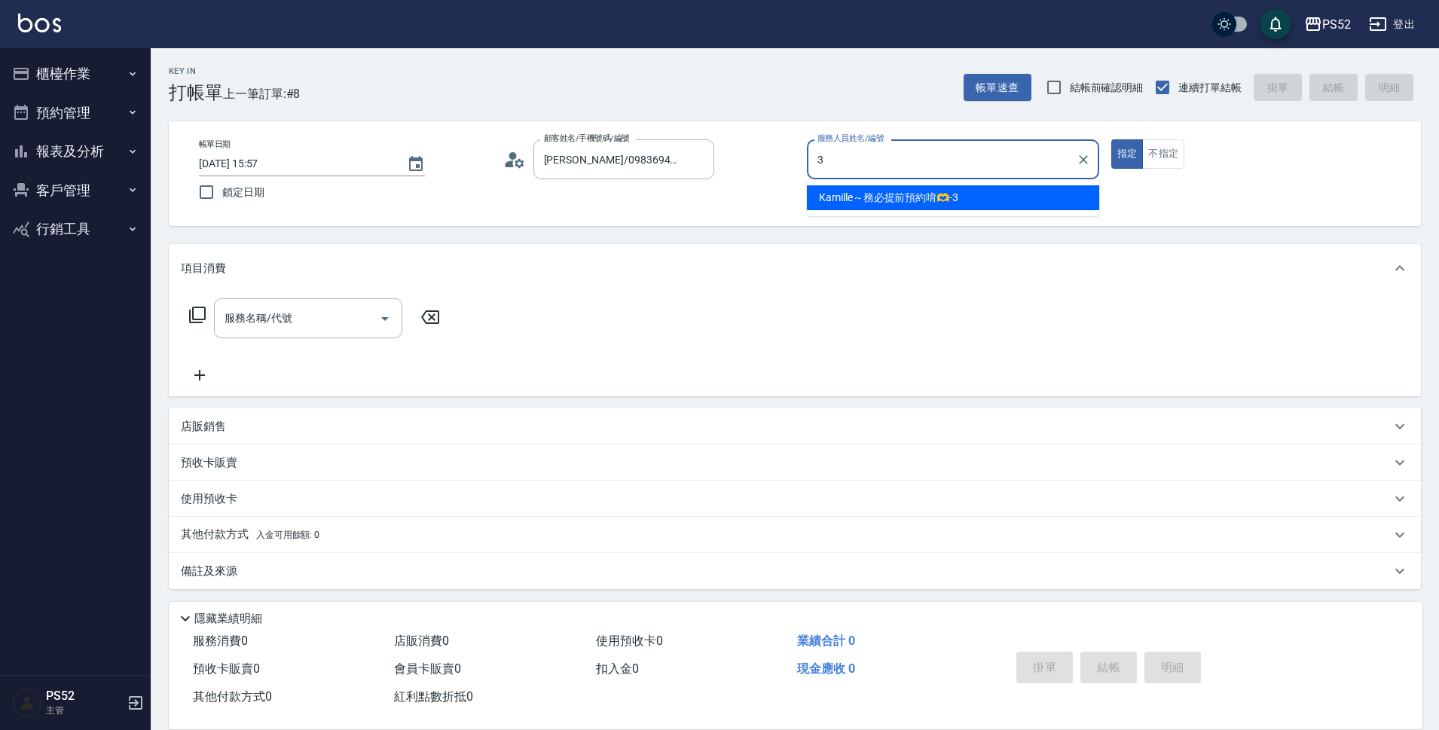
type input "Kamille～務必提前預約唷🫶-3"
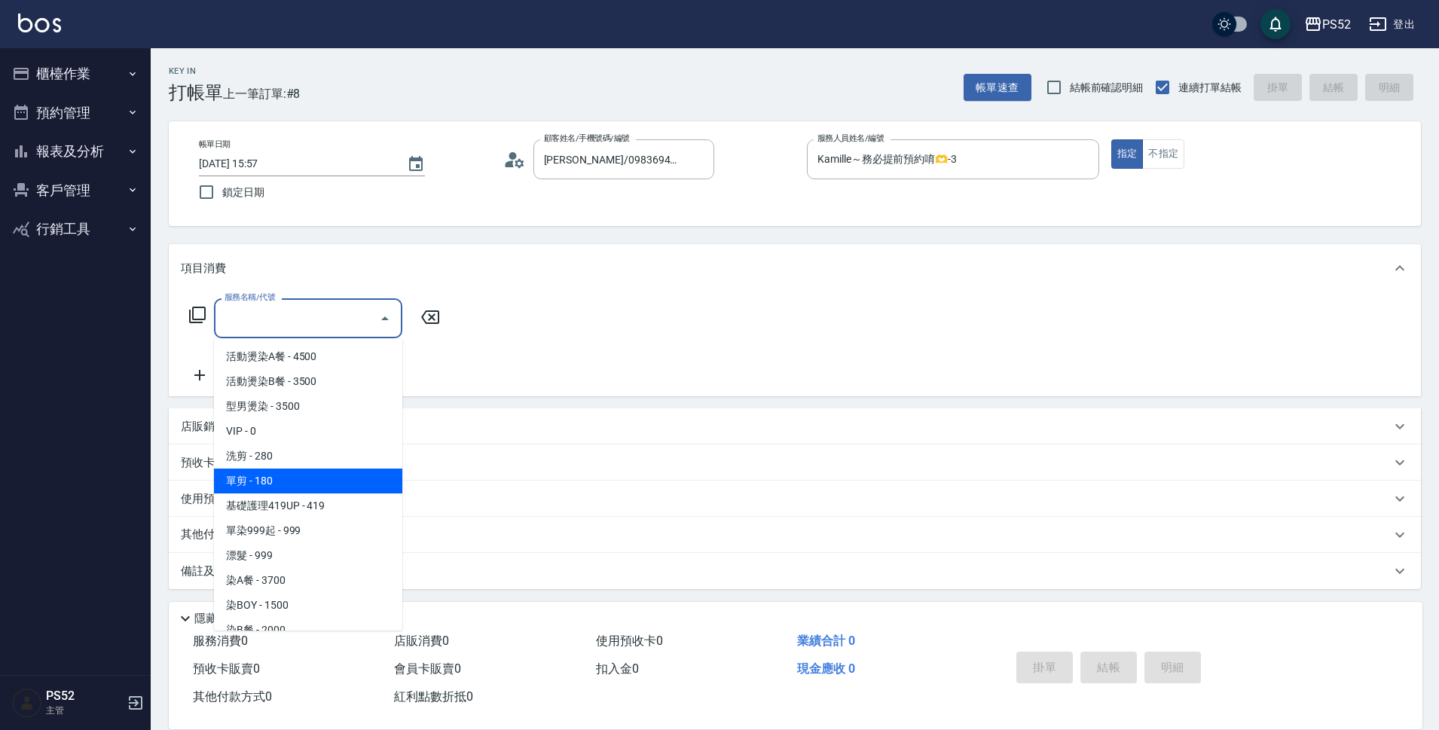
type input "單剪(C2)"
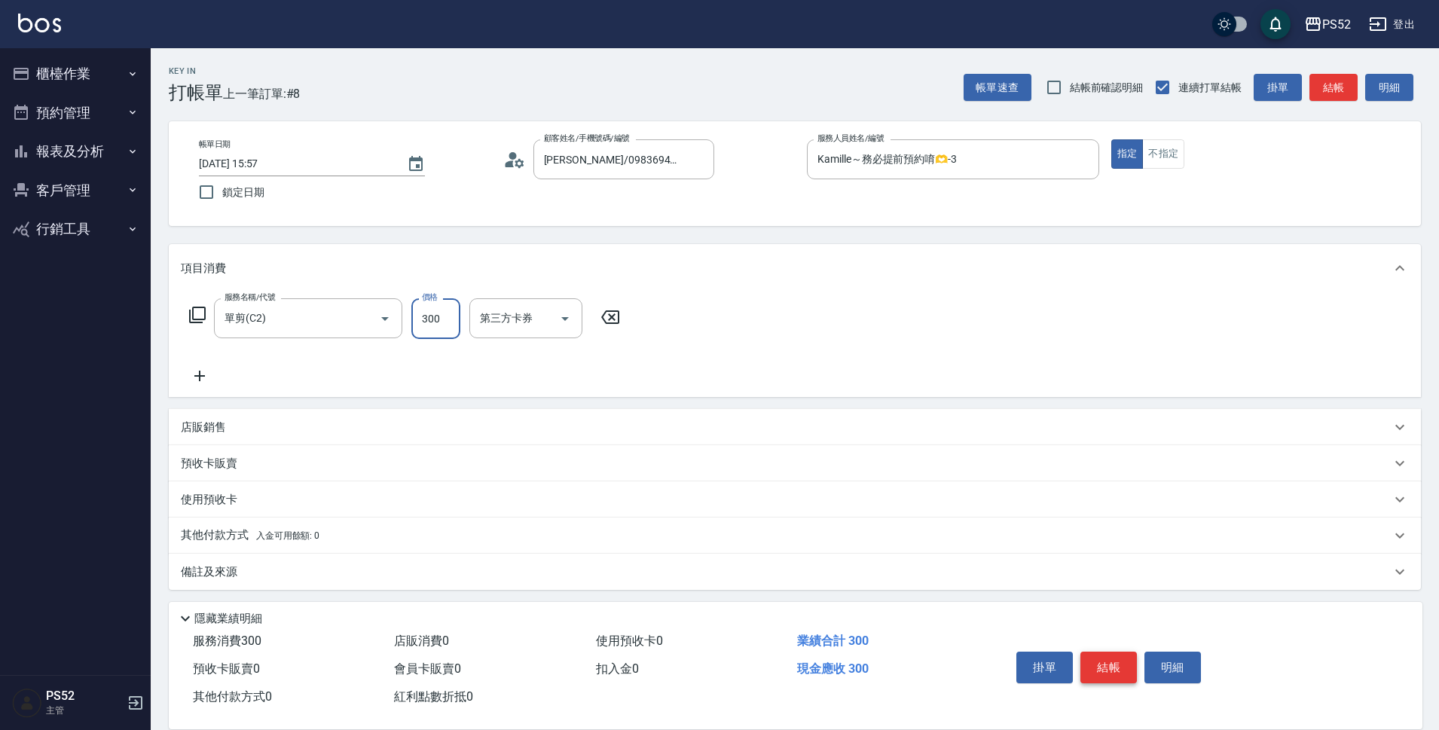
type input "300"
click at [1109, 661] on button "結帳" at bounding box center [1108, 668] width 56 height 32
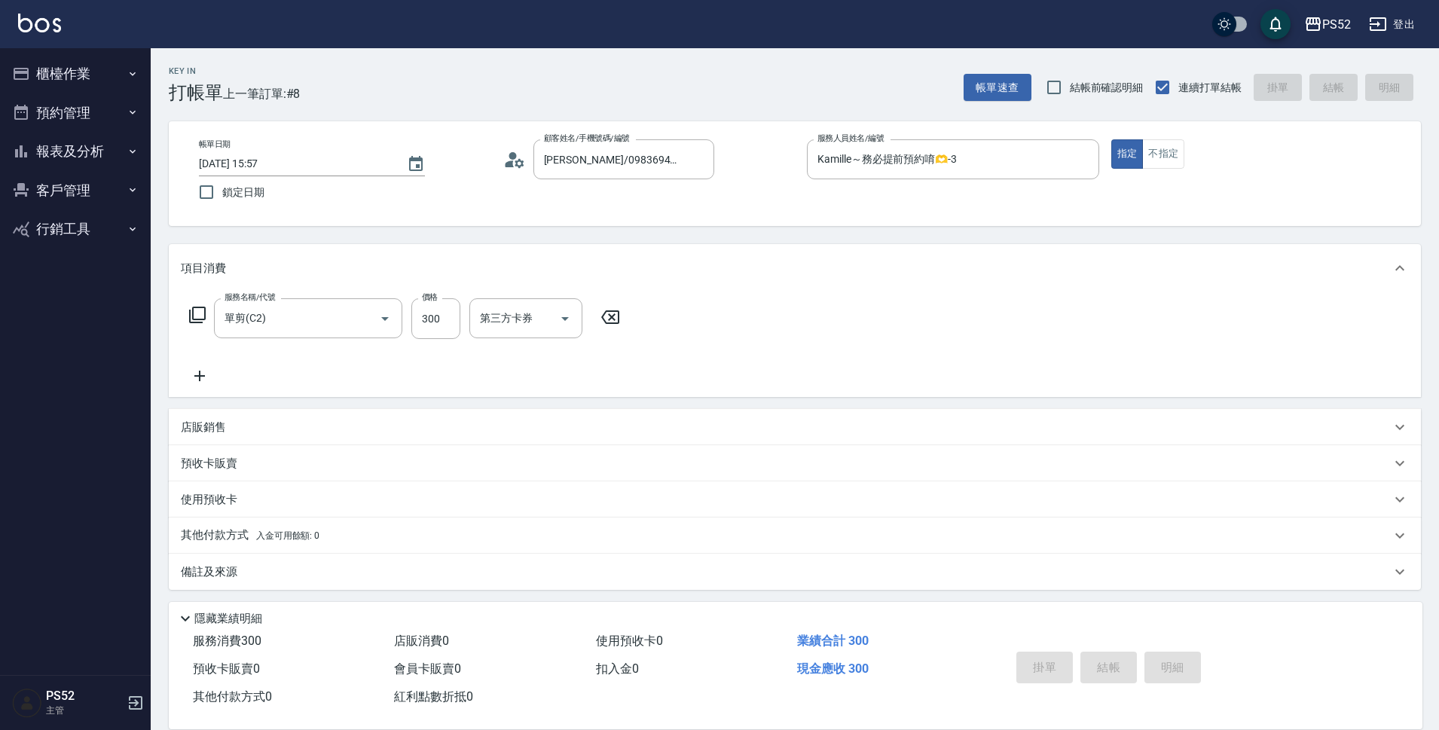
type input "[DATE] 15:58"
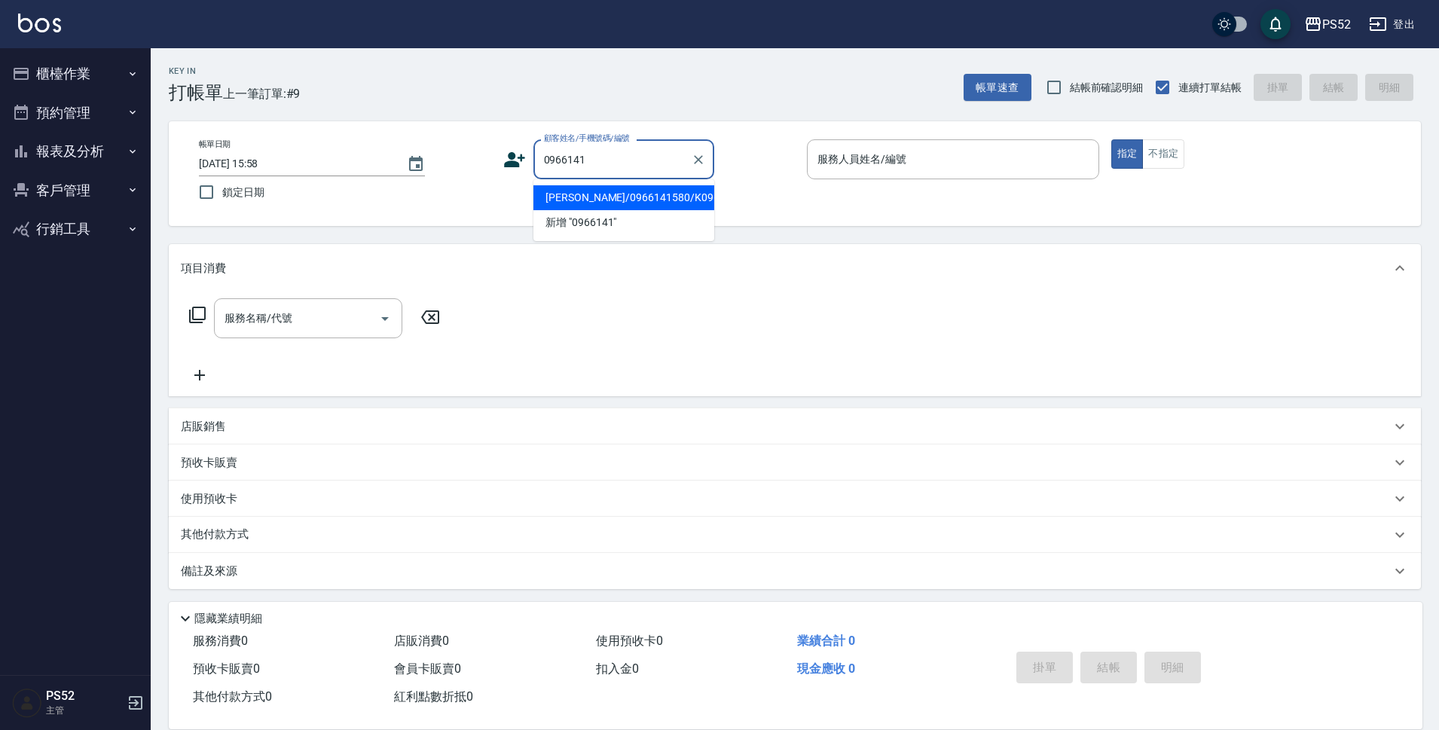
click at [625, 207] on li "[PERSON_NAME]/0966141580/K0966141580" at bounding box center [623, 197] width 181 height 25
type input "[PERSON_NAME]/0966141580/K0966141580"
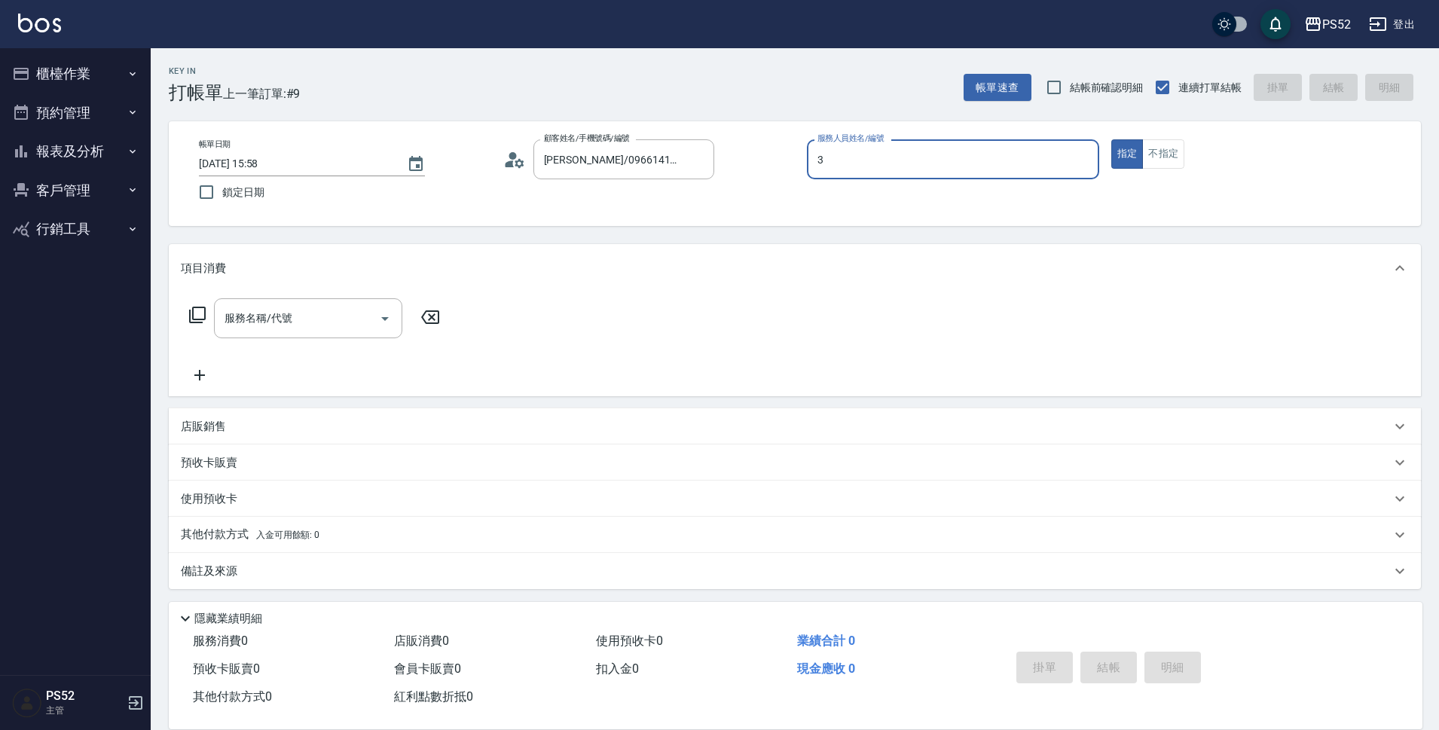
type input "Kamille～務必提前預約唷🫶-3"
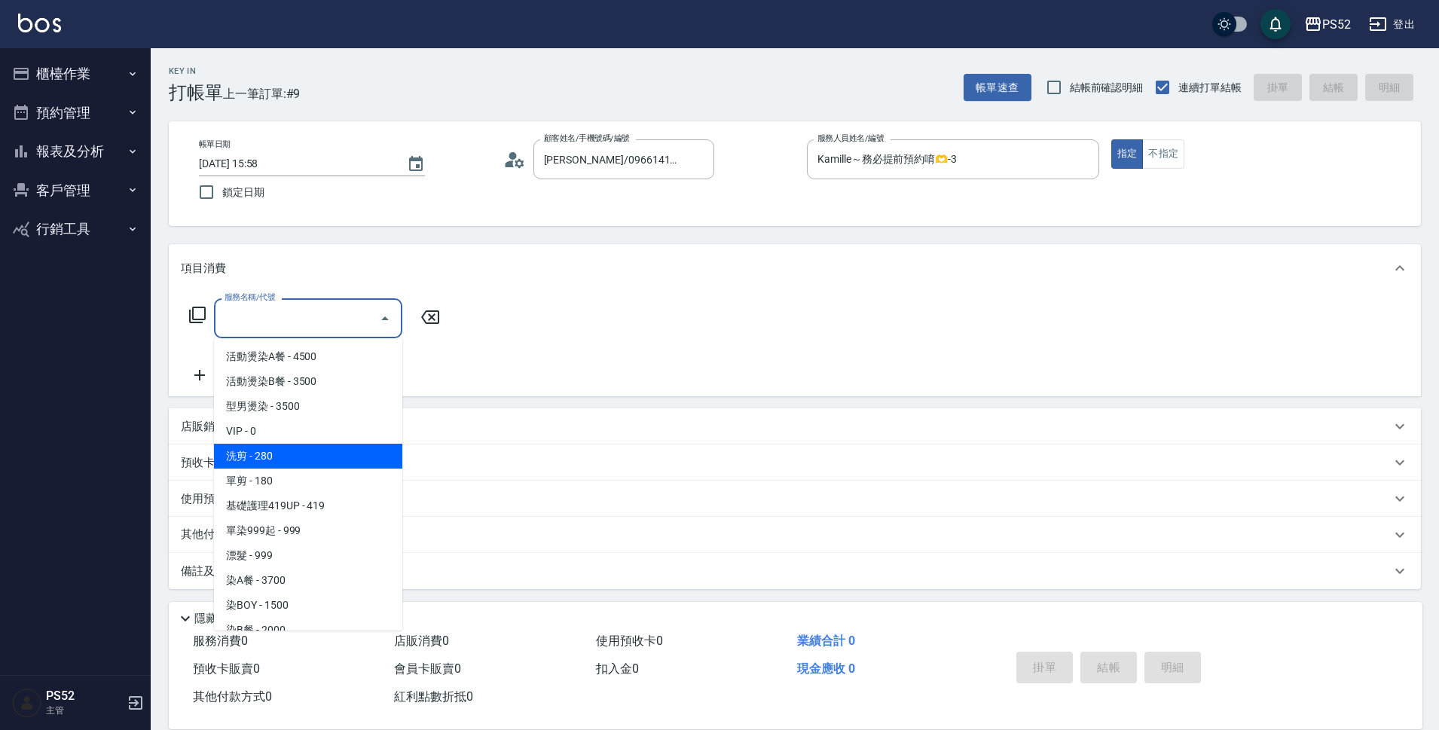
type input "洗剪(C1)"
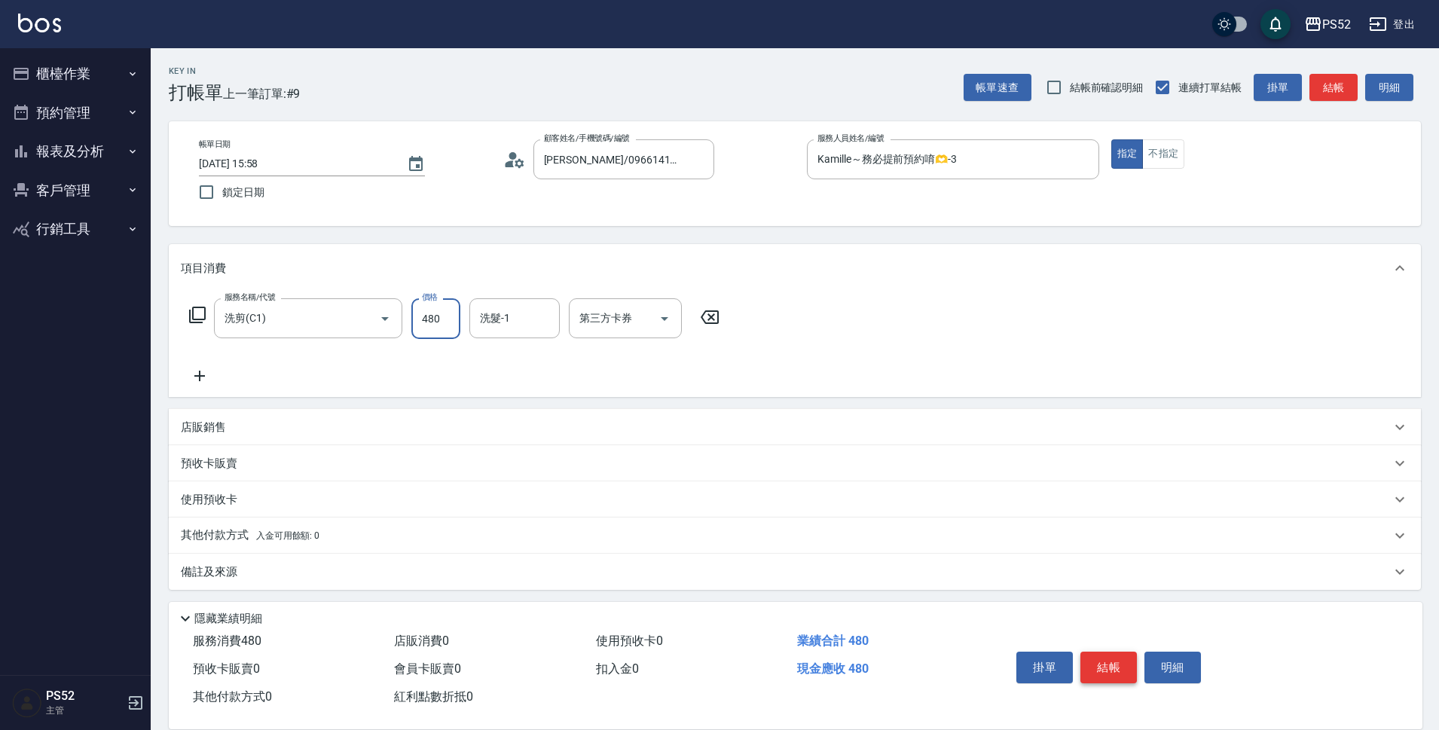
type input "480"
click at [1121, 667] on button "結帳" at bounding box center [1108, 668] width 56 height 32
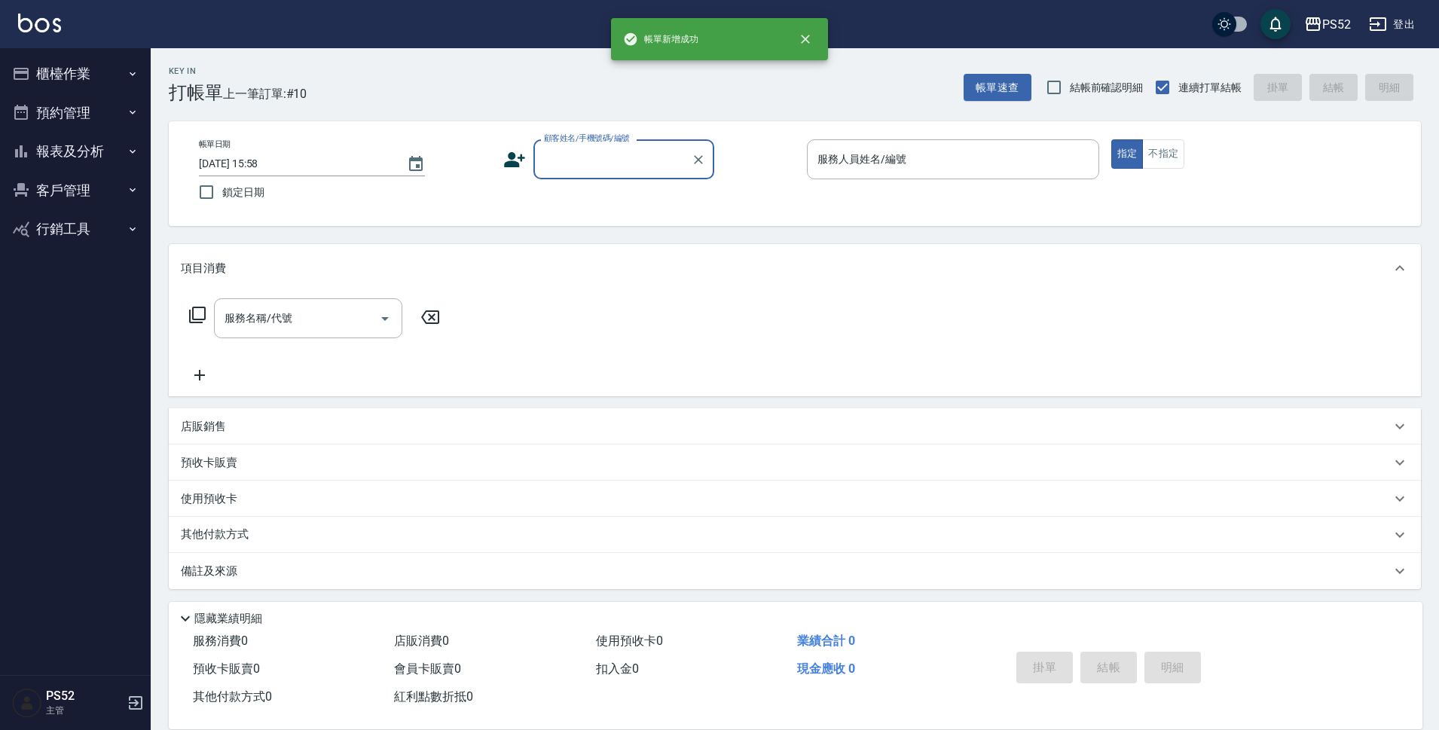
click at [93, 149] on button "報表及分析" at bounding box center [75, 151] width 139 height 39
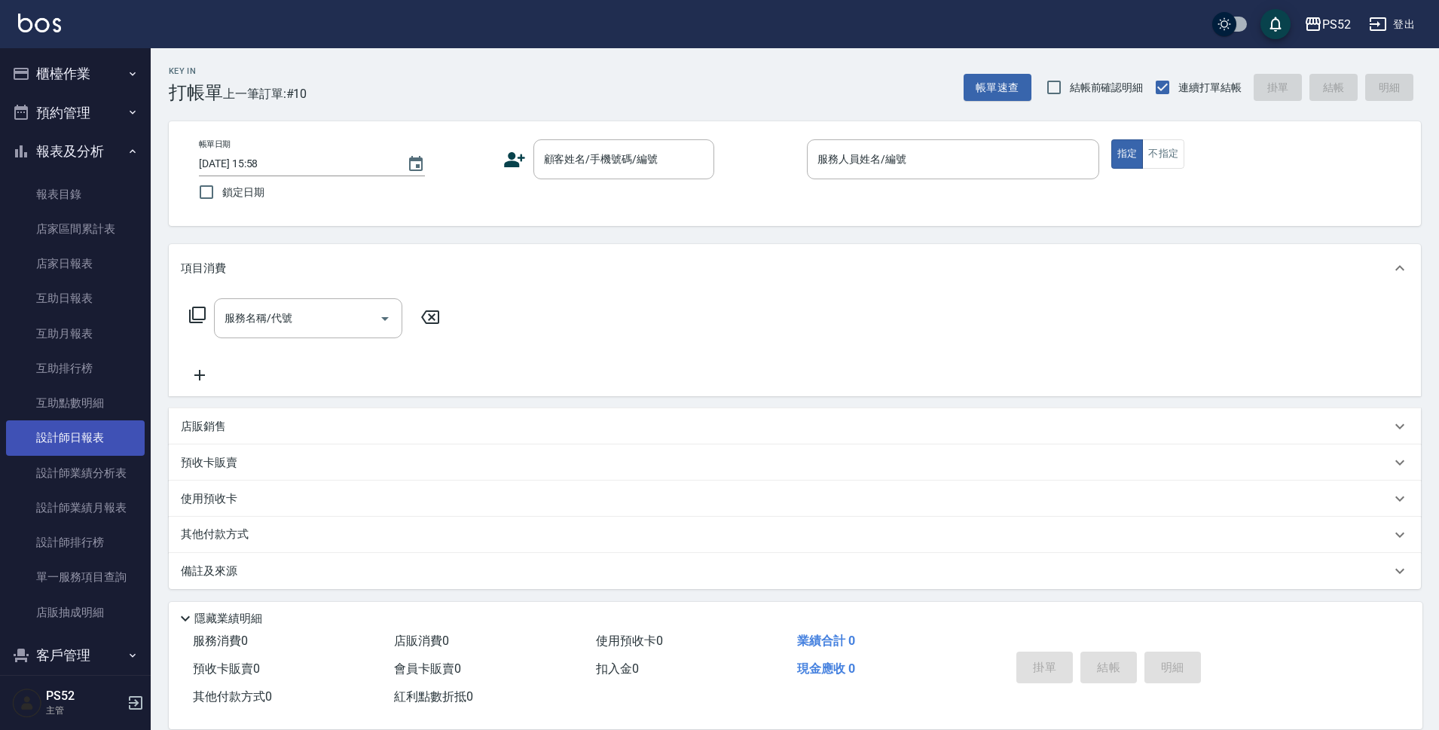
click at [53, 439] on link "設計師日報表" at bounding box center [75, 437] width 139 height 35
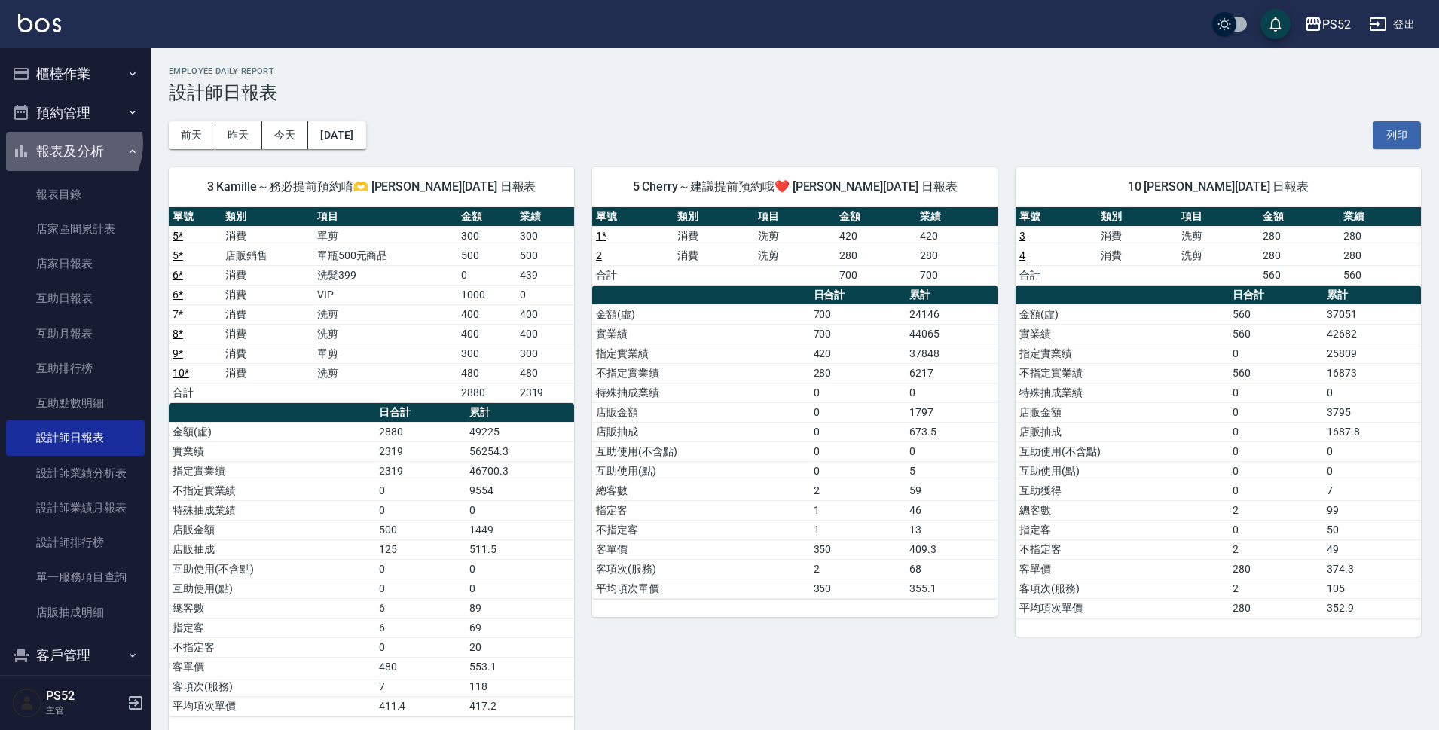
click at [66, 143] on button "報表及分析" at bounding box center [75, 151] width 139 height 39
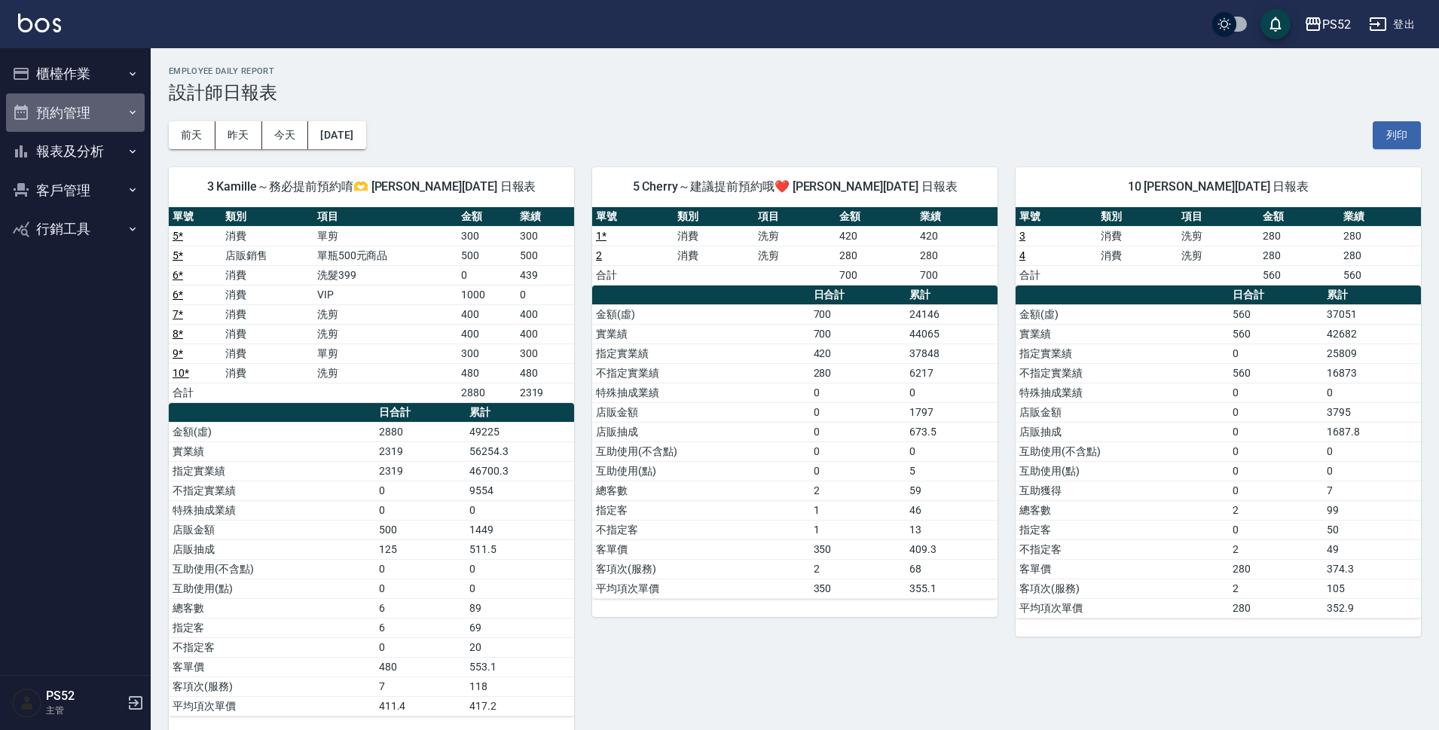
click at [63, 109] on button "預約管理" at bounding box center [75, 112] width 139 height 39
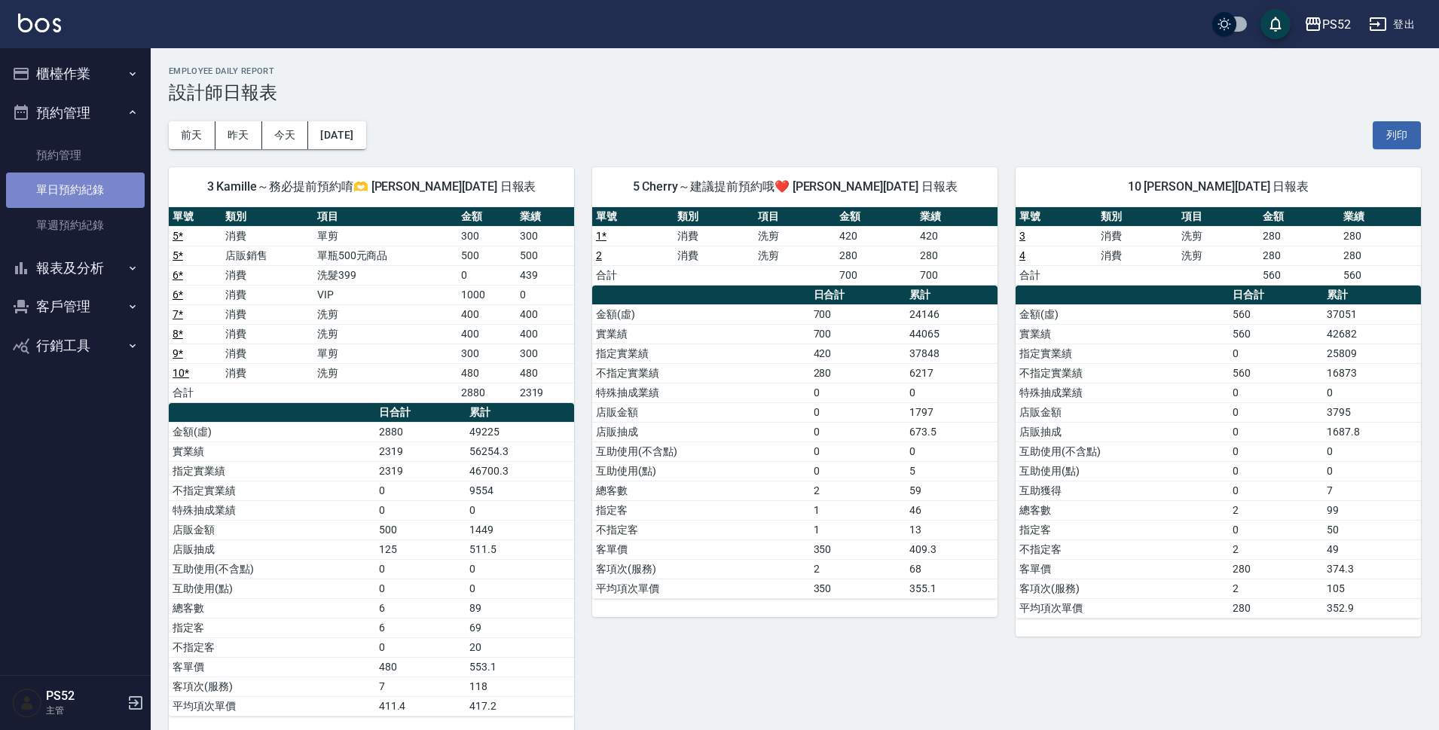
click at [75, 200] on link "單日預約紀錄" at bounding box center [75, 189] width 139 height 35
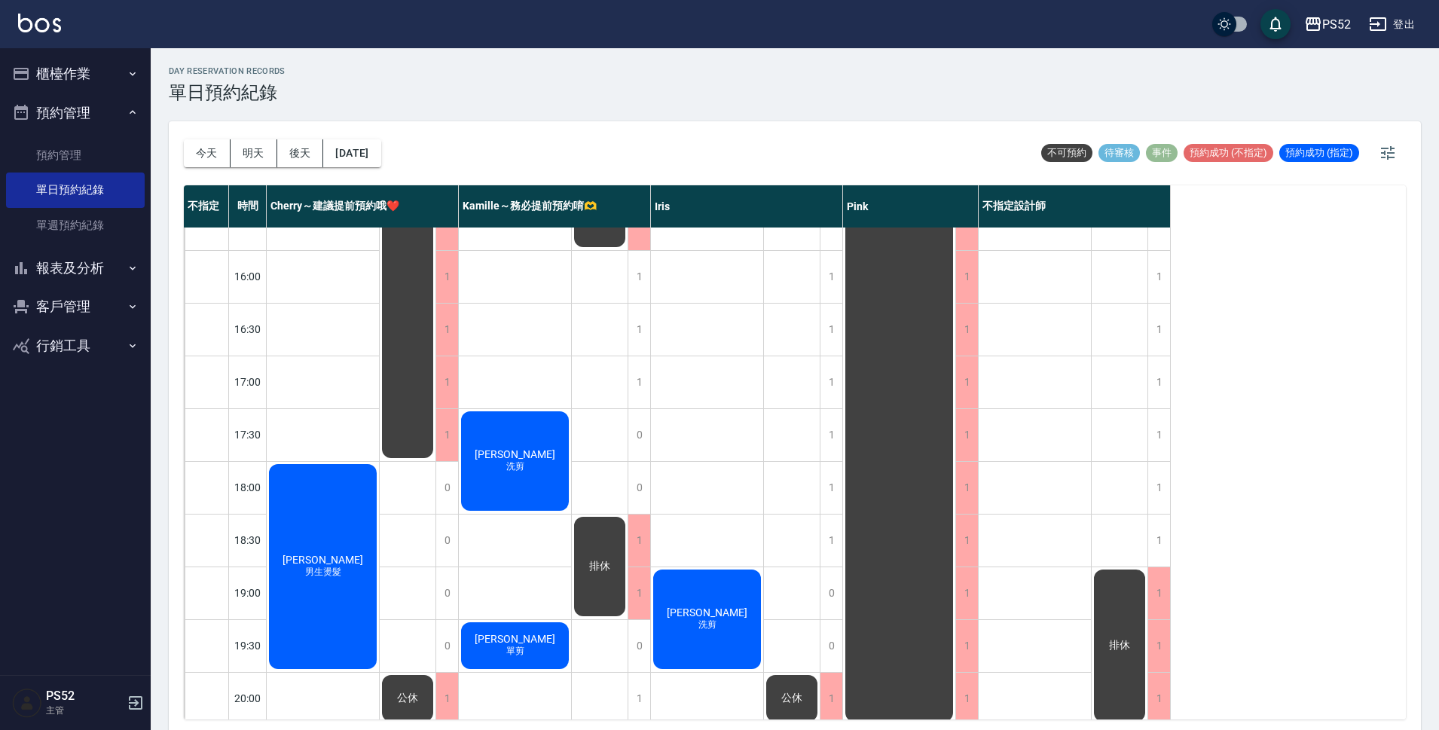
scroll to position [576, 0]
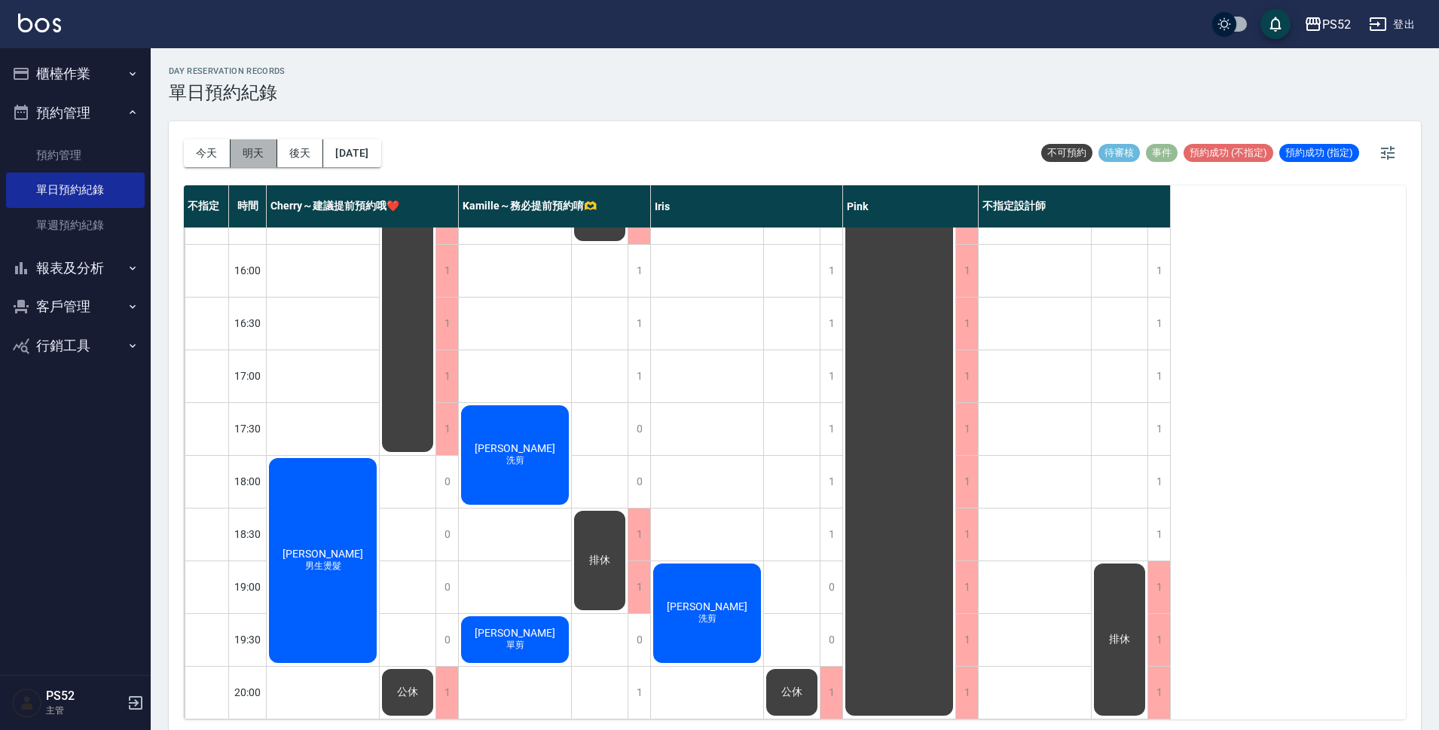
click at [245, 156] on button "明天" at bounding box center [253, 153] width 47 height 28
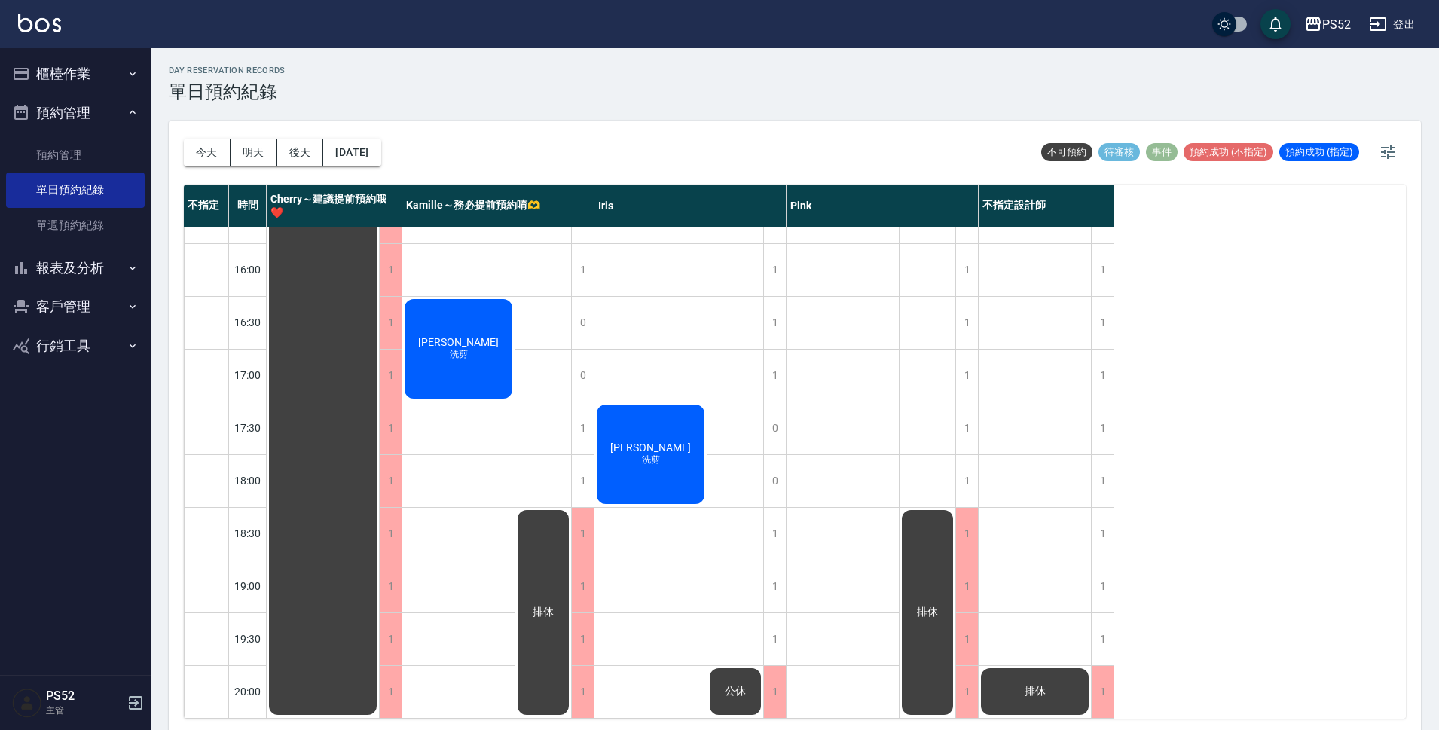
scroll to position [5, 0]
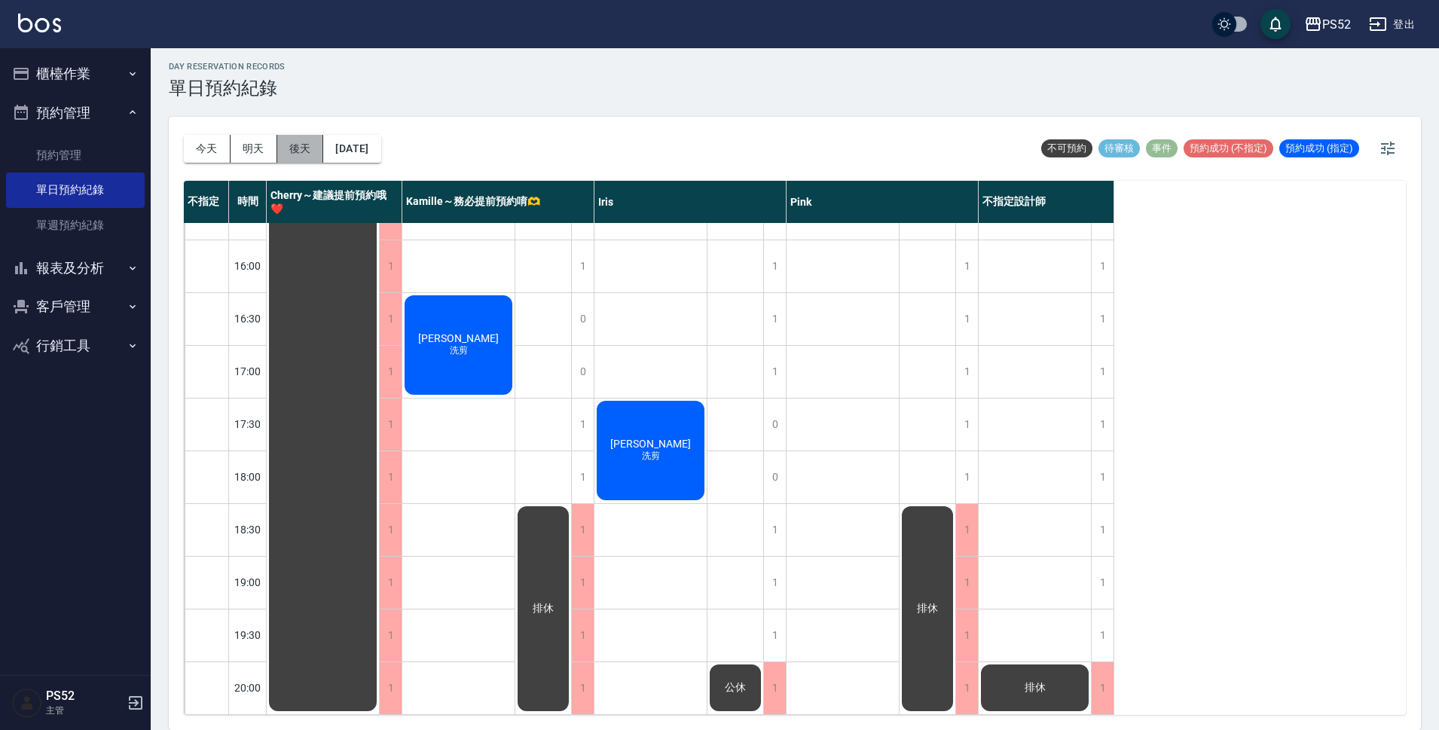
click at [303, 145] on button "後天" at bounding box center [300, 149] width 47 height 28
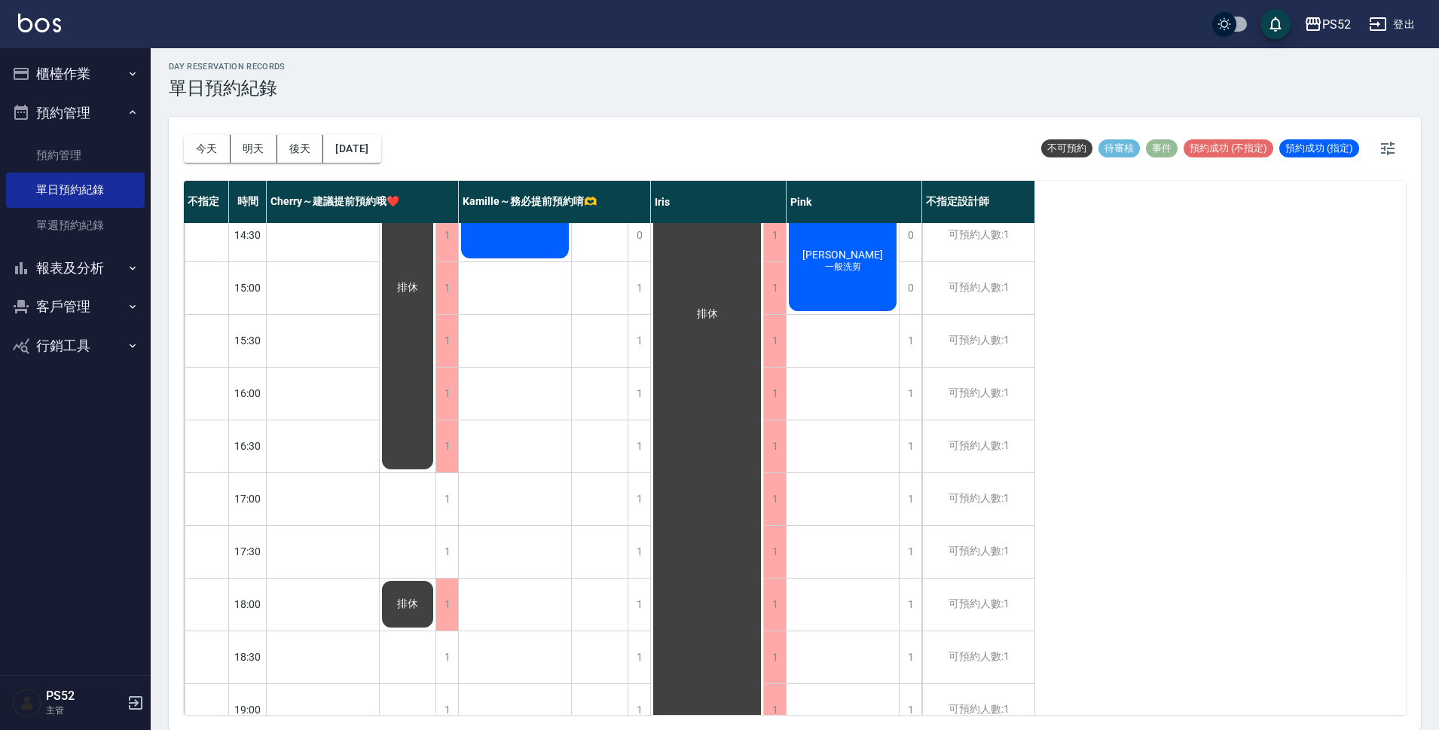
scroll to position [452, 0]
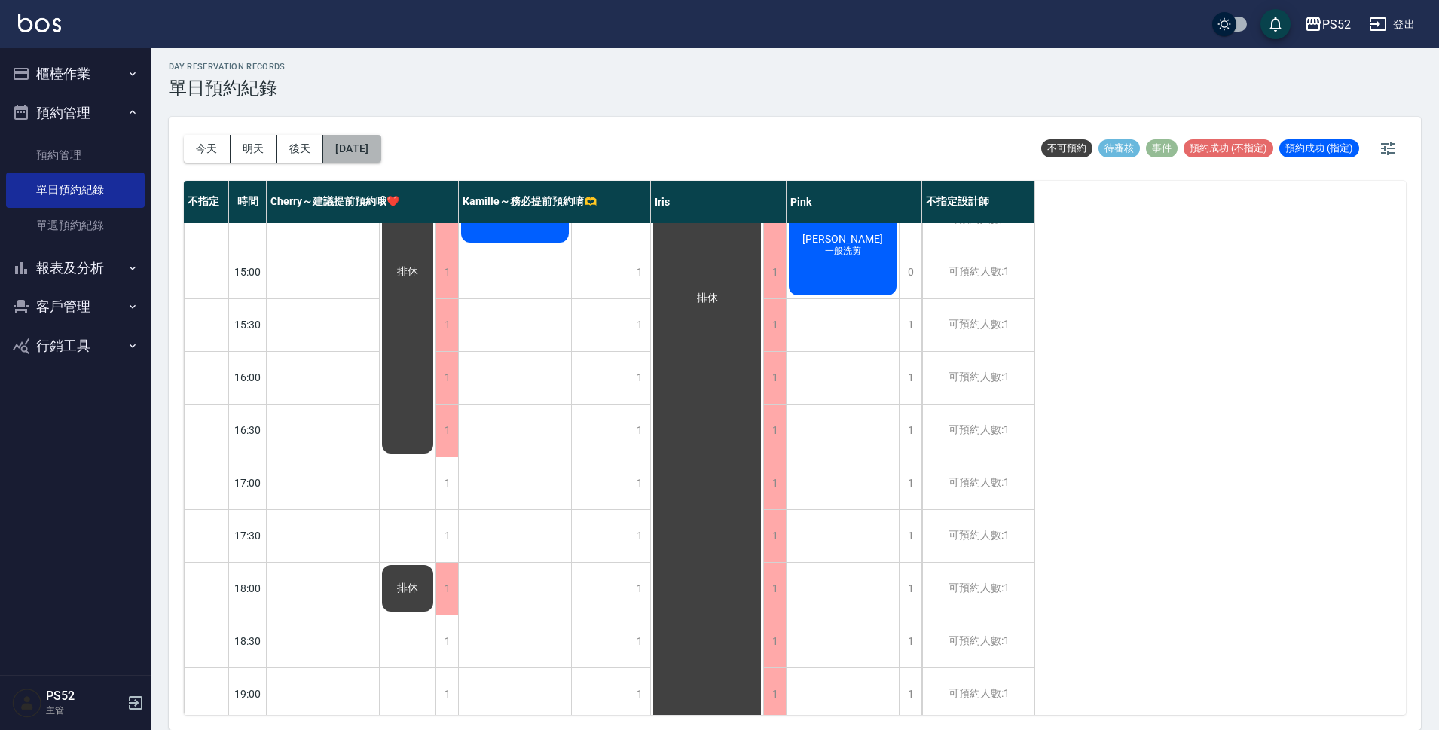
click at [356, 143] on button "[DATE]" at bounding box center [351, 149] width 57 height 28
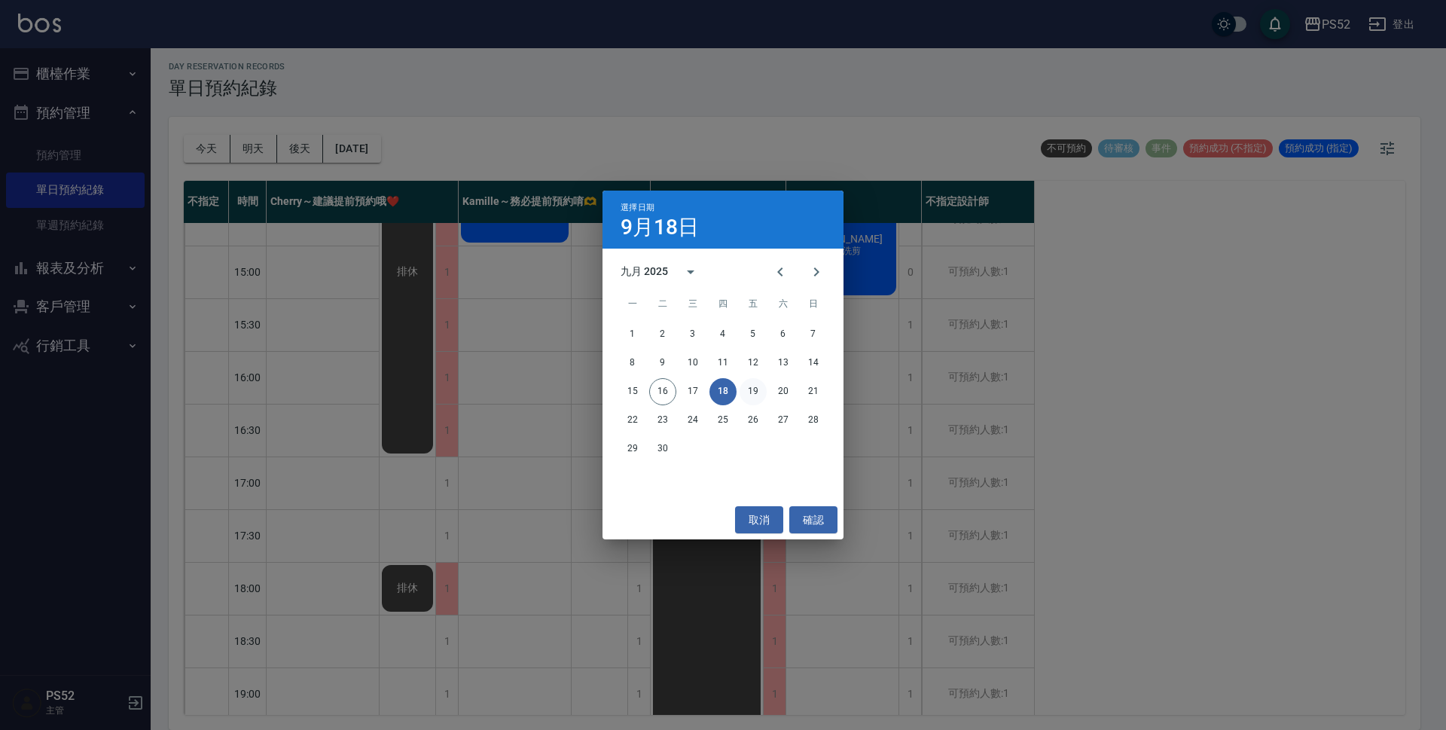
click at [748, 398] on button "19" at bounding box center [753, 391] width 27 height 27
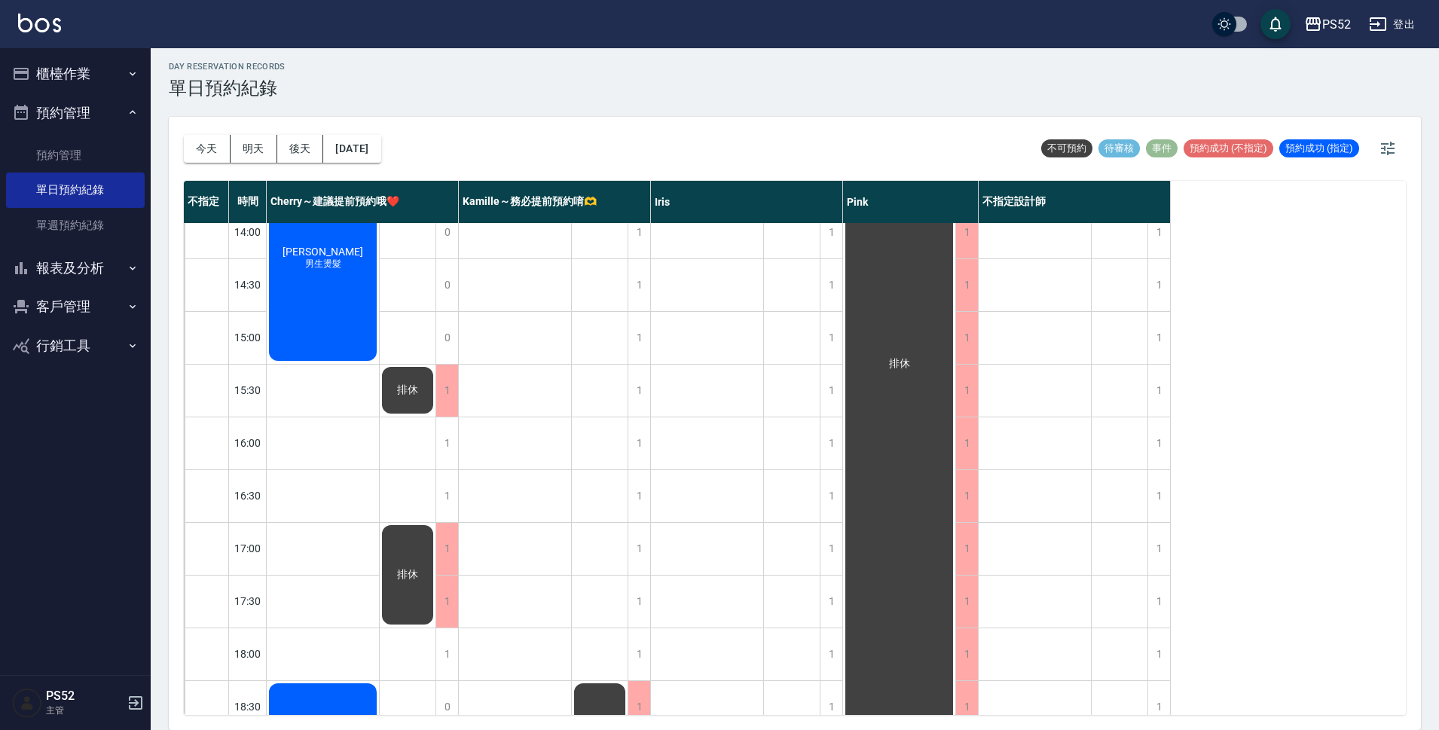
scroll to position [377, 0]
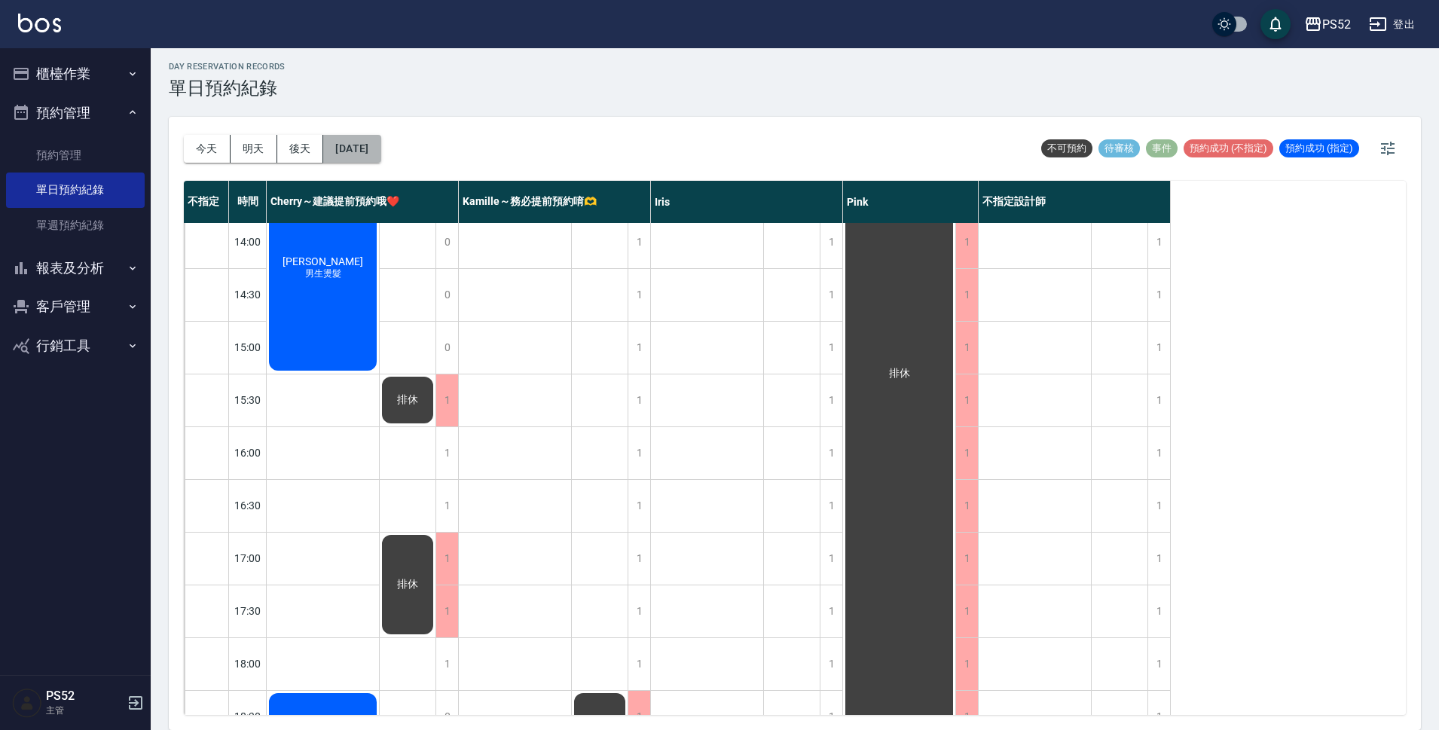
click at [367, 150] on button "[DATE]" at bounding box center [351, 149] width 57 height 28
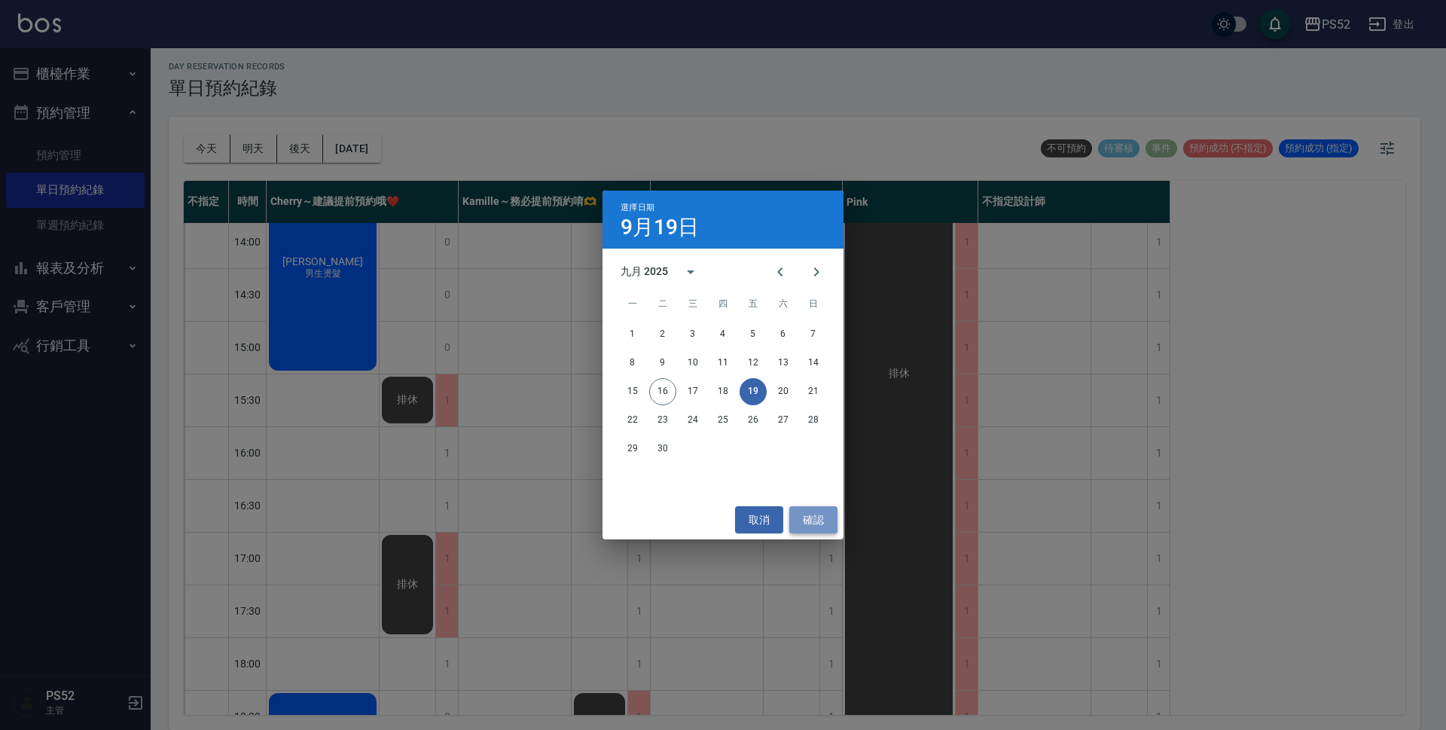
click at [799, 522] on button "確認" at bounding box center [813, 520] width 48 height 28
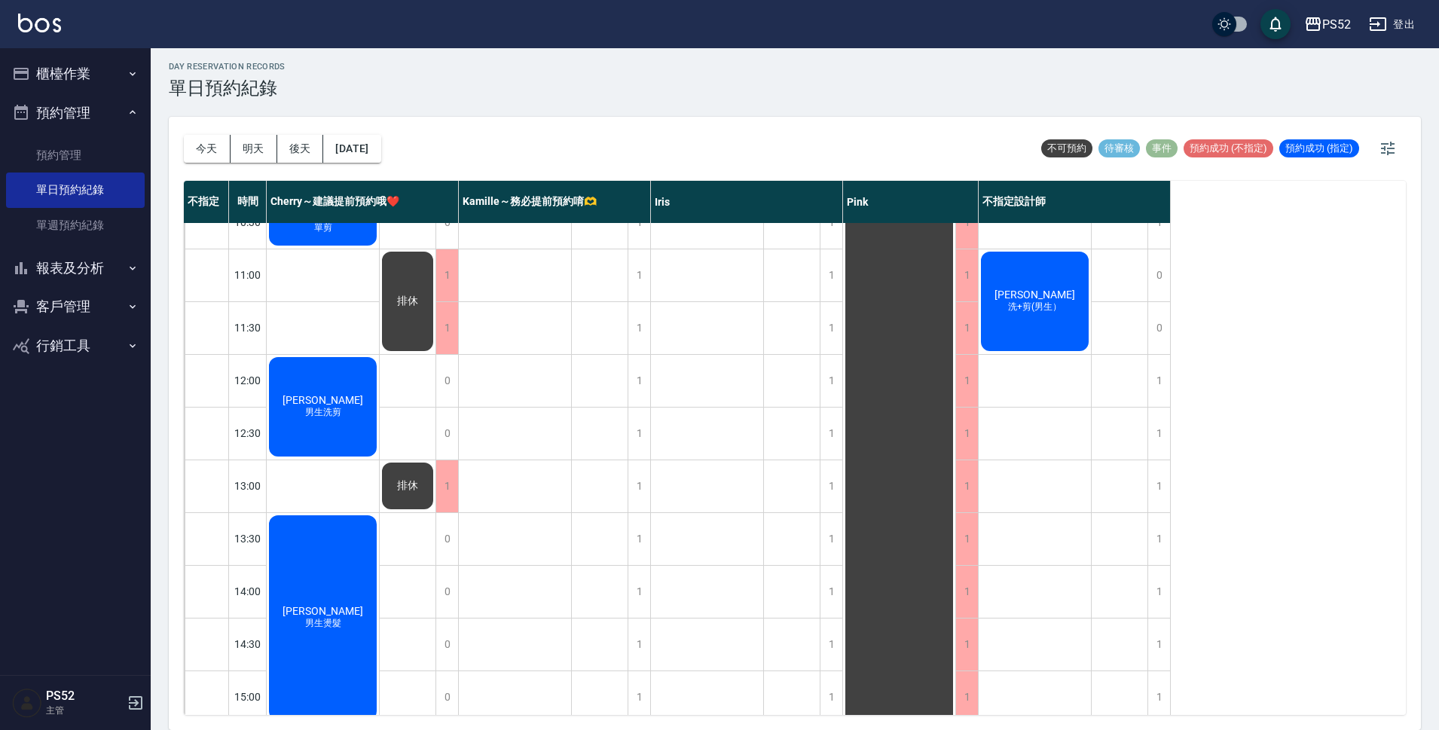
scroll to position [0, 0]
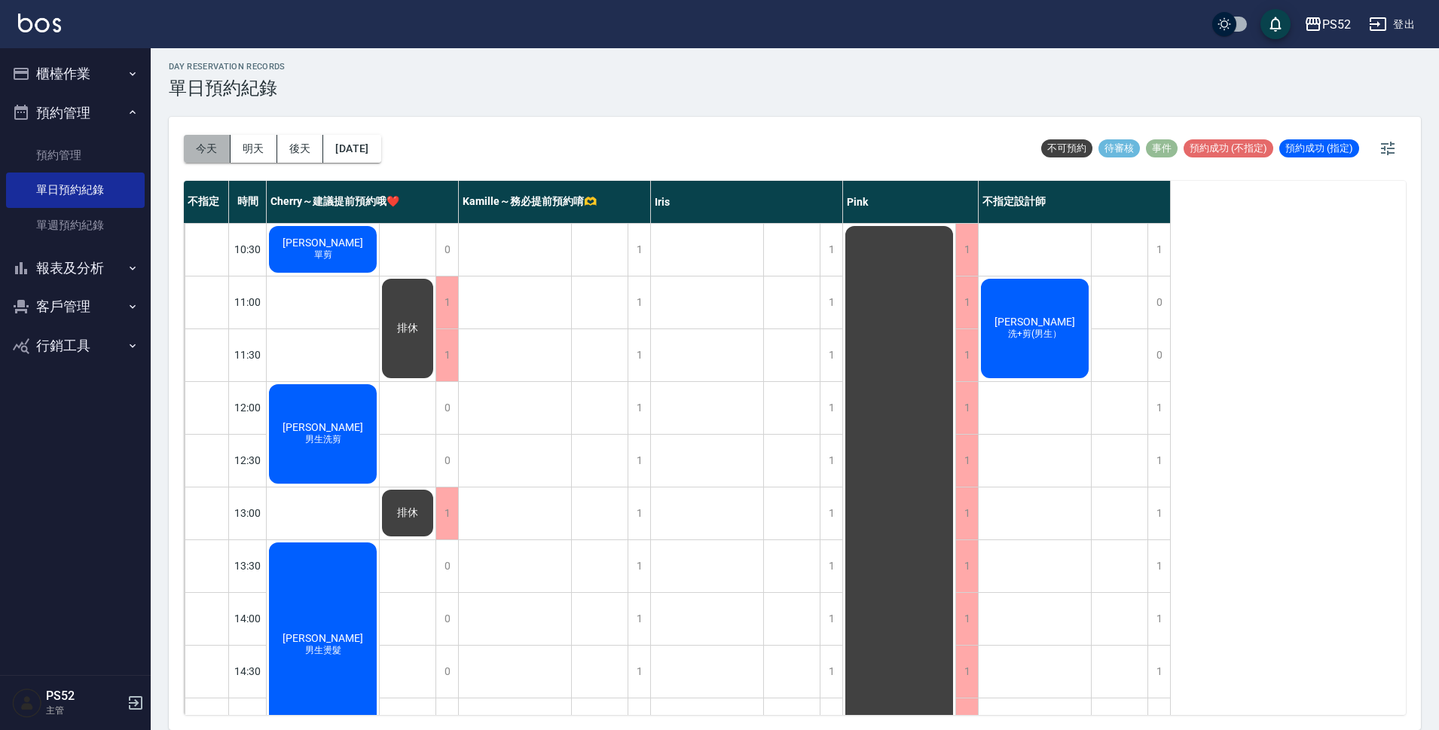
click at [196, 142] on button "今天" at bounding box center [207, 149] width 47 height 28
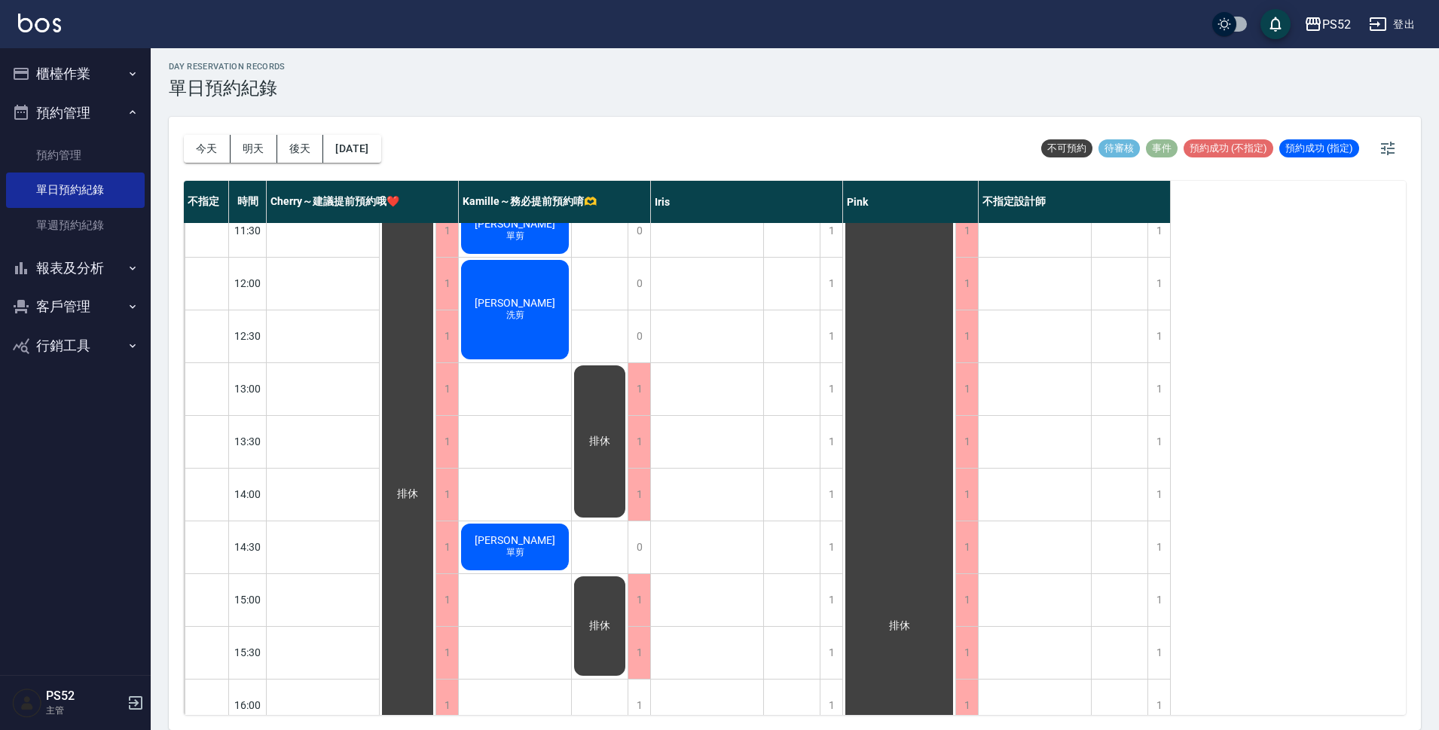
scroll to position [151, 0]
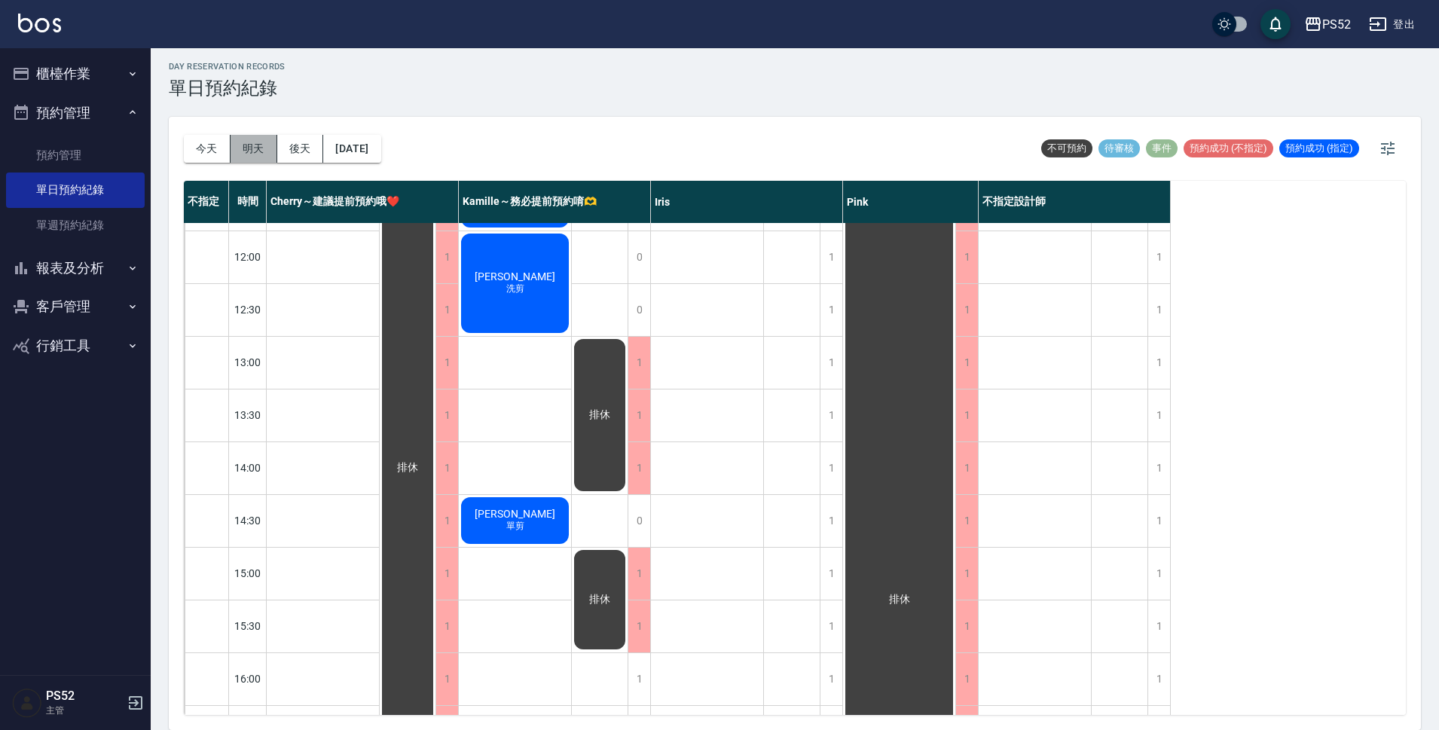
click at [259, 150] on button "明天" at bounding box center [253, 149] width 47 height 28
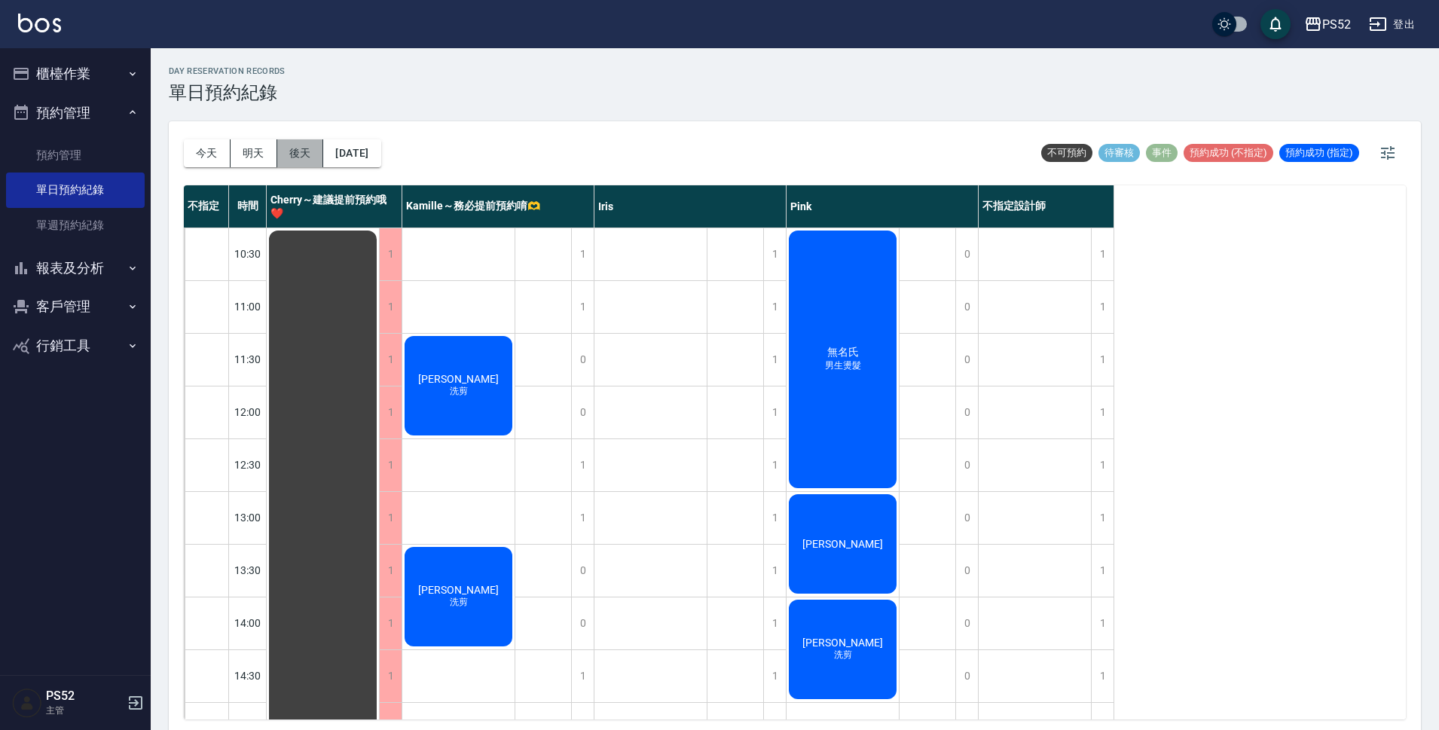
click at [312, 142] on button "後天" at bounding box center [300, 153] width 47 height 28
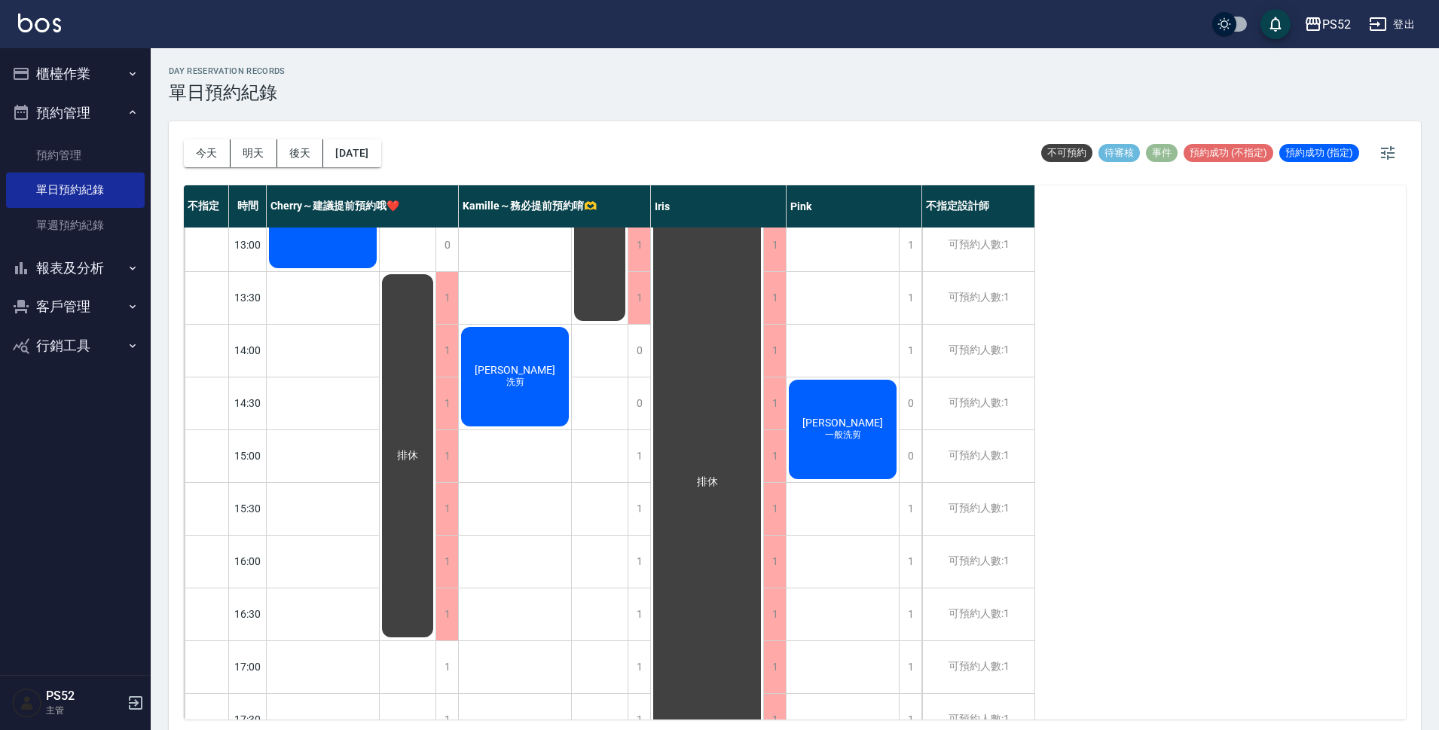
scroll to position [276, 0]
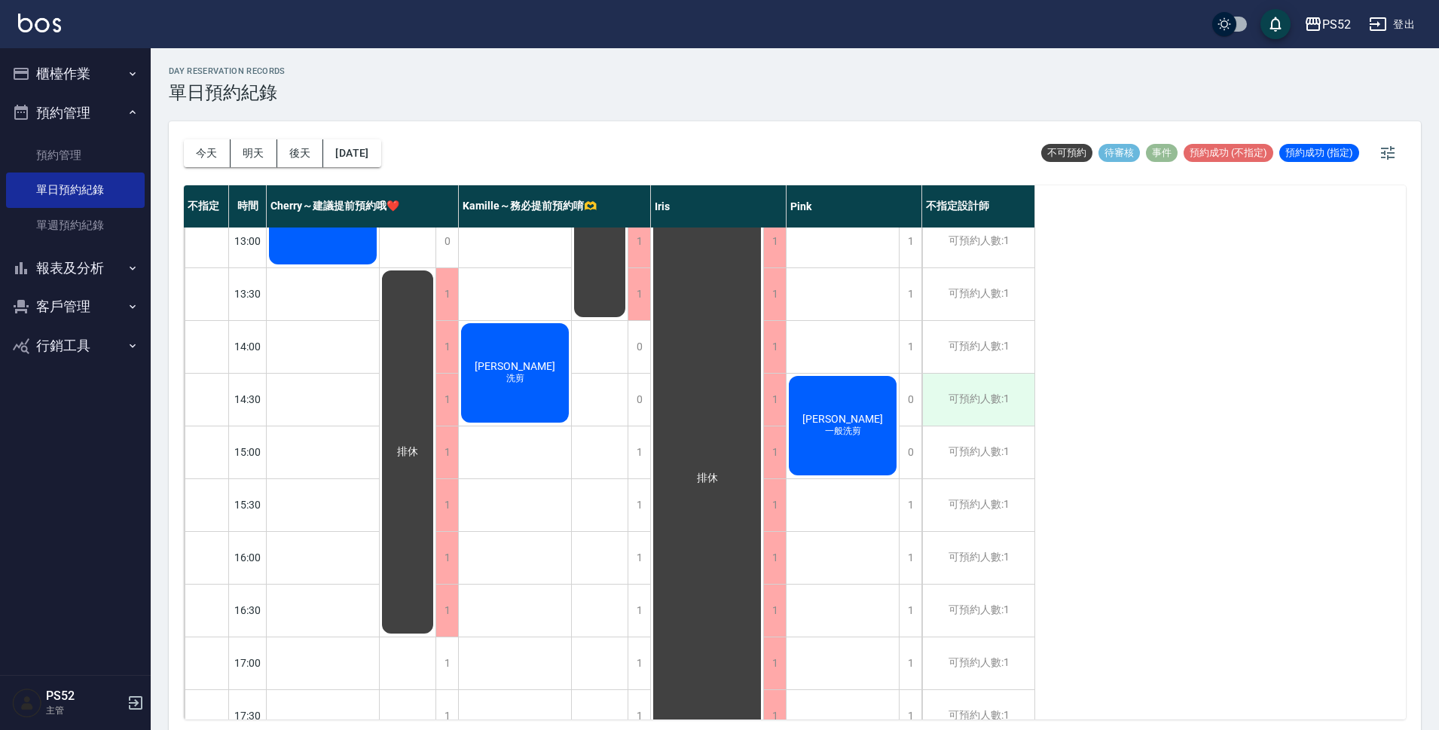
click at [987, 411] on div "可預約人數:1" at bounding box center [978, 400] width 112 height 52
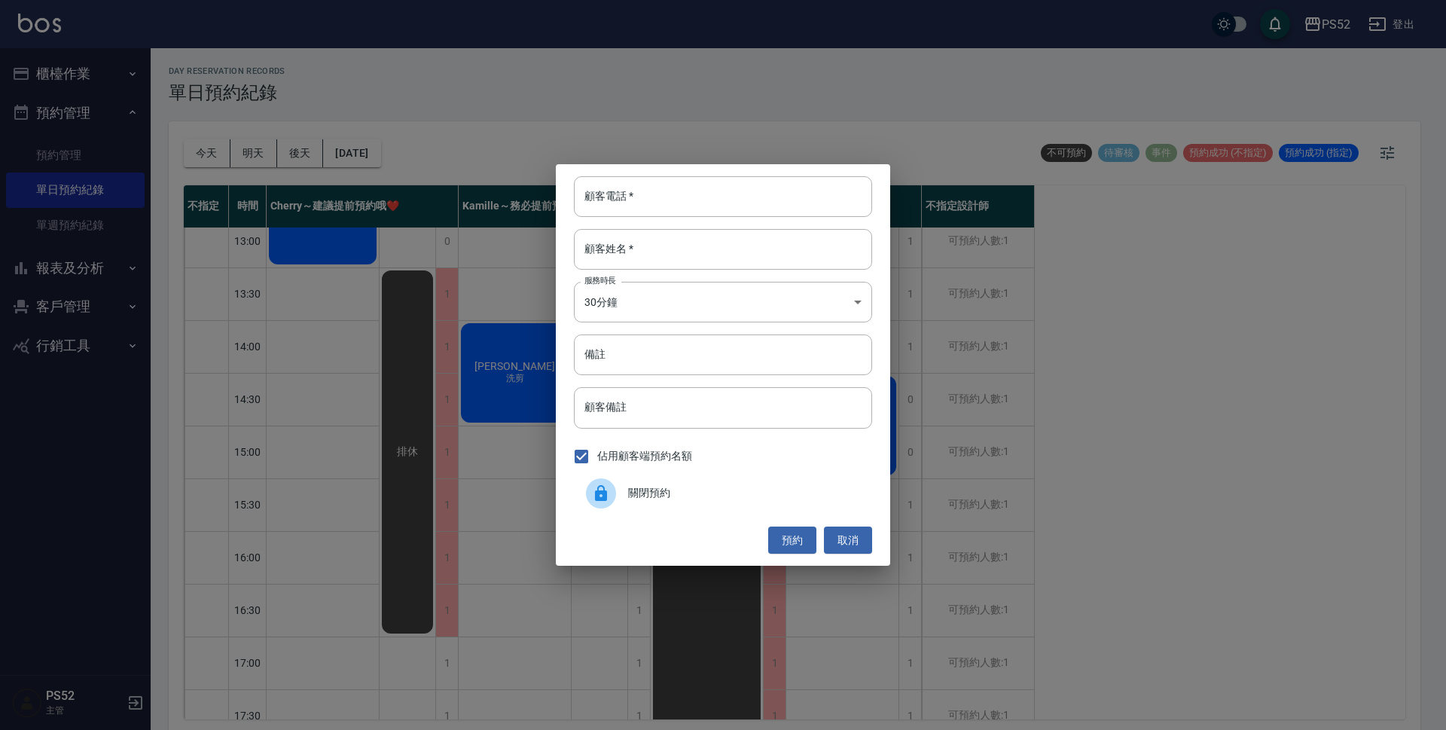
click at [641, 494] on span "關閉預約" at bounding box center [744, 493] width 232 height 16
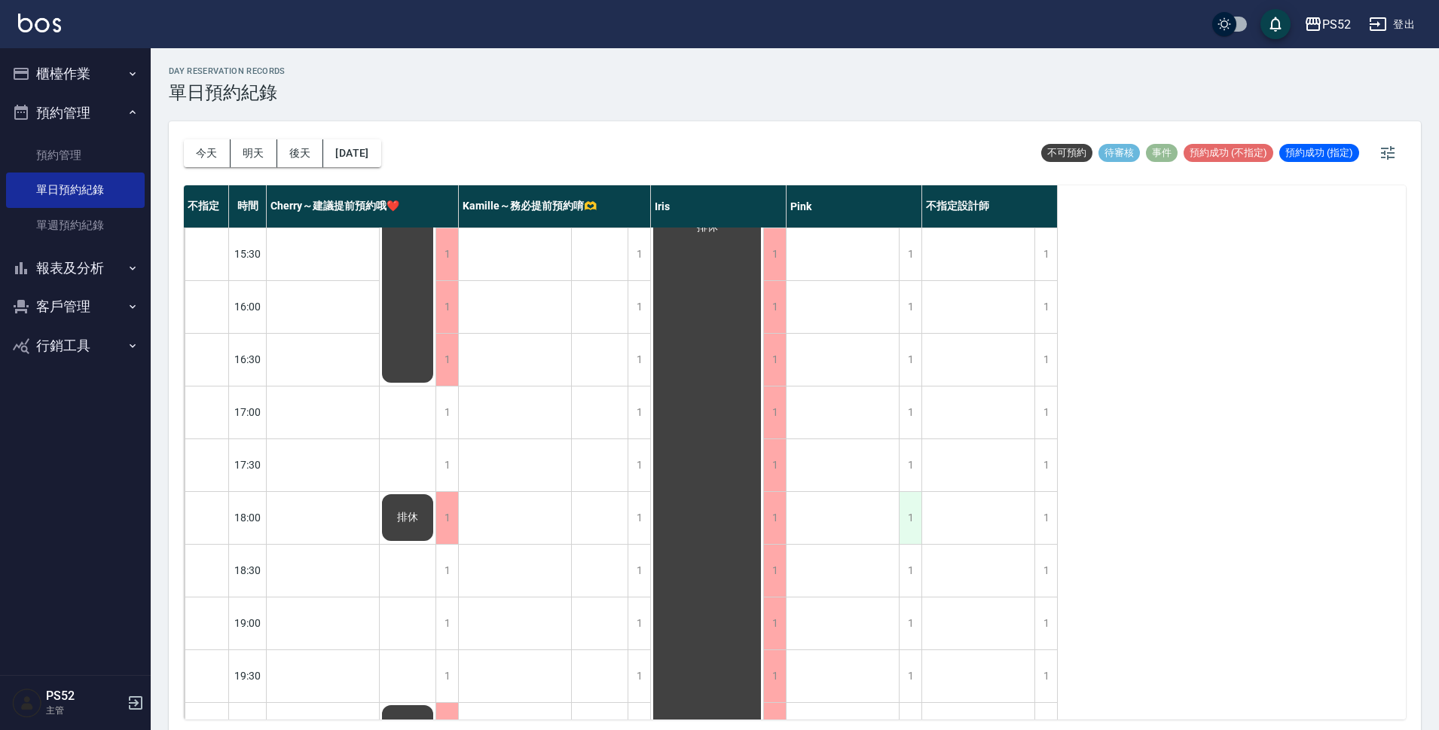
scroll to position [576, 0]
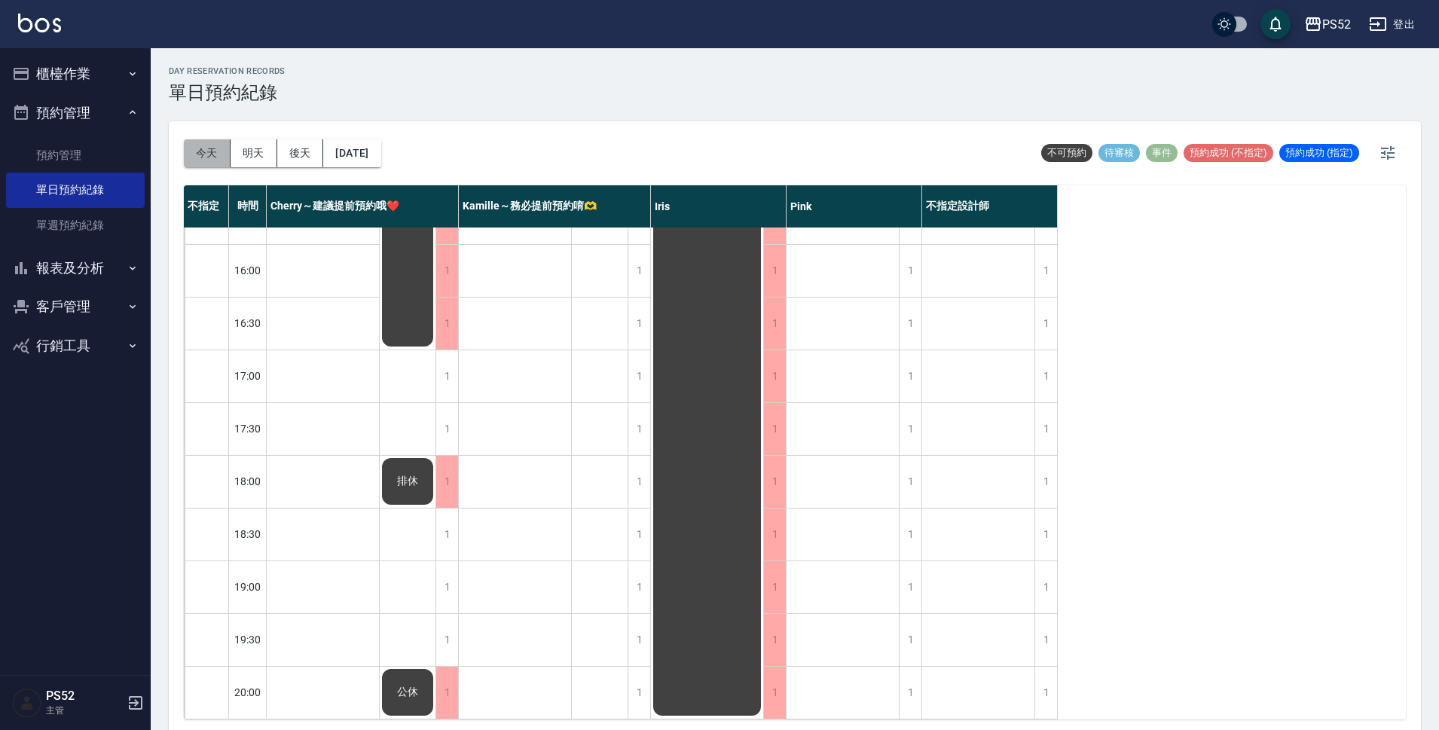
click at [208, 158] on button "今天" at bounding box center [207, 153] width 47 height 28
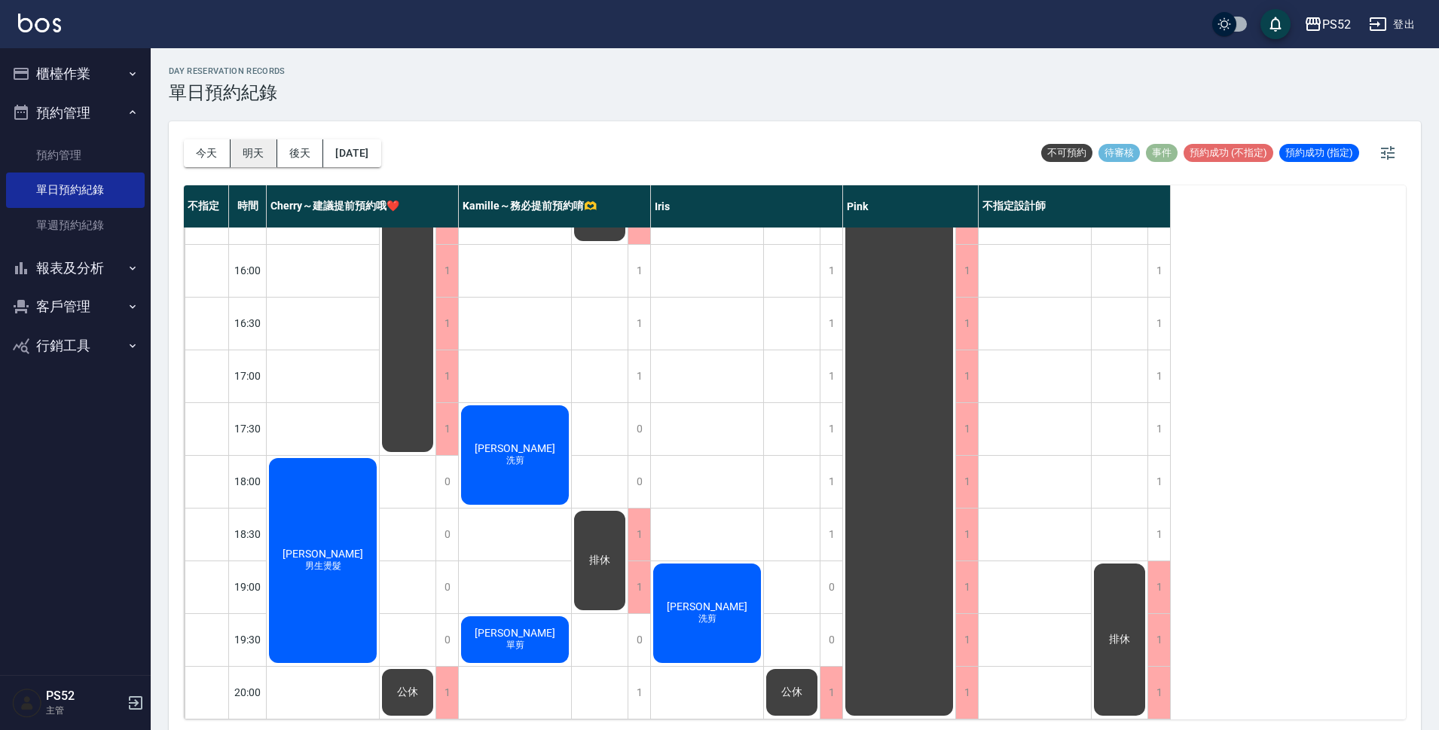
click at [252, 160] on button "明天" at bounding box center [253, 153] width 47 height 28
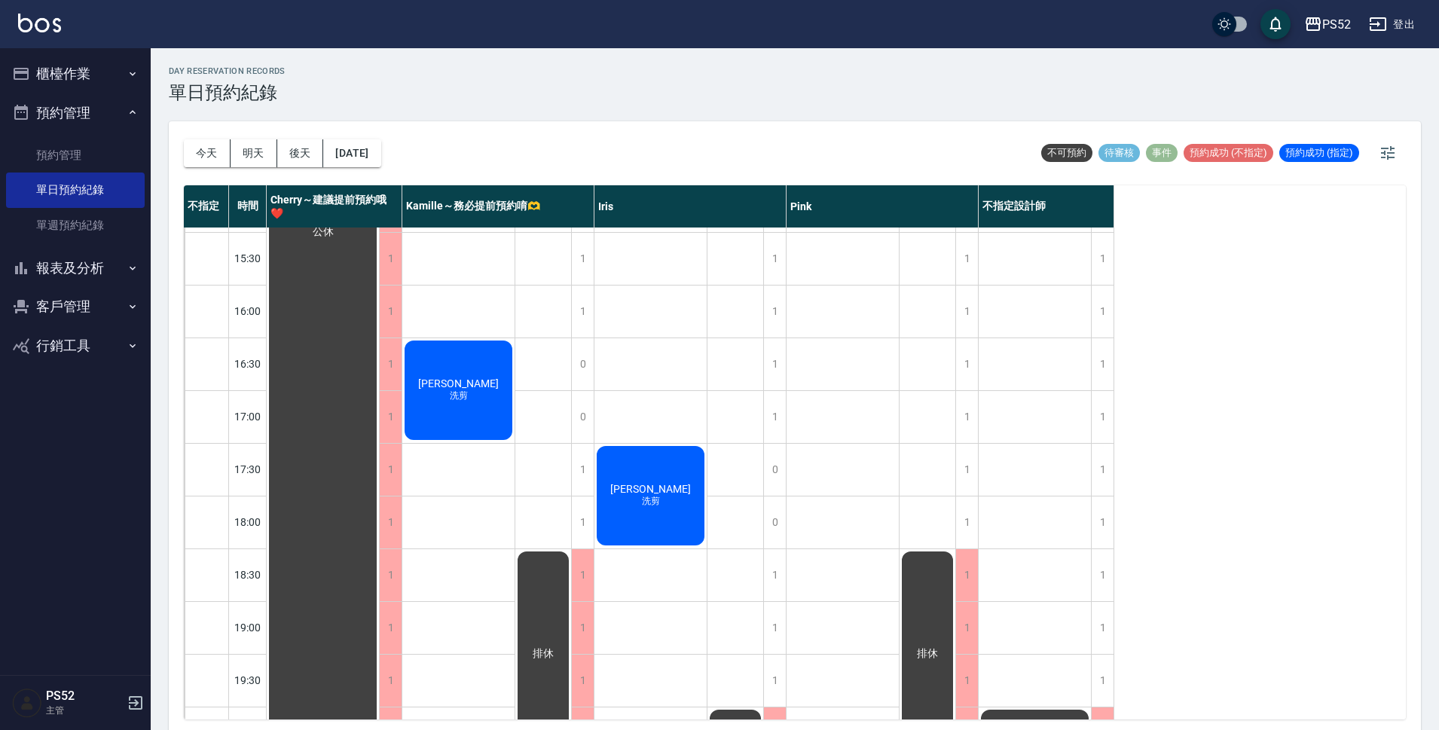
scroll to position [527, 0]
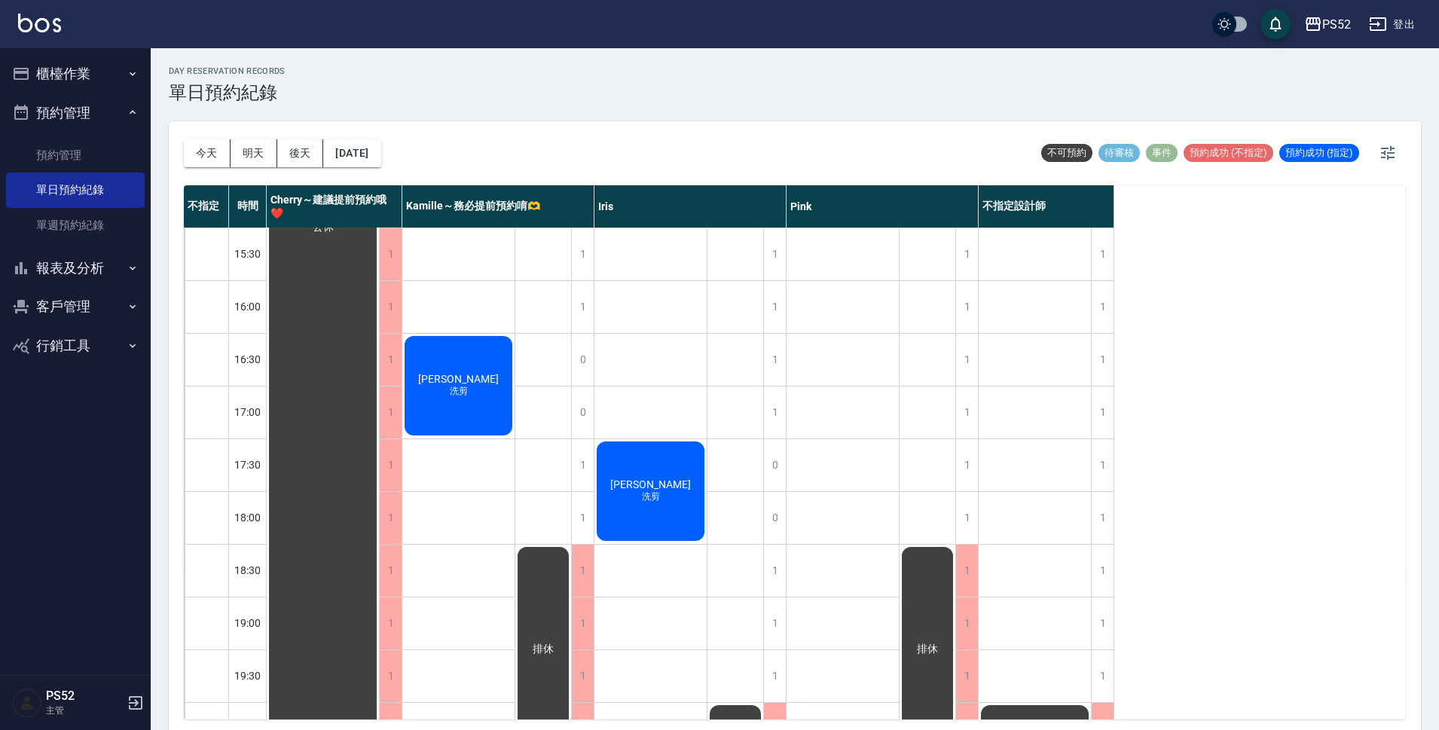
click at [196, 168] on div "[DATE] [DATE] [DATE] [DATE]" at bounding box center [282, 153] width 197 height 64
click at [194, 152] on button "今天" at bounding box center [207, 153] width 47 height 28
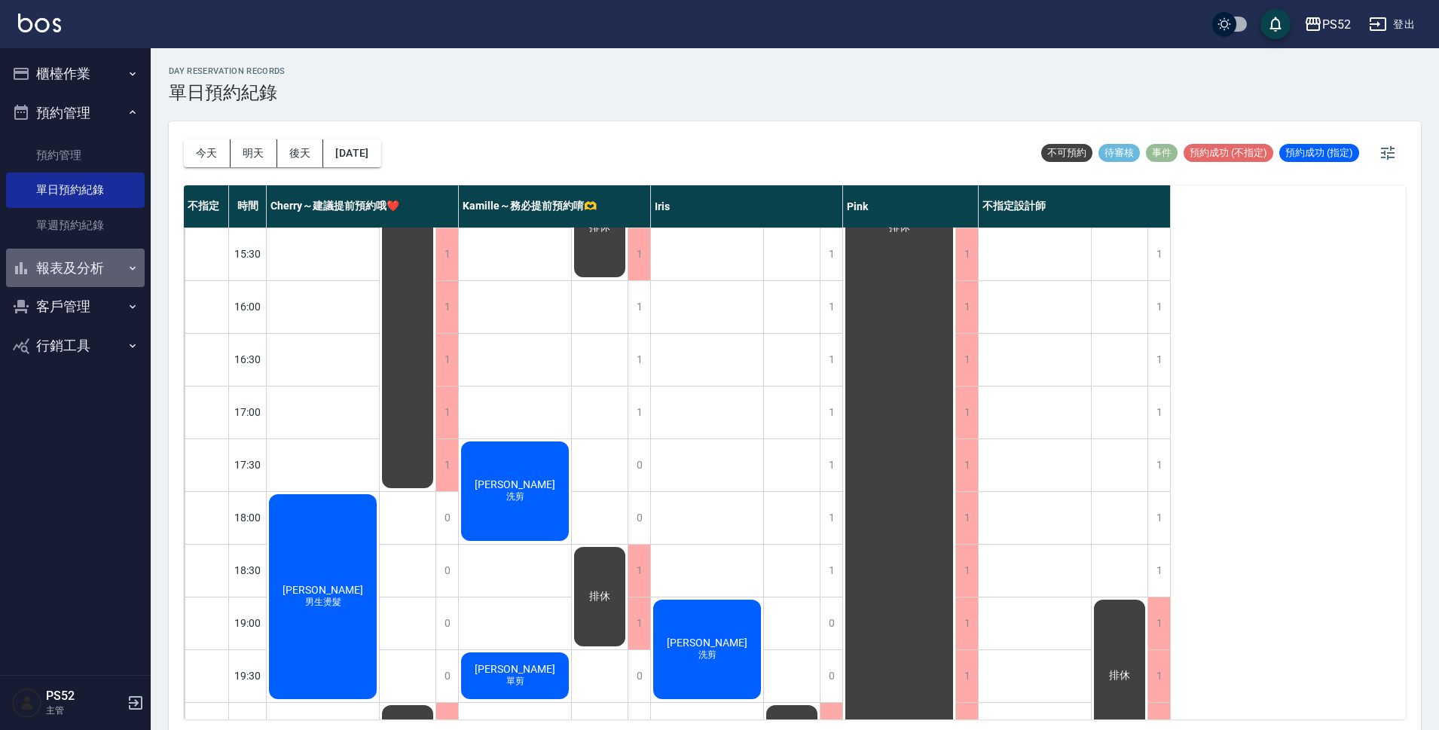
click at [75, 267] on button "報表及分析" at bounding box center [75, 268] width 139 height 39
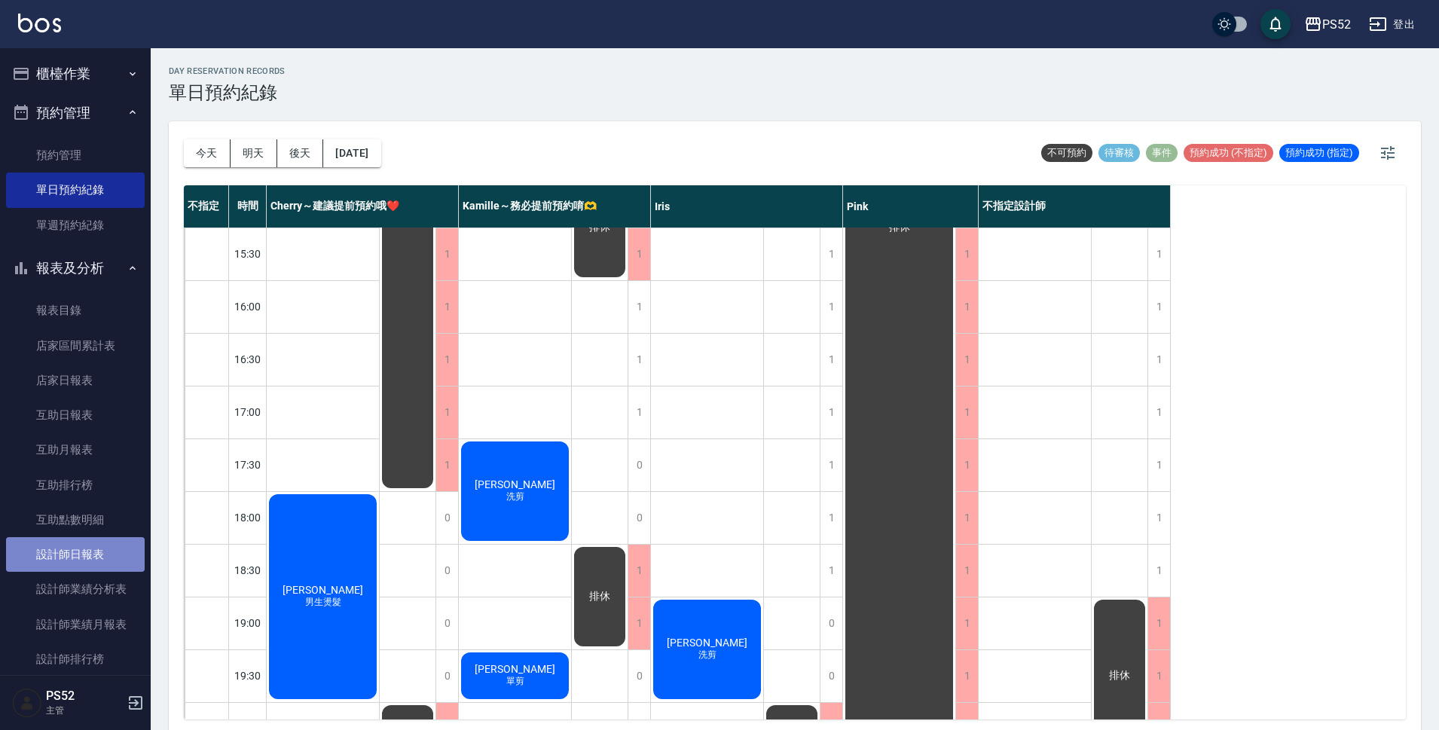
click at [114, 563] on link "設計師日報表" at bounding box center [75, 554] width 139 height 35
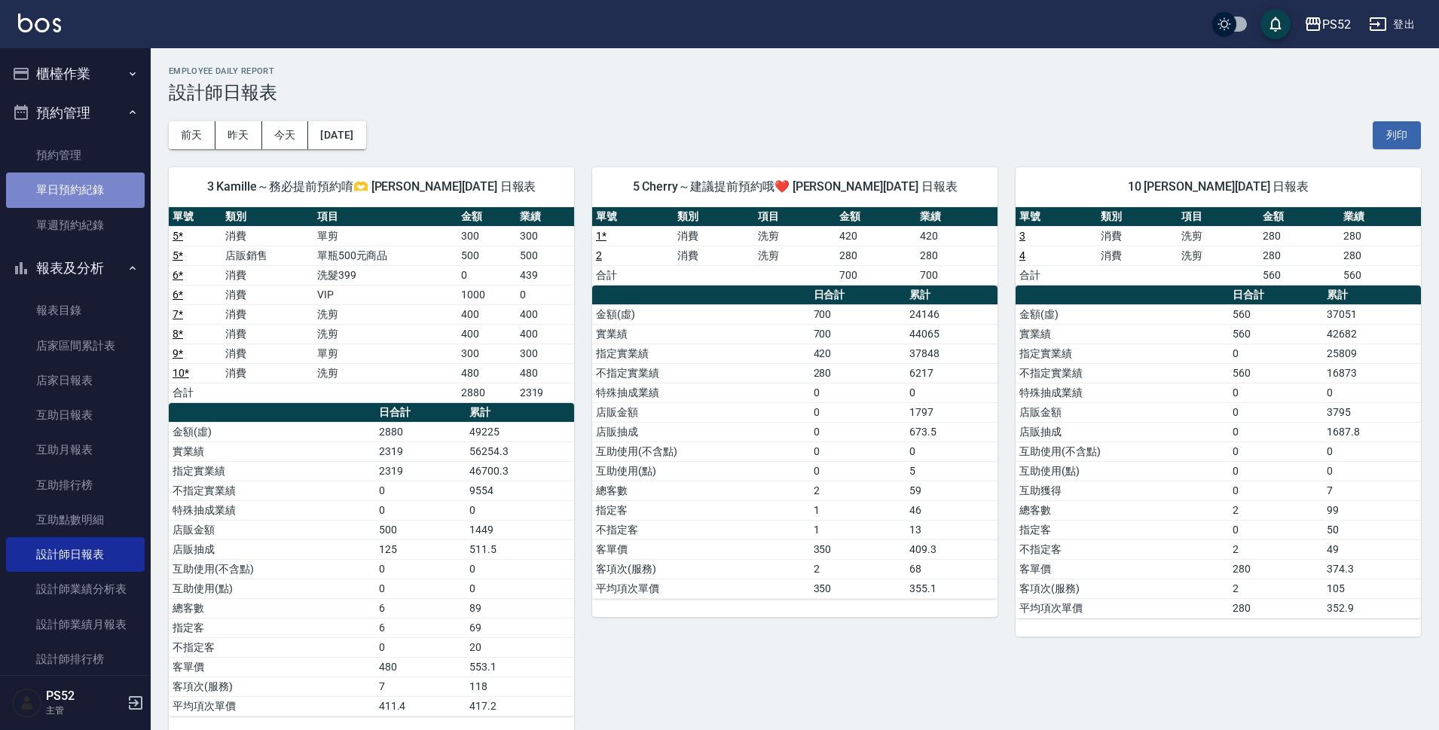
click at [96, 197] on link "單日預約紀錄" at bounding box center [75, 189] width 139 height 35
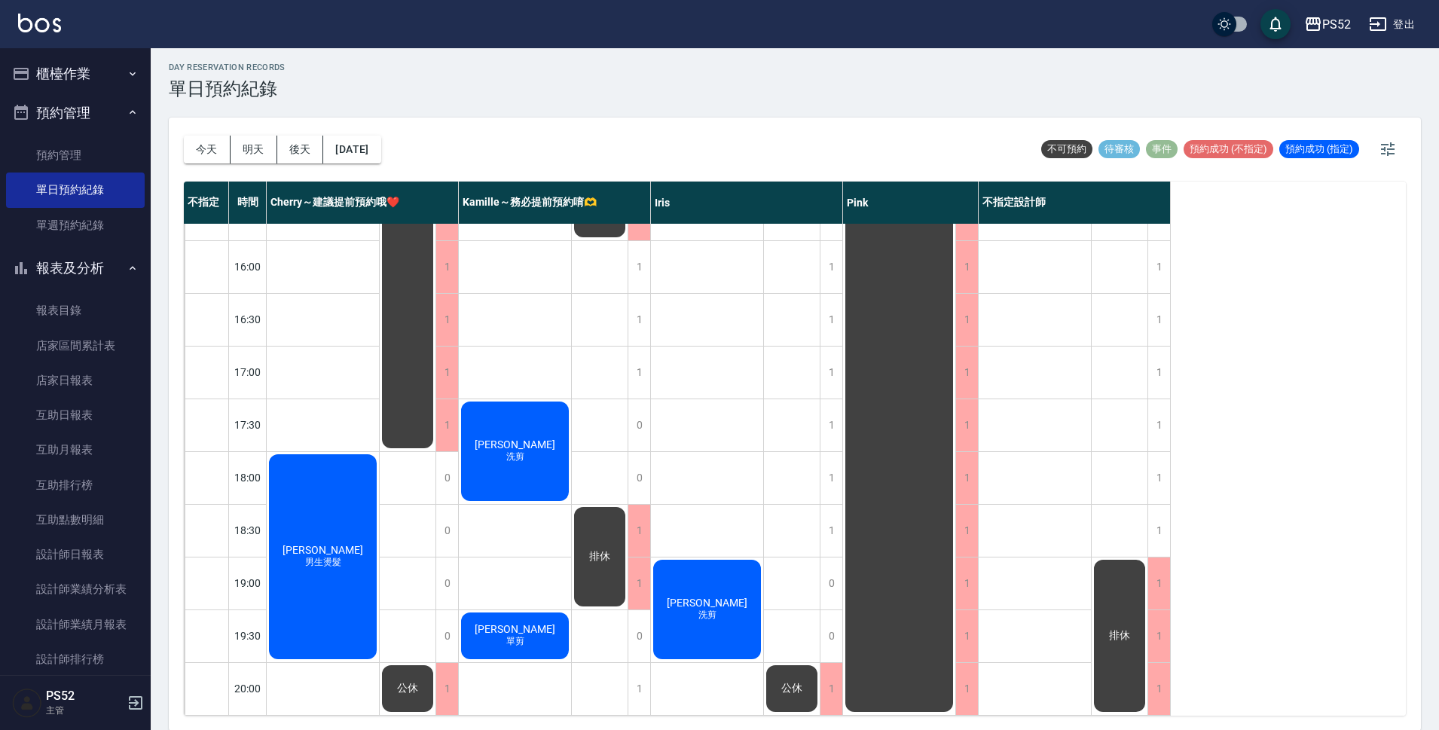
scroll to position [5, 0]
